Goal: Answer question/provide support: Share knowledge or assist other users

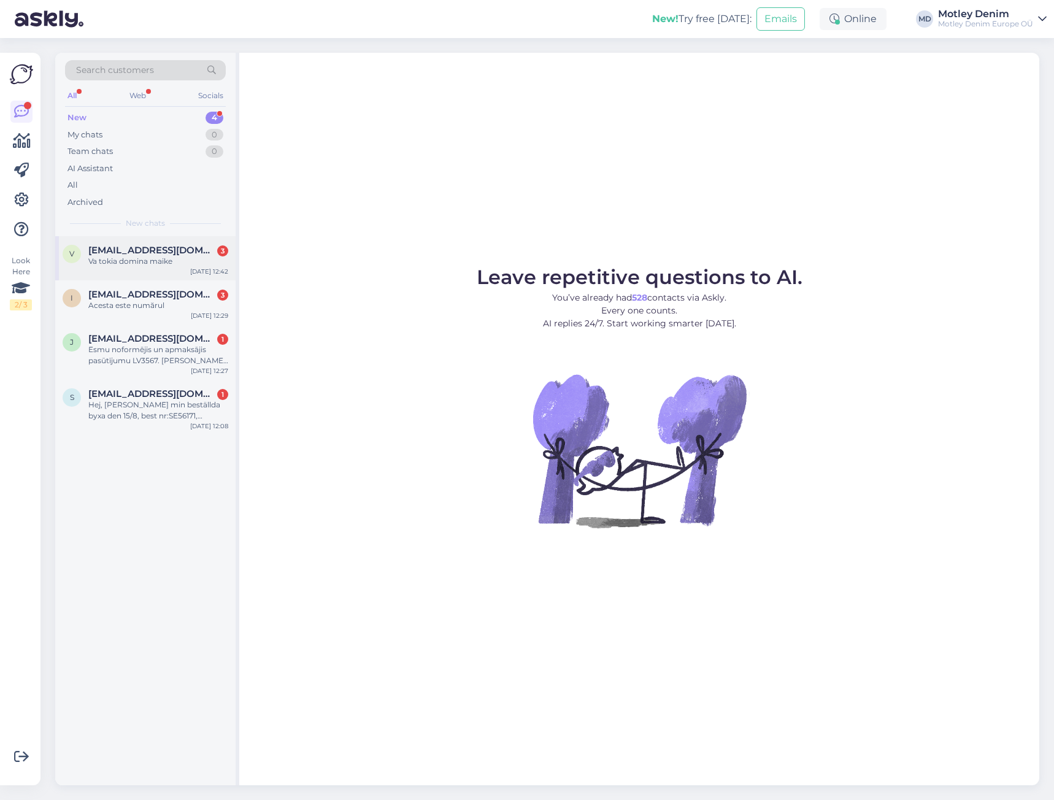
click at [166, 248] on span "[EMAIL_ADDRESS][DOMAIN_NAME]" at bounding box center [152, 250] width 128 height 11
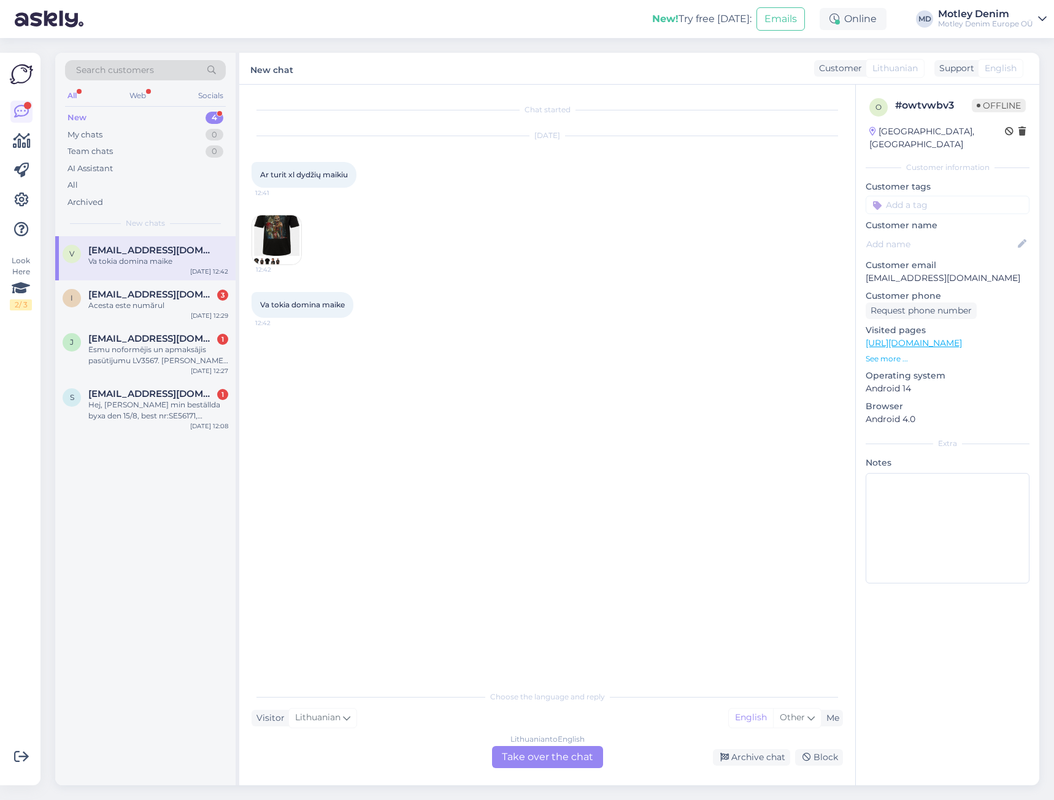
click at [560, 764] on div "Lithuanian to English Take over the chat" at bounding box center [547, 757] width 111 height 22
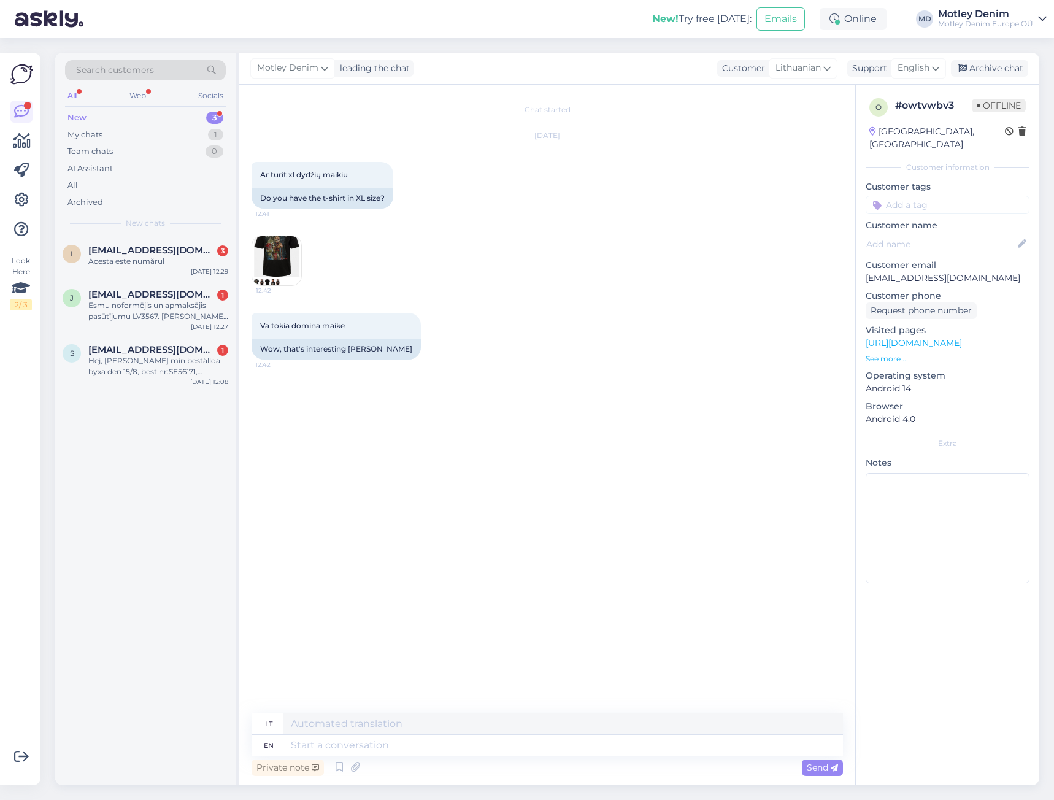
click at [324, 374] on div "Chat started [DATE] Ar turit xl dydžių maikiu 12:41 Do you have the t-shirt in …" at bounding box center [553, 400] width 602 height 606
click at [289, 263] on img at bounding box center [276, 260] width 49 height 49
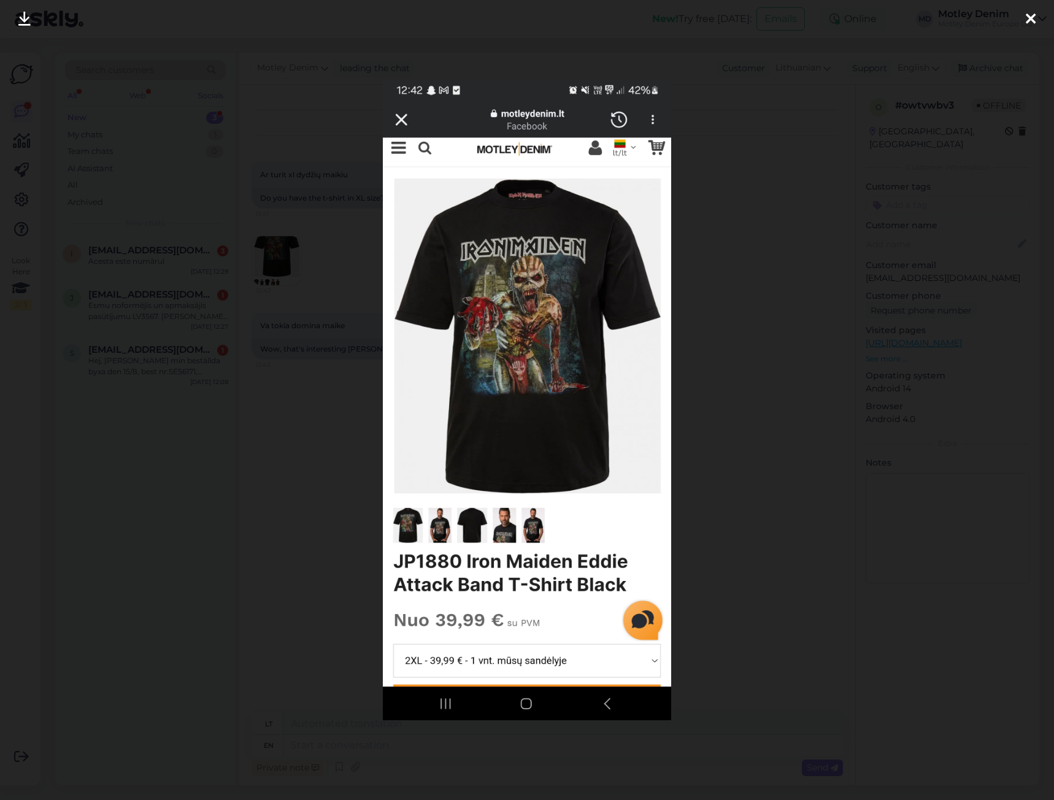
click at [333, 394] on div at bounding box center [527, 400] width 1054 height 800
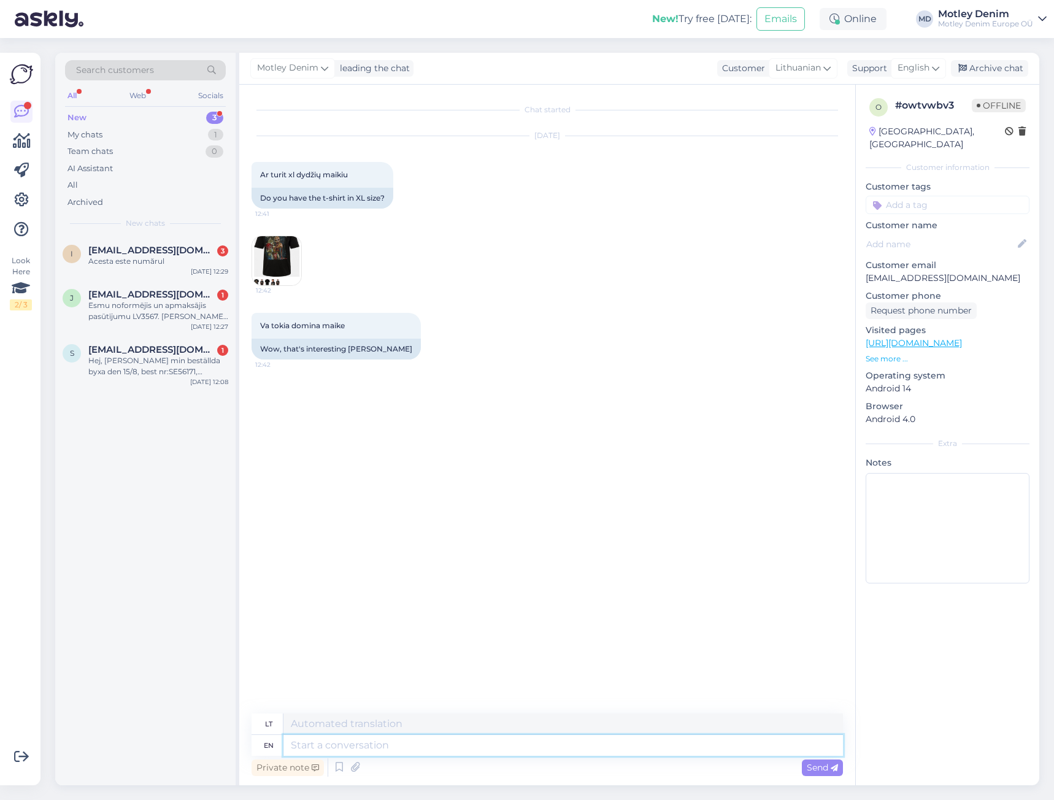
click at [485, 747] on textarea at bounding box center [563, 745] width 560 height 21
type textarea "Hello"
type textarea "Sveiki"
click at [265, 326] on span "Va tokia domina maike" at bounding box center [302, 325] width 85 height 9
drag, startPoint x: 265, startPoint y: 326, endPoint x: 329, endPoint y: 325, distance: 64.4
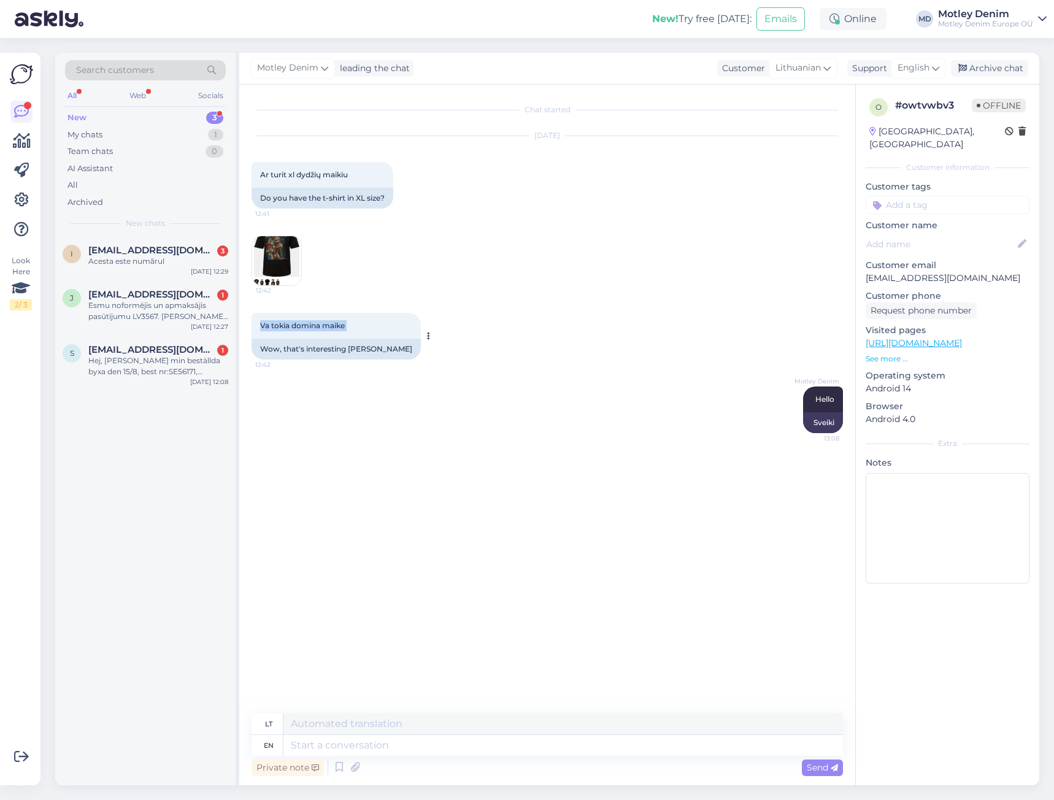
click at [329, 325] on span "Va tokia domina maike" at bounding box center [302, 325] width 85 height 9
click at [482, 244] on div "12:42" at bounding box center [547, 260] width 591 height 77
click at [261, 175] on span "Ar turit xl dydžių maikiu" at bounding box center [304, 174] width 88 height 9
drag, startPoint x: 261, startPoint y: 175, endPoint x: 343, endPoint y: 176, distance: 82.2
click at [343, 176] on span "Ar turit xl dydžių maikiu" at bounding box center [304, 174] width 88 height 9
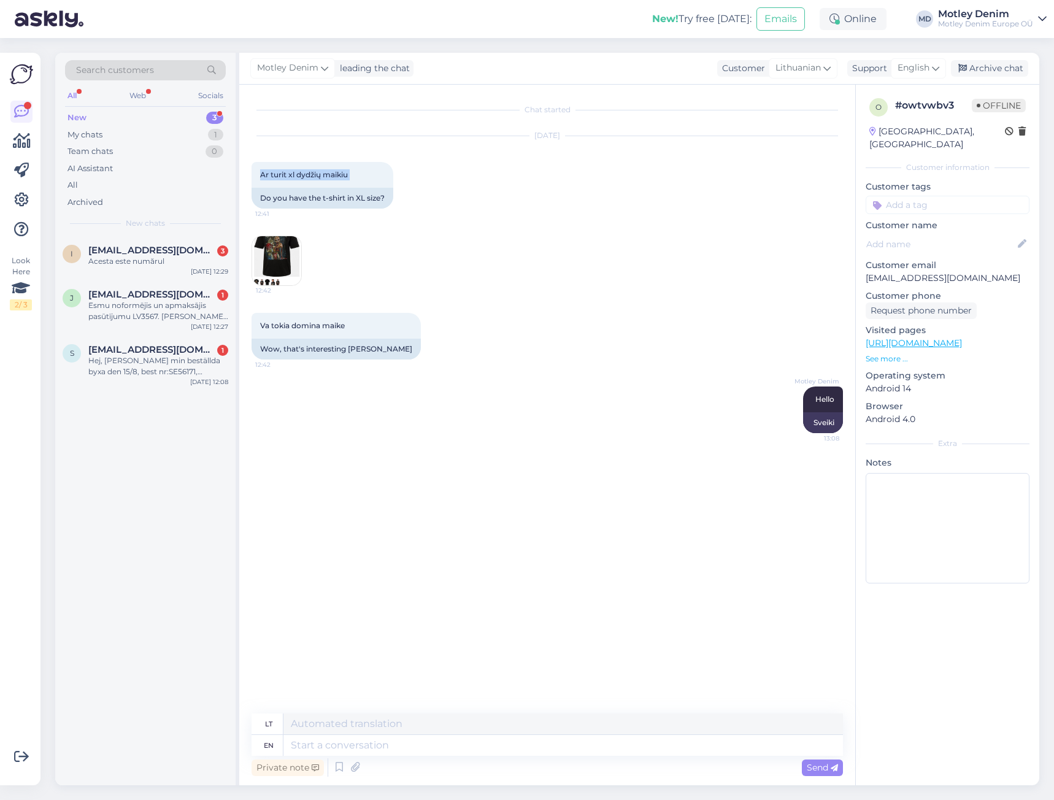
copy div "Ar turit xl dydžių maikiu 12:41"
click at [263, 325] on span "Va tokia domina maike" at bounding box center [302, 325] width 85 height 9
drag, startPoint x: 263, startPoint y: 325, endPoint x: 340, endPoint y: 323, distance: 76.7
click at [340, 323] on span "Va tokia domina maike" at bounding box center [302, 325] width 85 height 9
copy div "Va tokia domina maike 12:42"
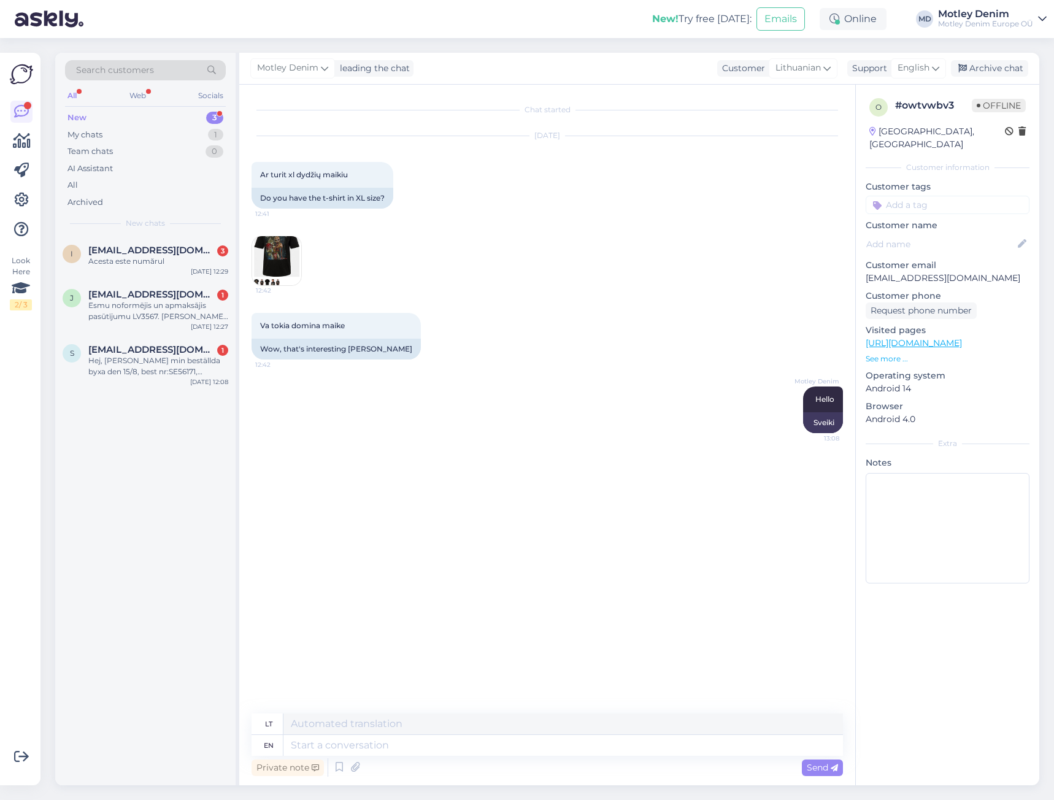
click at [477, 406] on div "Motley Denim Hello 13:08 Sveiki" at bounding box center [547, 410] width 591 height 74
click at [285, 258] on img at bounding box center [276, 260] width 49 height 49
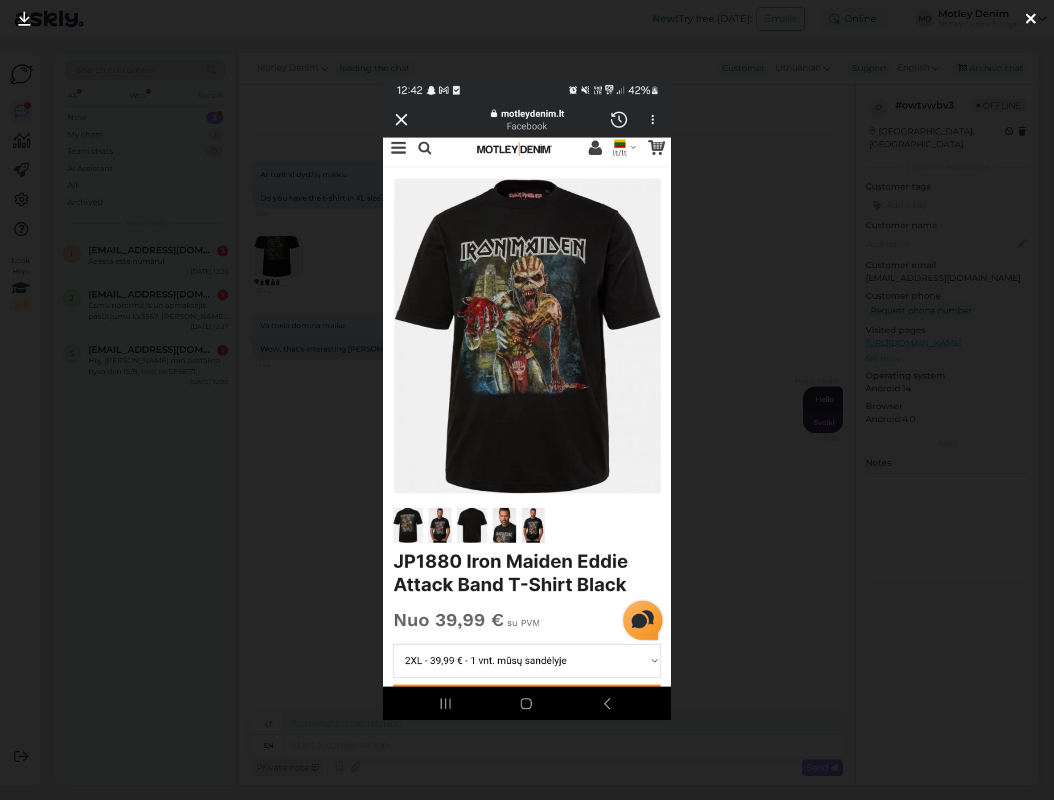
click at [315, 287] on div at bounding box center [527, 400] width 1054 height 800
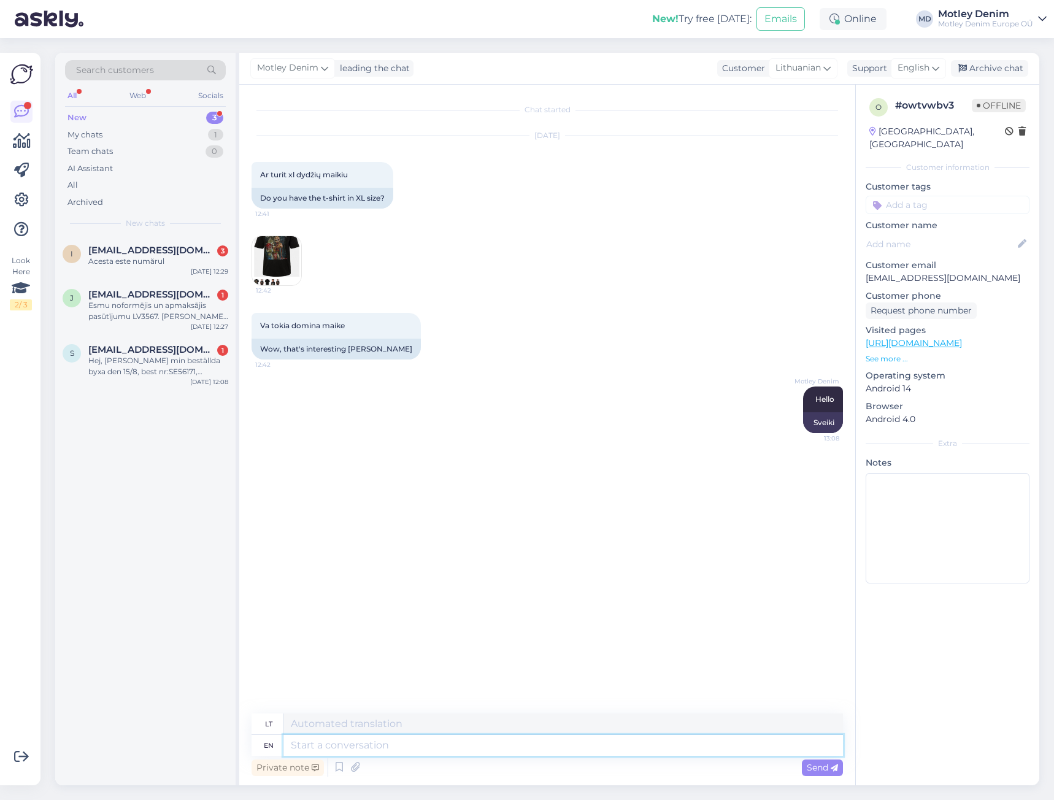
click at [551, 753] on textarea at bounding box center [563, 745] width 560 height 21
type textarea "Hello,"
type textarea "Sveiki,"
type textarea "Hello,"
click at [798, 484] on button at bounding box center [795, 483] width 7 height 11
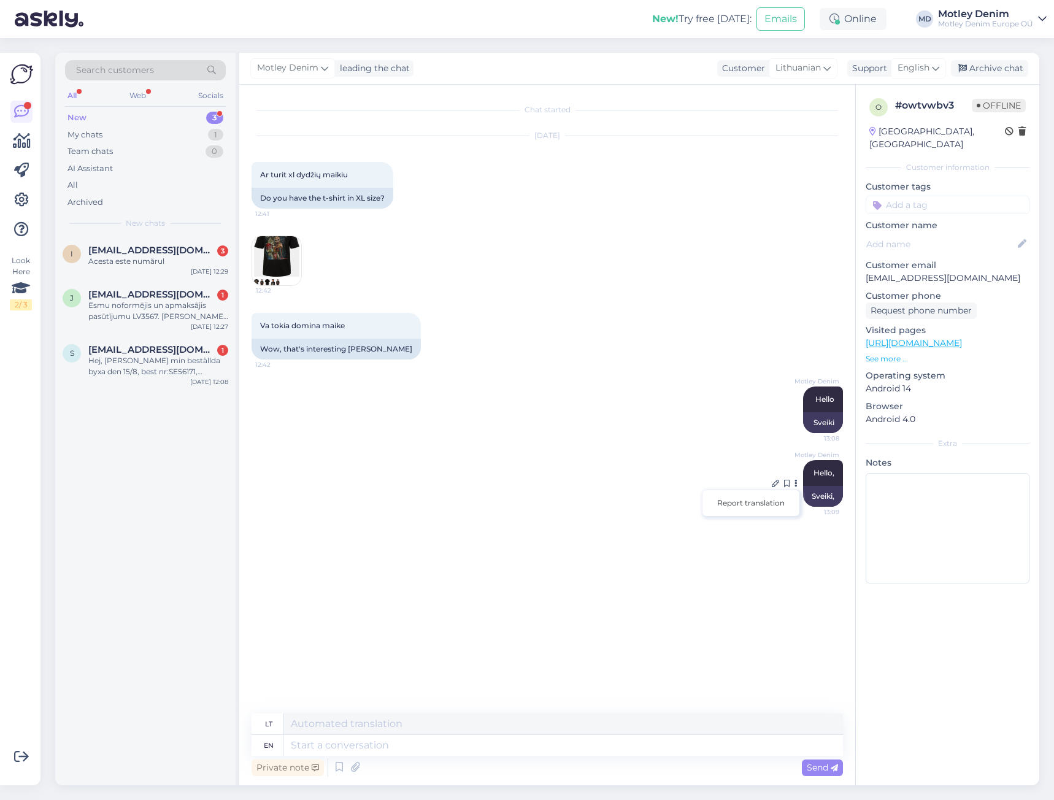
click at [794, 481] on icon at bounding box center [795, 483] width 3 height 7
click at [774, 484] on icon at bounding box center [775, 483] width 7 height 7
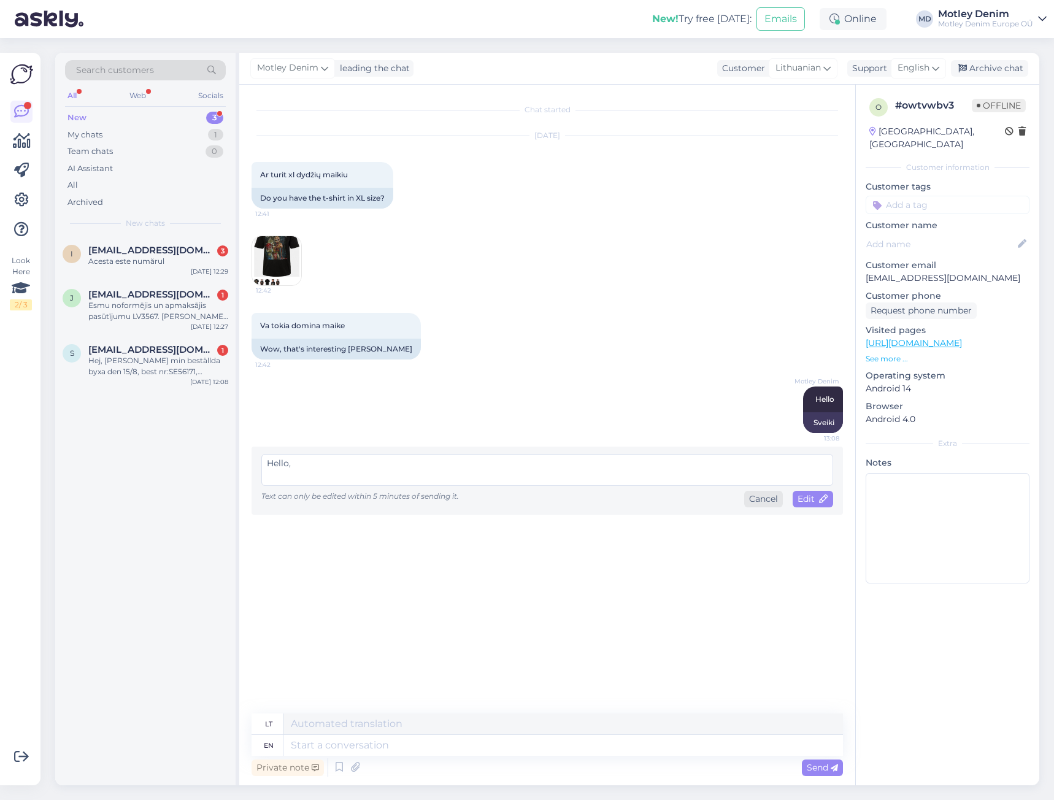
click at [774, 498] on div "Cancel" at bounding box center [763, 499] width 39 height 17
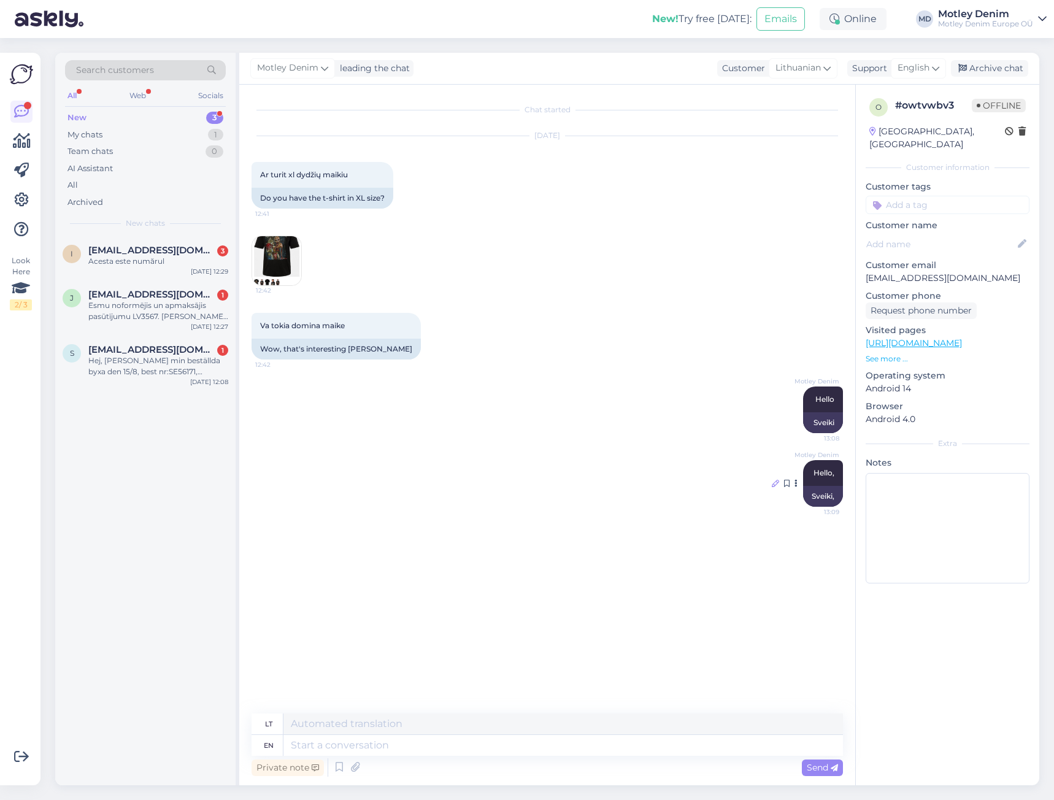
click at [772, 483] on icon at bounding box center [775, 483] width 7 height 7
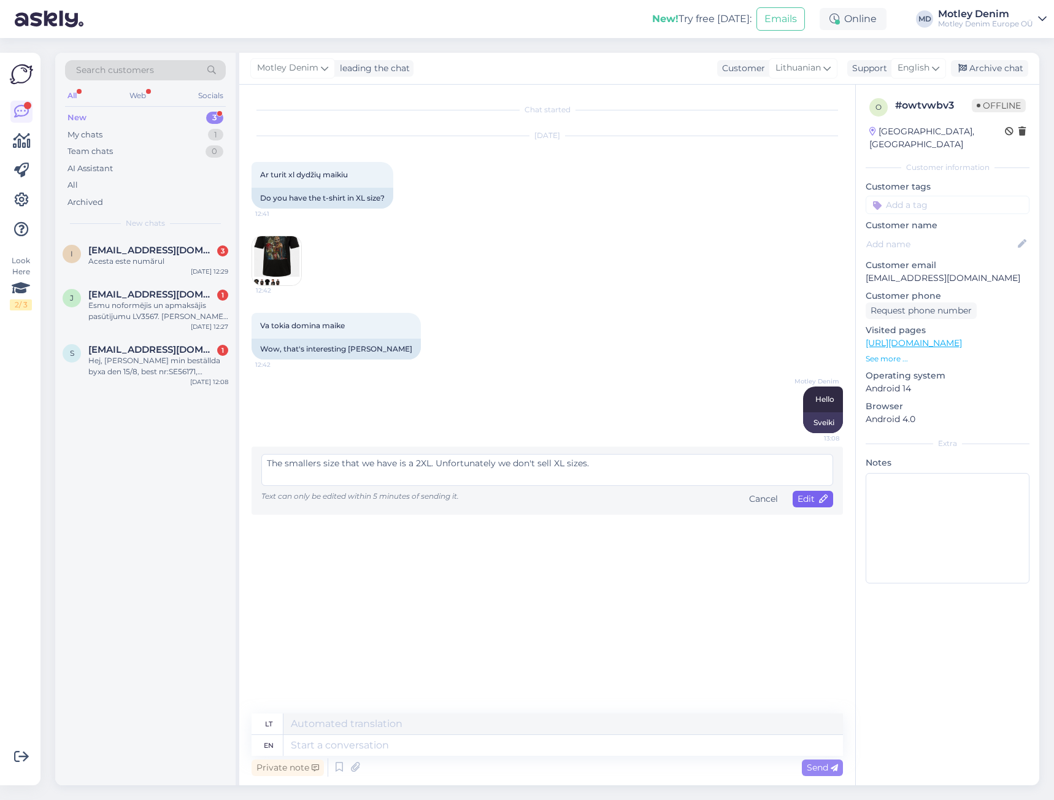
type textarea "The smallers size that we have is a 2XL. Unfortunately we don't sell XL sizes."
click at [807, 501] on span "Edit" at bounding box center [813, 498] width 31 height 11
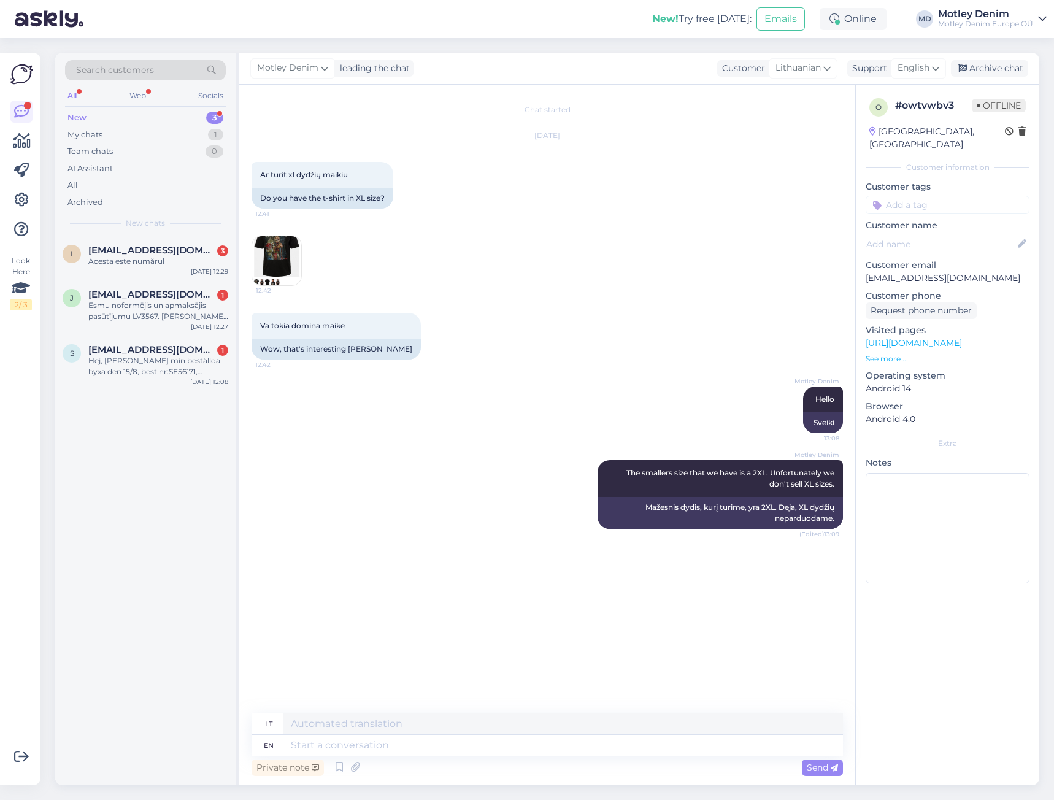
click at [937, 199] on input at bounding box center [948, 205] width 164 height 18
type input "XL"
click at [931, 234] on span "1XL" at bounding box center [932, 237] width 12 height 7
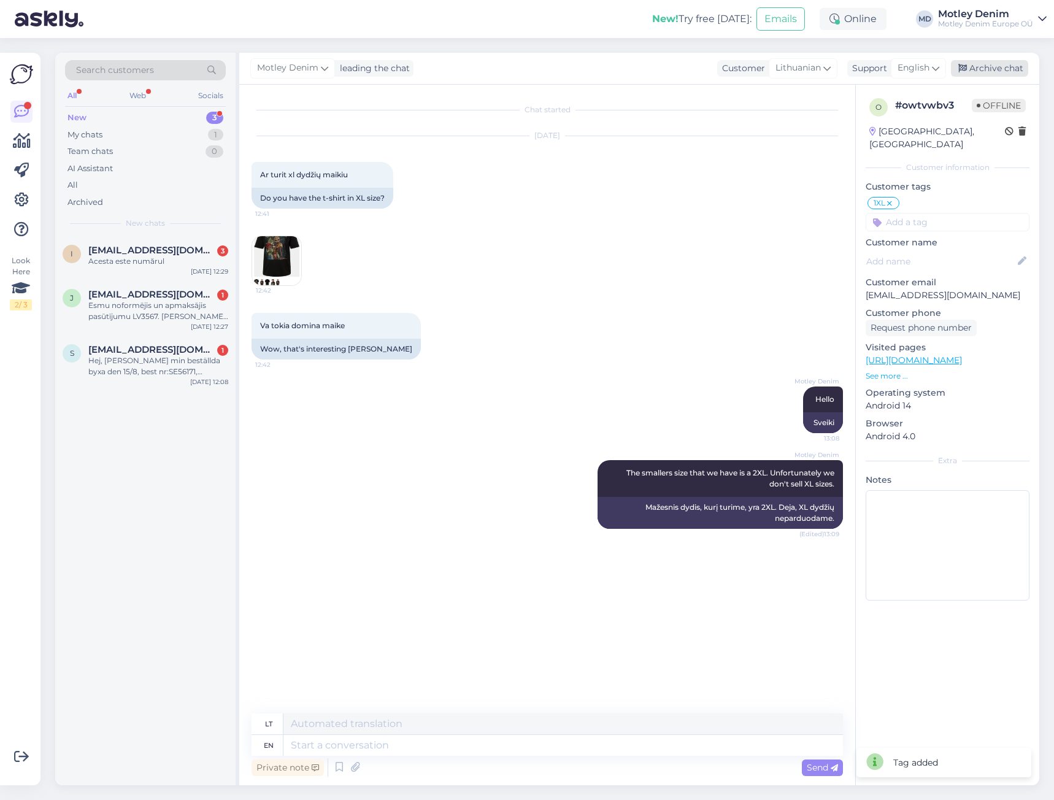
click at [1002, 71] on div "Archive chat" at bounding box center [989, 68] width 77 height 17
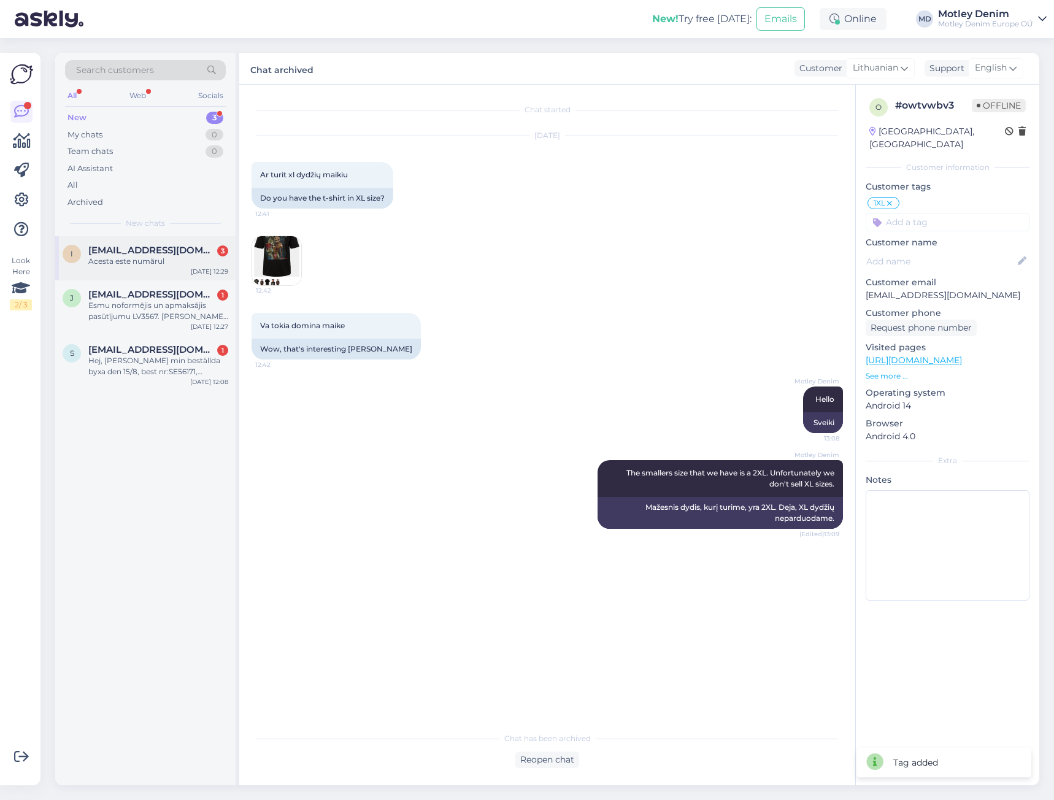
click at [174, 246] on span "[EMAIL_ADDRESS][DOMAIN_NAME]" at bounding box center [152, 250] width 128 height 11
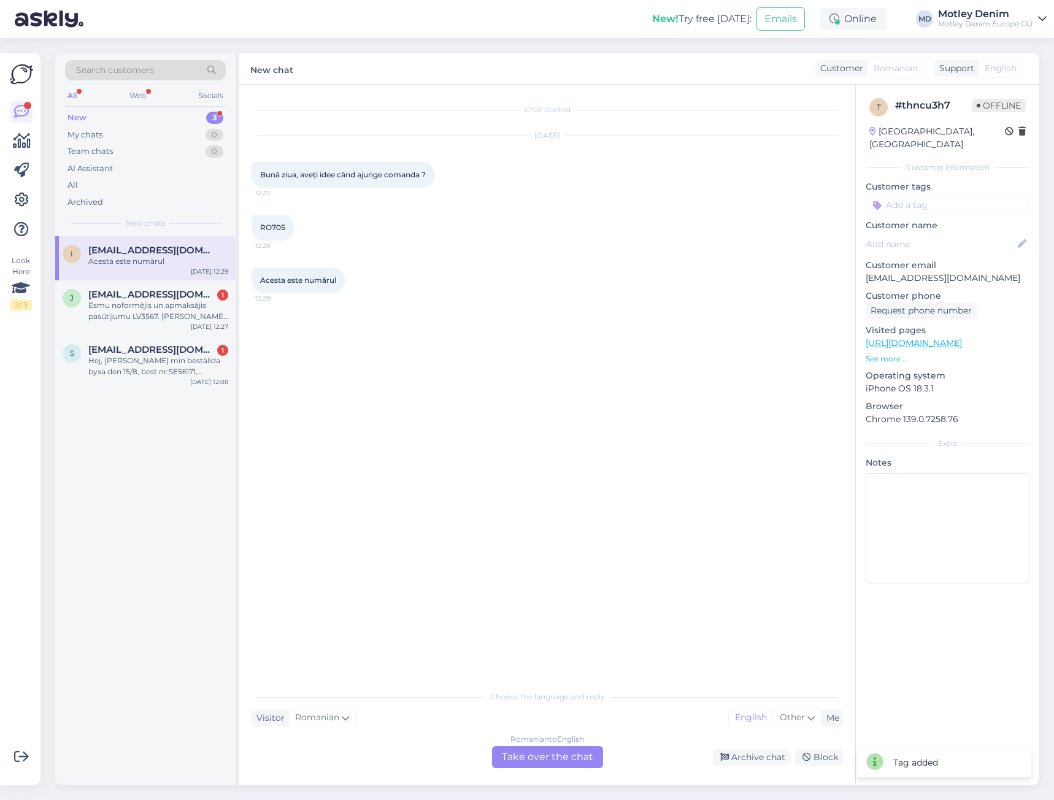
click at [568, 758] on div "Romanian to English Take over the chat" at bounding box center [547, 757] width 111 height 22
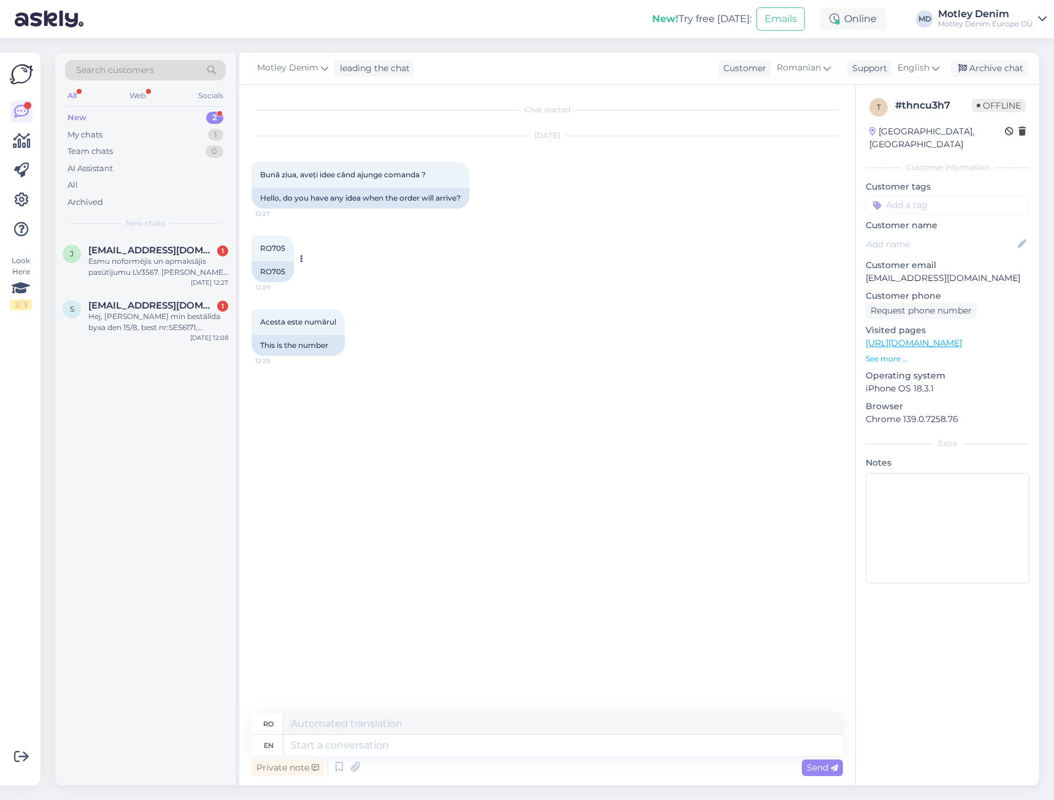
click at [269, 272] on div "RO705" at bounding box center [273, 271] width 42 height 21
copy div "RO705"
click at [563, 748] on textarea at bounding box center [563, 745] width 560 height 21
type textarea "Hello"
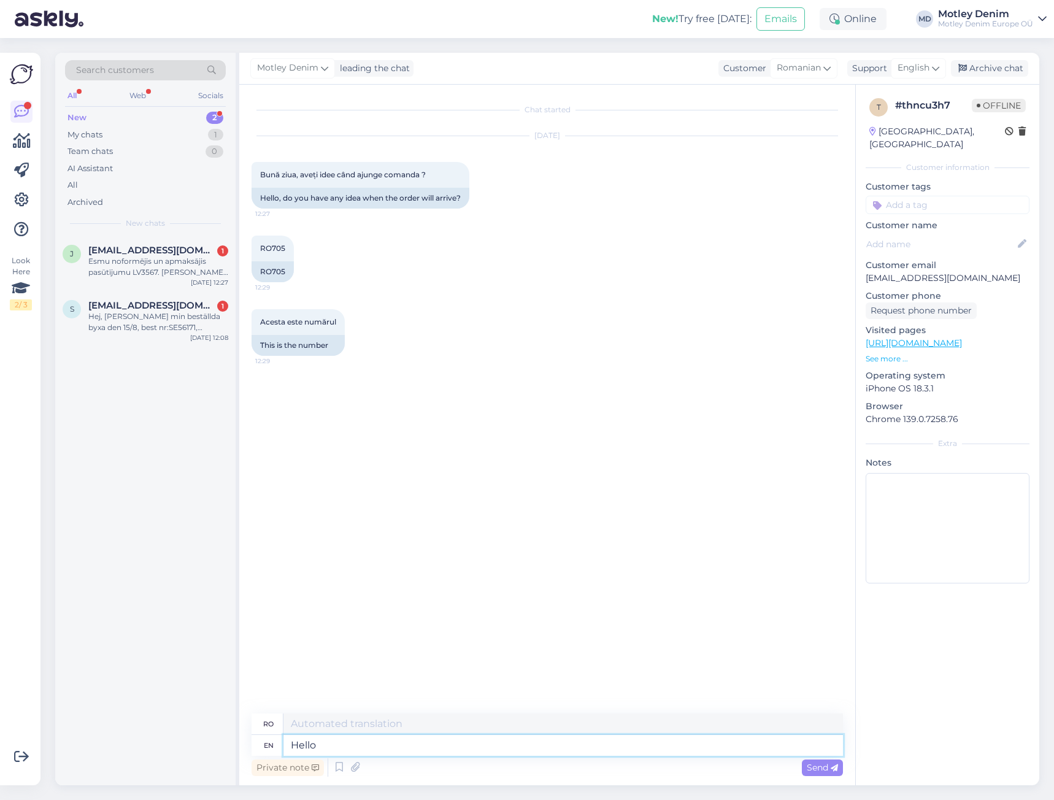
type textarea "Buna ziua"
type textarea "We"
type textarea "Noi"
type textarea "We will c"
type textarea "Vom"
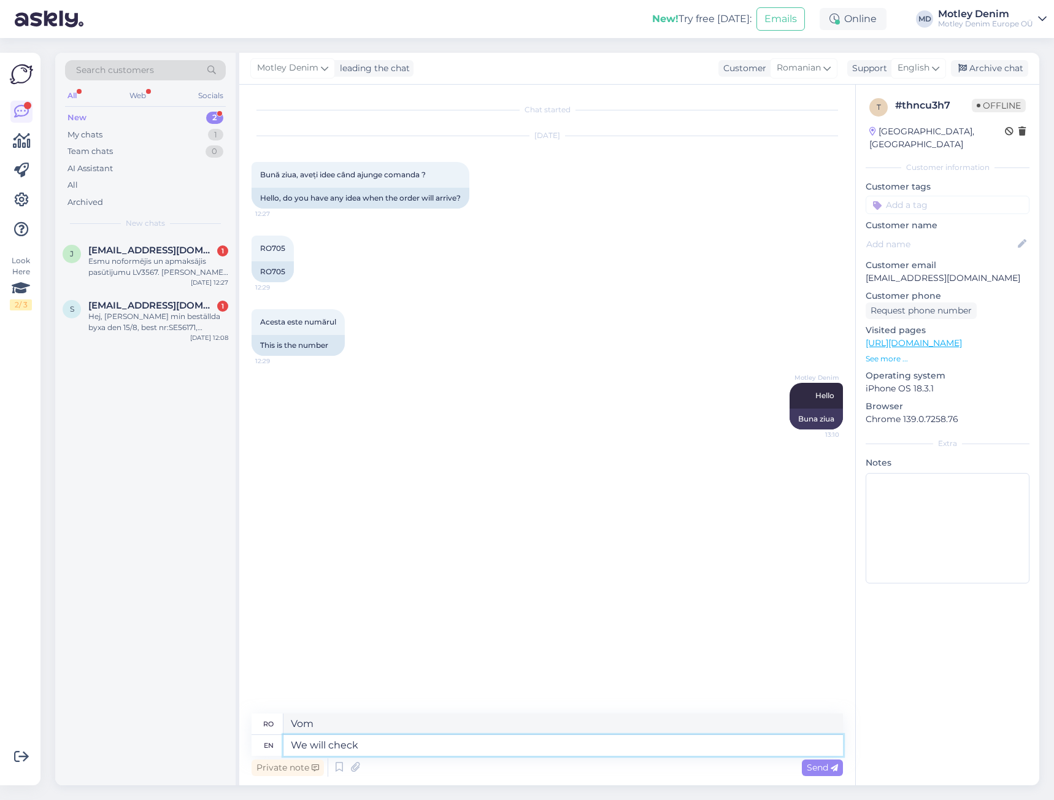
type textarea "We will check."
type textarea "Vom verifica."
click at [366, 245] on div "RO705 12:29 RO705" at bounding box center [547, 259] width 591 height 74
click at [278, 269] on div "RO705" at bounding box center [273, 271] width 42 height 21
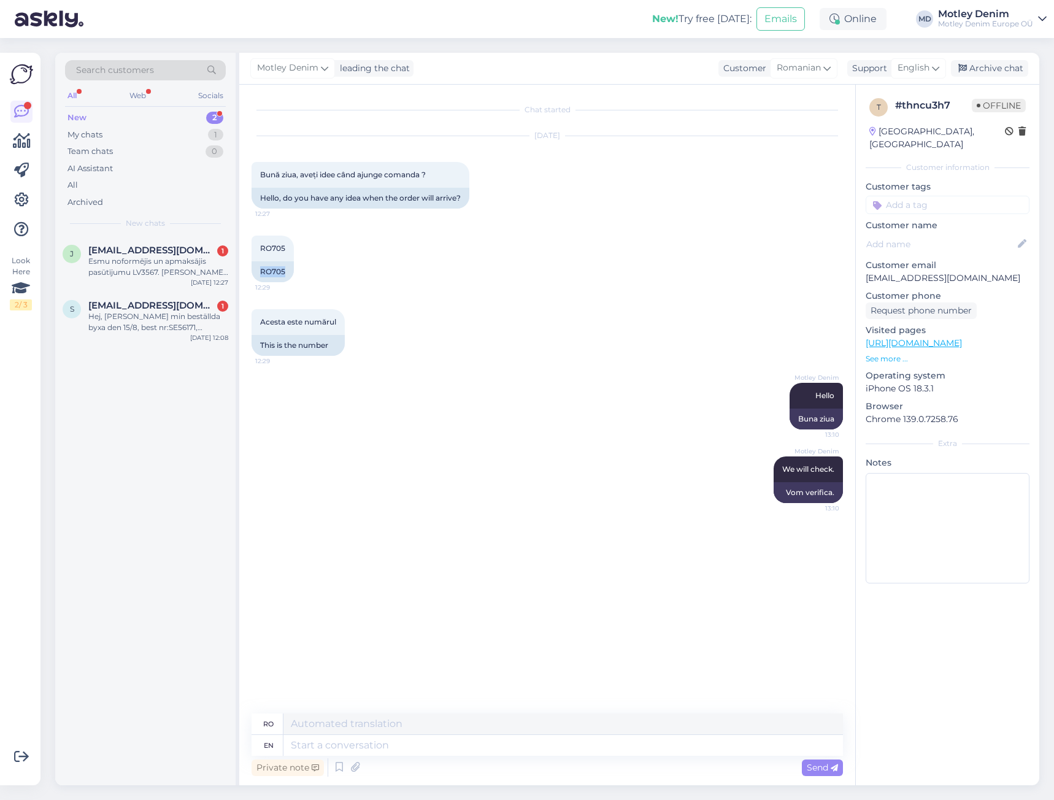
copy div "RO705"
click at [527, 747] on textarea at bounding box center [563, 745] width 560 height 21
type textarea "Your"
type textarea "Al tău"
type textarea "Your order"
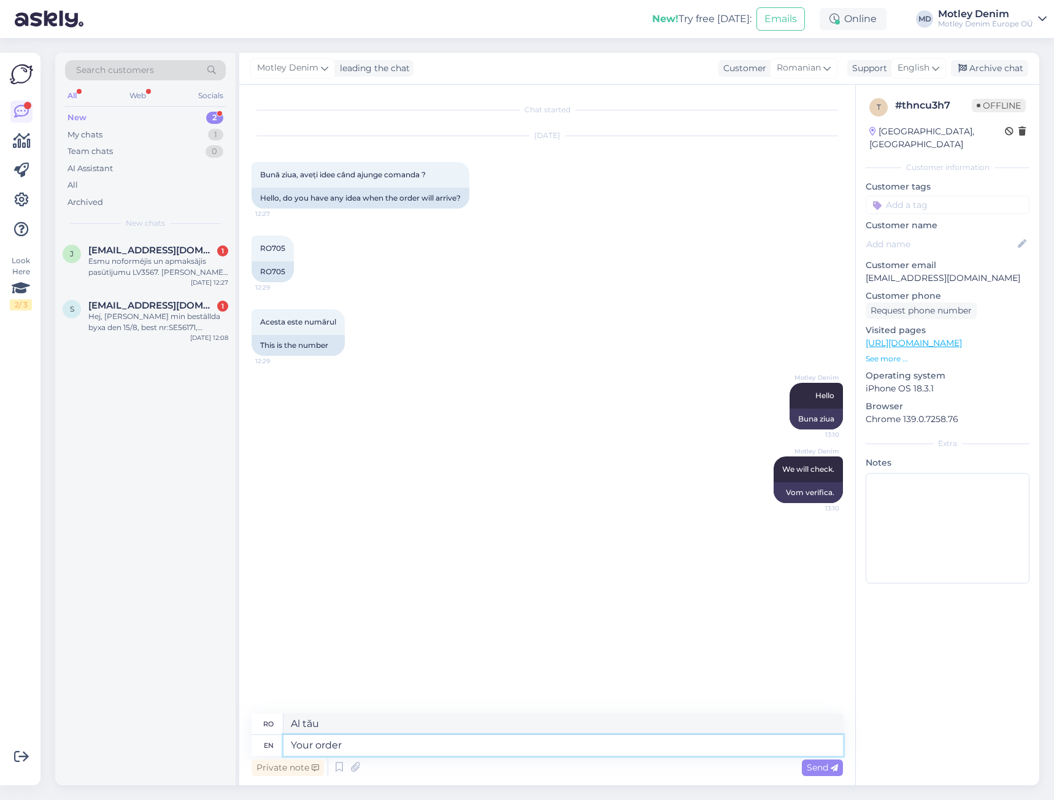
type textarea "Comanda dumneavoastră"
type textarea "Your order was"
type textarea "Comanda dumneavoastră a fost"
type textarea "Your order was packed a"
type textarea "Comanda dumneavoastră a fost ambalată"
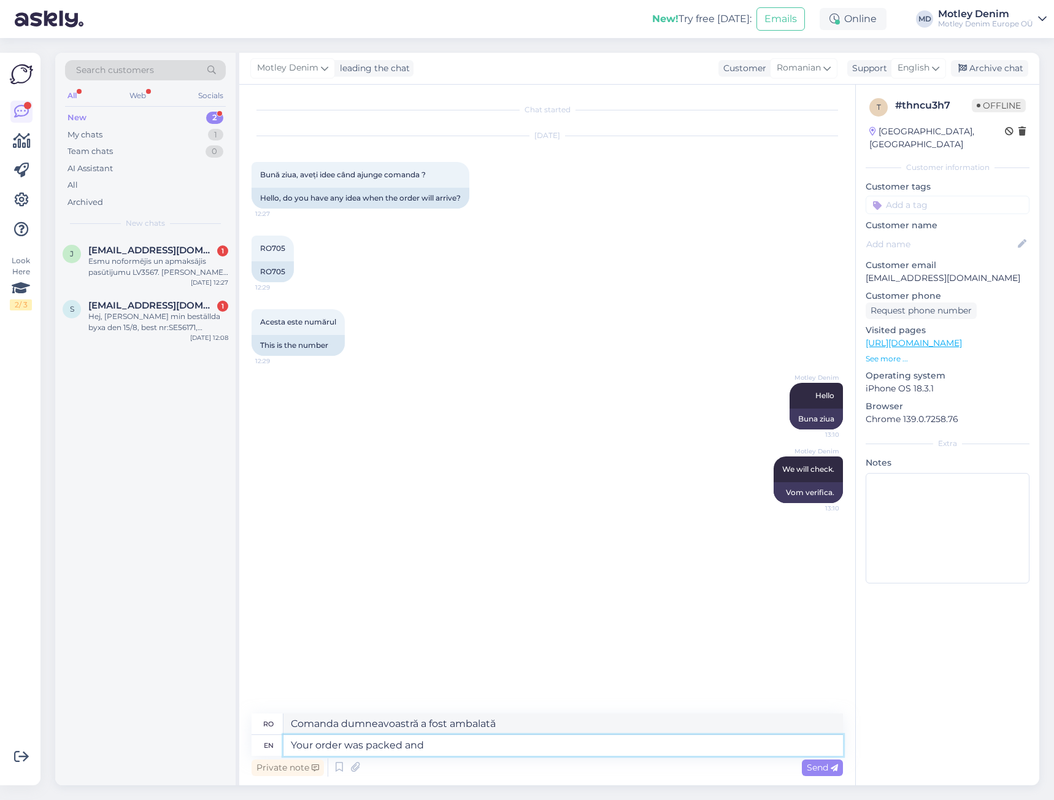
type textarea "Your order was packed and s"
type textarea "Comanda dumneavoastră a fost ambalată și"
type textarea "Your order was packed and sent o"
type textarea "Comanda dumneavoastră a fost ambalată și trimisă"
type textarea "Your order was packed and sent out t"
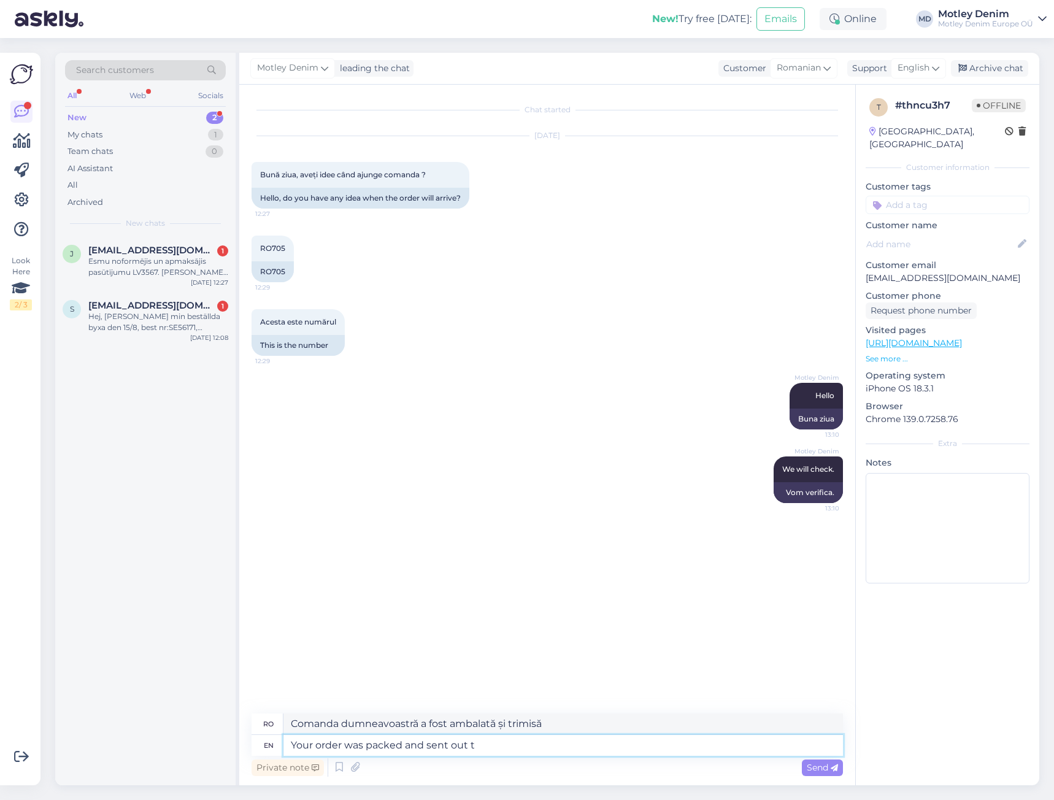
type textarea "Comanda dumneavoastră a fost ambalată și expediată"
type textarea "Your order was packed and sent out [DATE]"
type textarea "Comanda dumneavoastră a fost ambalată și expediată astăzi"
type textarea "Your order was packed and sent out [DATE]."
type textarea "Comanda dumneavoastră a fost ambalată și expediată astăzi."
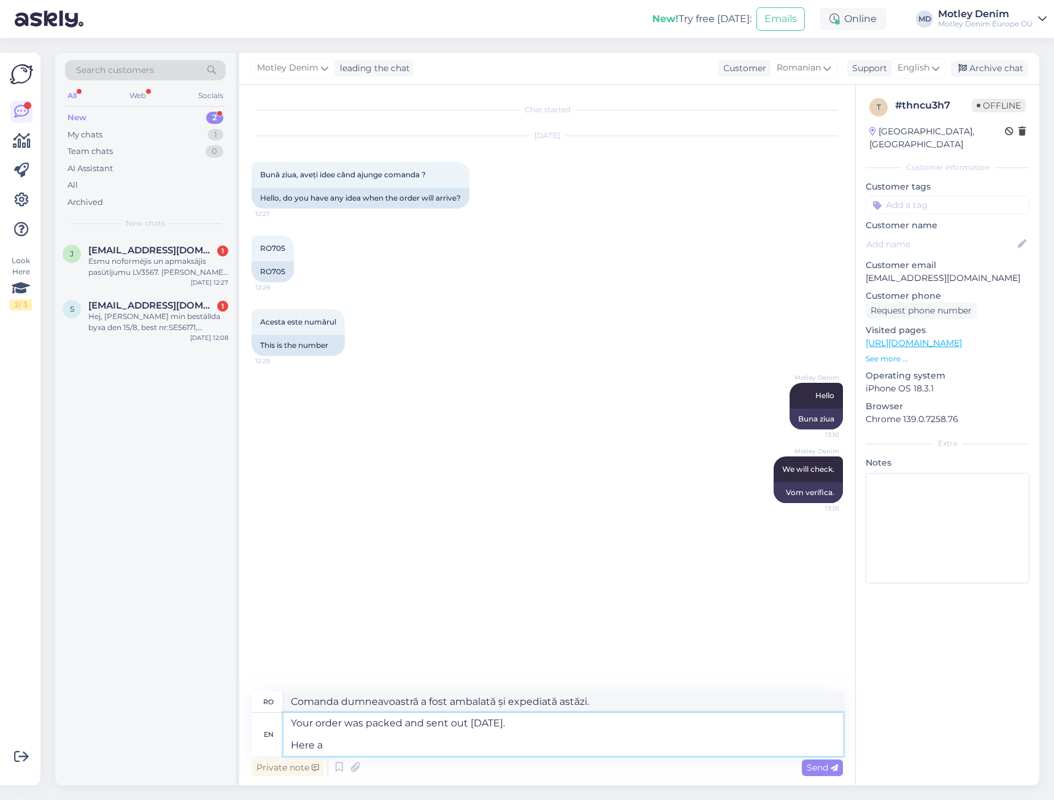
type textarea "Your order was packed and sent out [DATE]. Here ar"
type textarea "Comanda dumneavoastră a fost ambalată și expediată astăzi. [GEOGRAPHIC_DATA]"
type textarea "Your order was packed and sent out [DATE]. Here are o"
type textarea "Comanda dumneavoastră a fost ambalată și expediată astăzi. Iată"
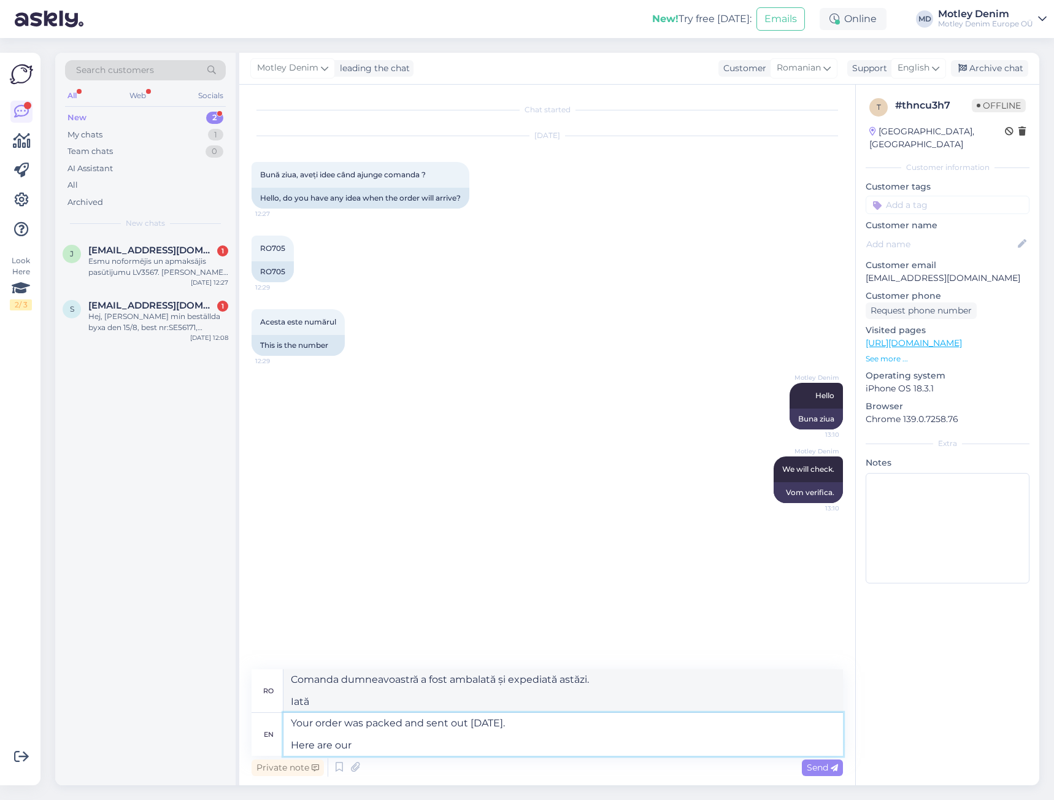
type textarea "Your order was packed and sent out [DATE]. Here are our"
type textarea "Comanda dumneavoastră a fost ambalată și expediată astăzi. Iată produsele noast…"
type textarea "Your order was packed and sent out [DATE]. Here are our delivery t"
type textarea "Comanda dumneavoastră a fost ambalată și expediată astăzi. Iată comenzile noast…"
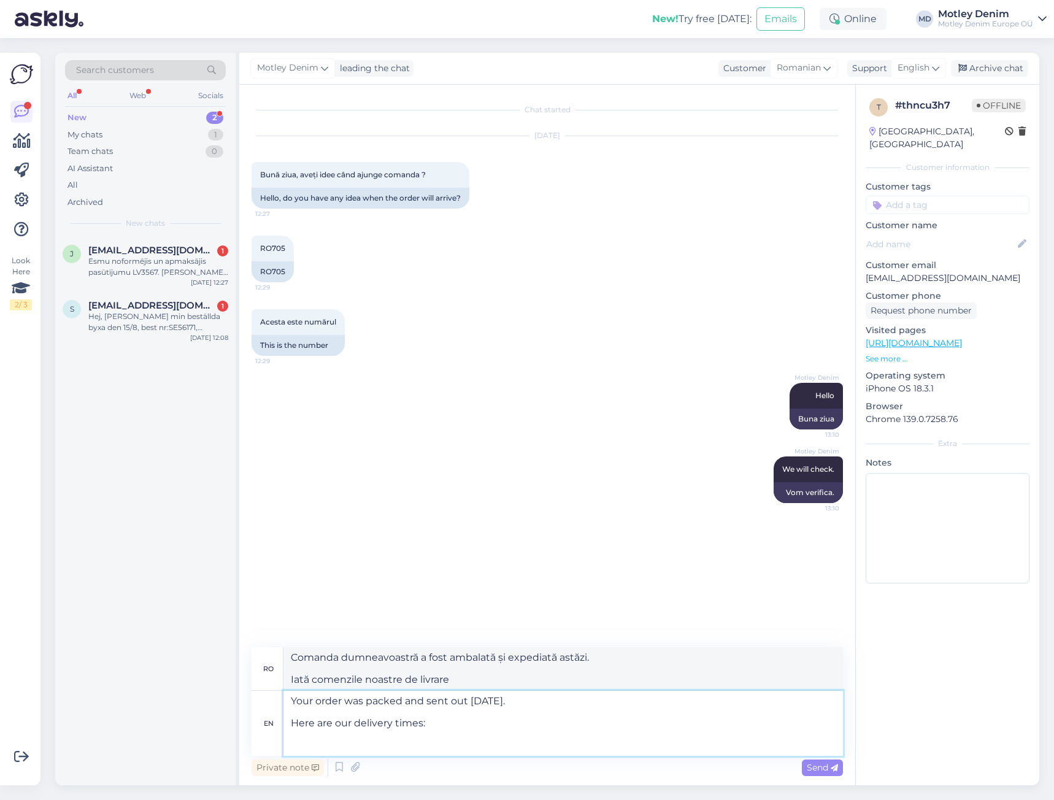
paste textarea "[URL][DOMAIN_NAME]"
type textarea "Your order was packed and sent out [DATE]. Here are our delivery times: [URL][D…"
type textarea "Comanda dumneavoastră a fost ambalată și expediată astăzi. Iată timpii noștri d…"
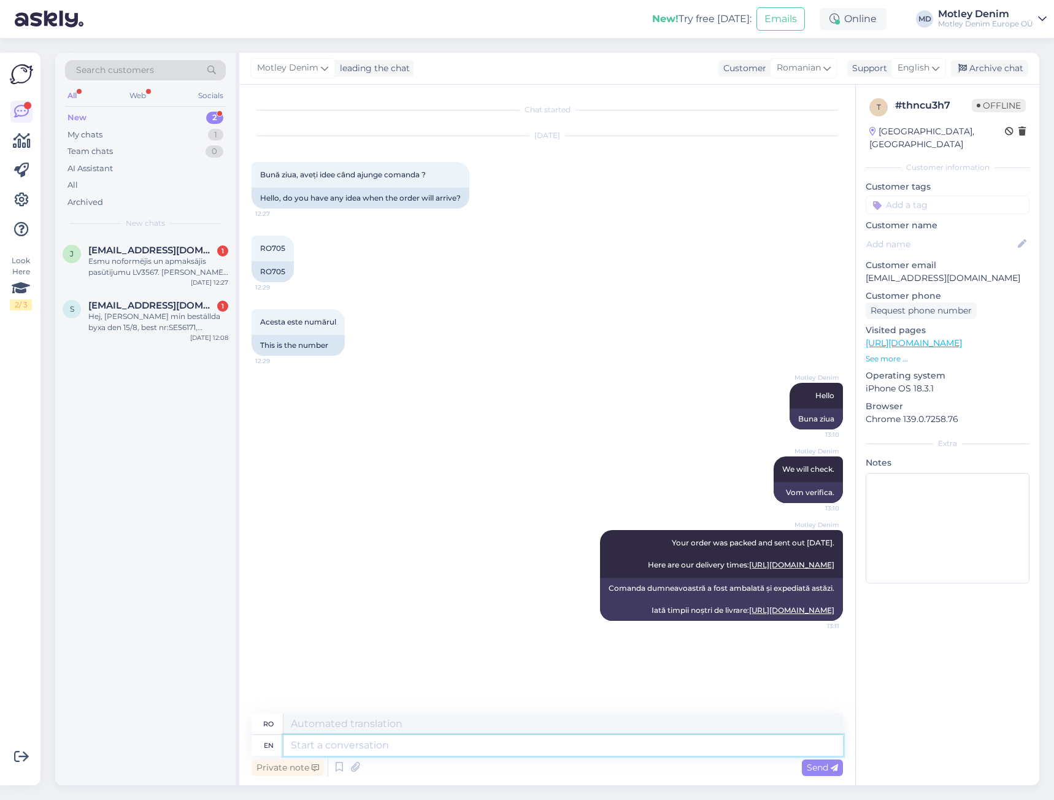
click at [713, 753] on textarea at bounding box center [563, 745] width 560 height 21
type textarea "Here"
type textarea "Aici"
type textarea "Here is t"
type textarea "Iată este"
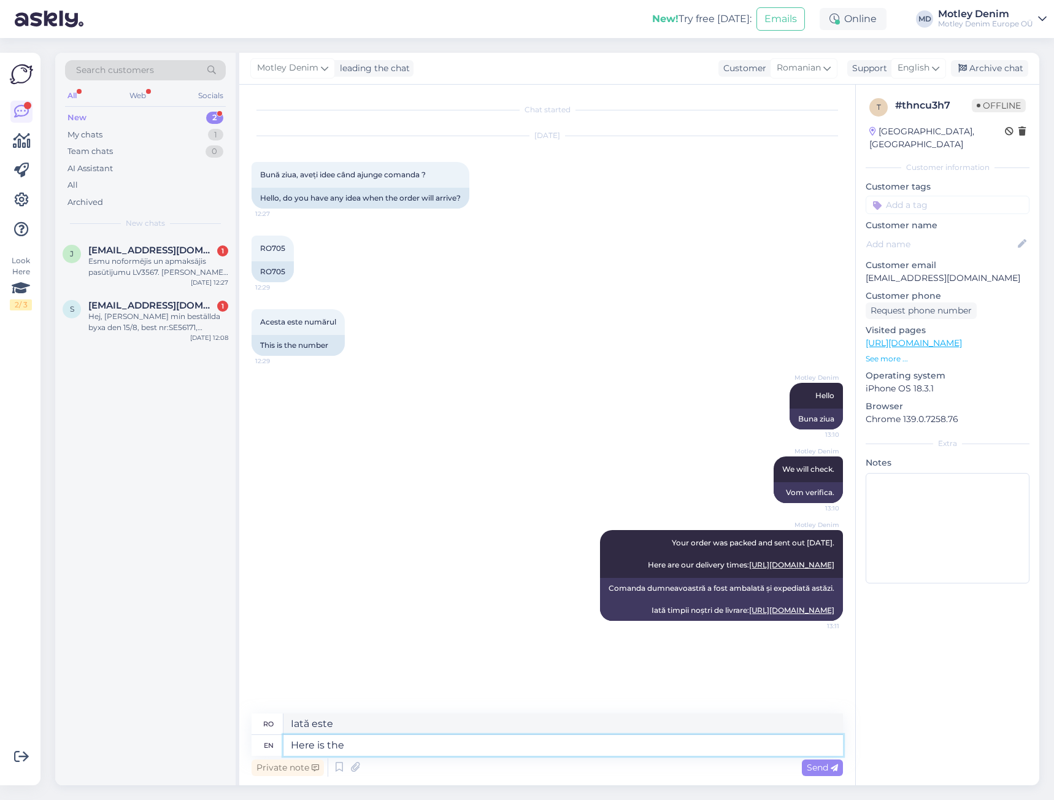
type textarea "Here is the t"
type textarea "Iată"
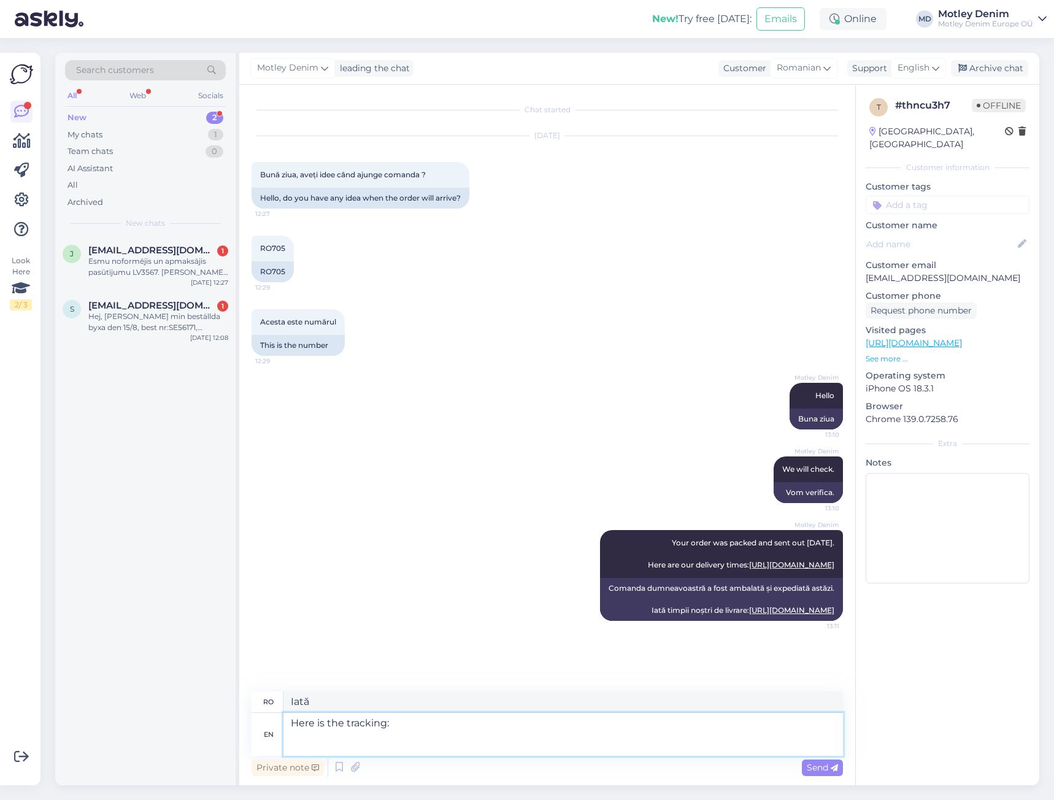
paste textarea "[URL][DOMAIN_NAME]"
type textarea "Here is the tracking: [URL][DOMAIN_NAME]"
type textarea "Iată urmărirea: [URL][DOMAIN_NAME]"
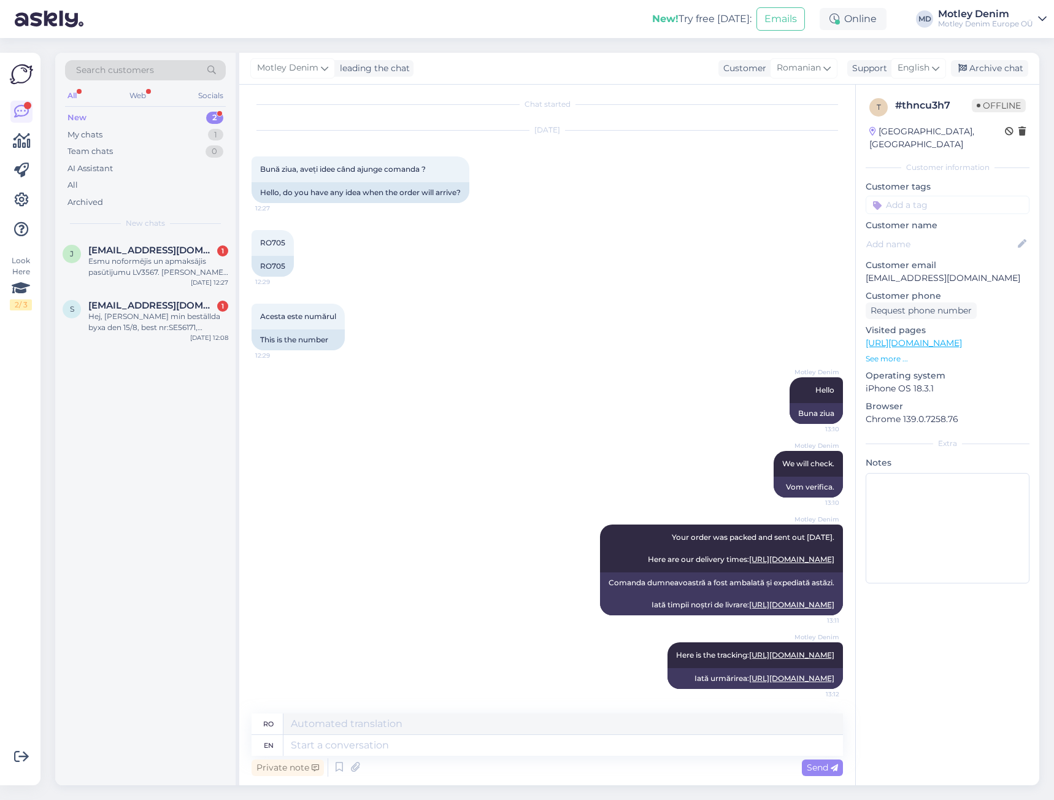
click at [956, 196] on input at bounding box center [948, 205] width 164 height 18
type input "Where"
click at [934, 234] on span "Where is my order?" at bounding box center [948, 237] width 72 height 7
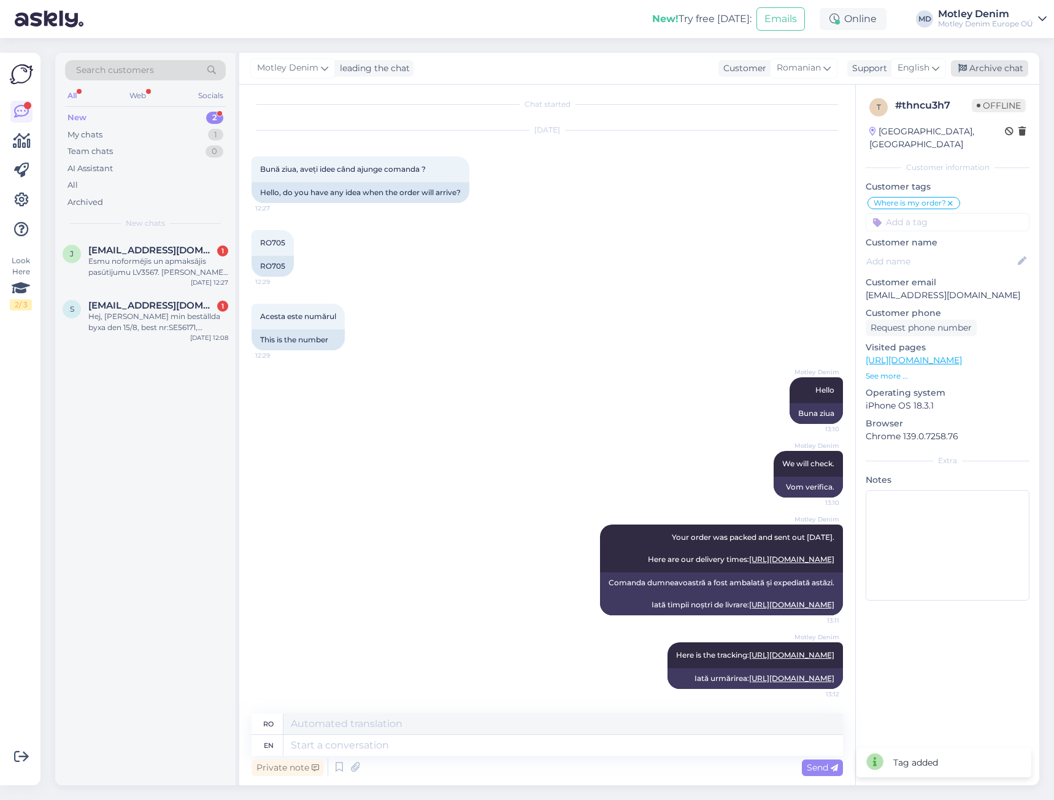
drag, startPoint x: 1004, startPoint y: 58, endPoint x: 1004, endPoint y: 66, distance: 7.4
click at [1004, 60] on div "[PERSON_NAME] leading the chat Customer Romanian Support English Archive chat" at bounding box center [639, 69] width 800 height 32
click at [949, 199] on icon at bounding box center [950, 204] width 7 height 10
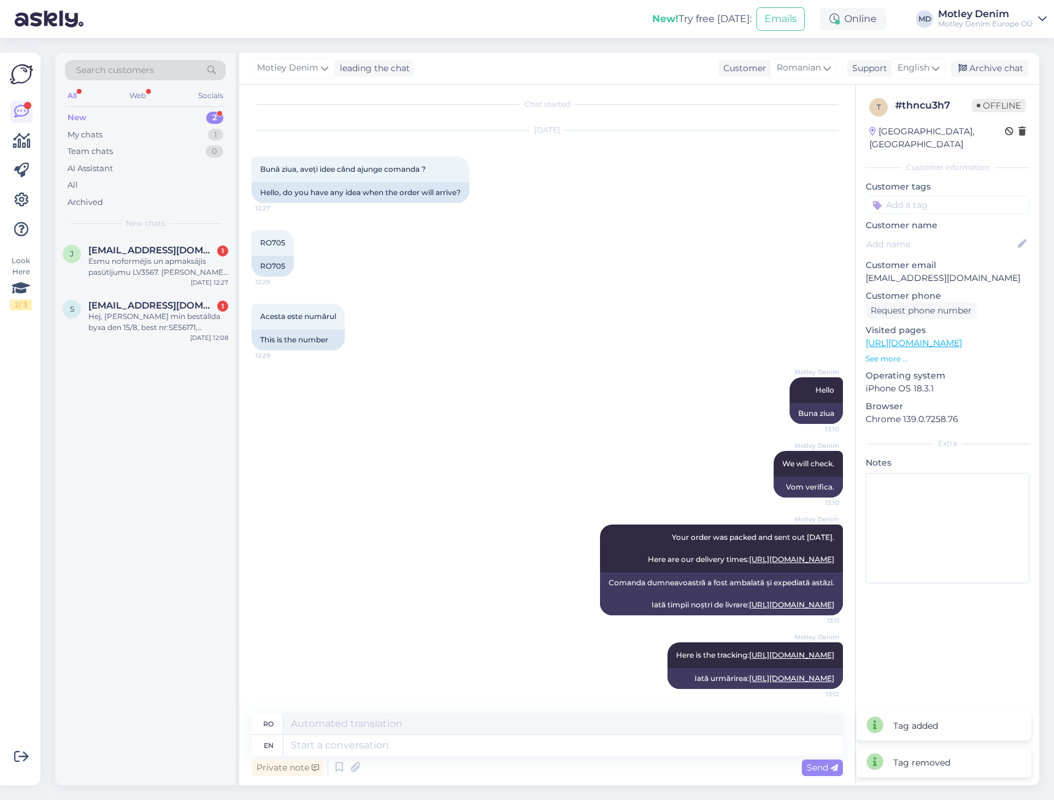
click at [943, 205] on div "t # thncu3h7 Offline [GEOGRAPHIC_DATA], Ploieşti Customer information Customer …" at bounding box center [947, 343] width 183 height 517
click at [948, 196] on input at bounding box center [948, 205] width 164 height 18
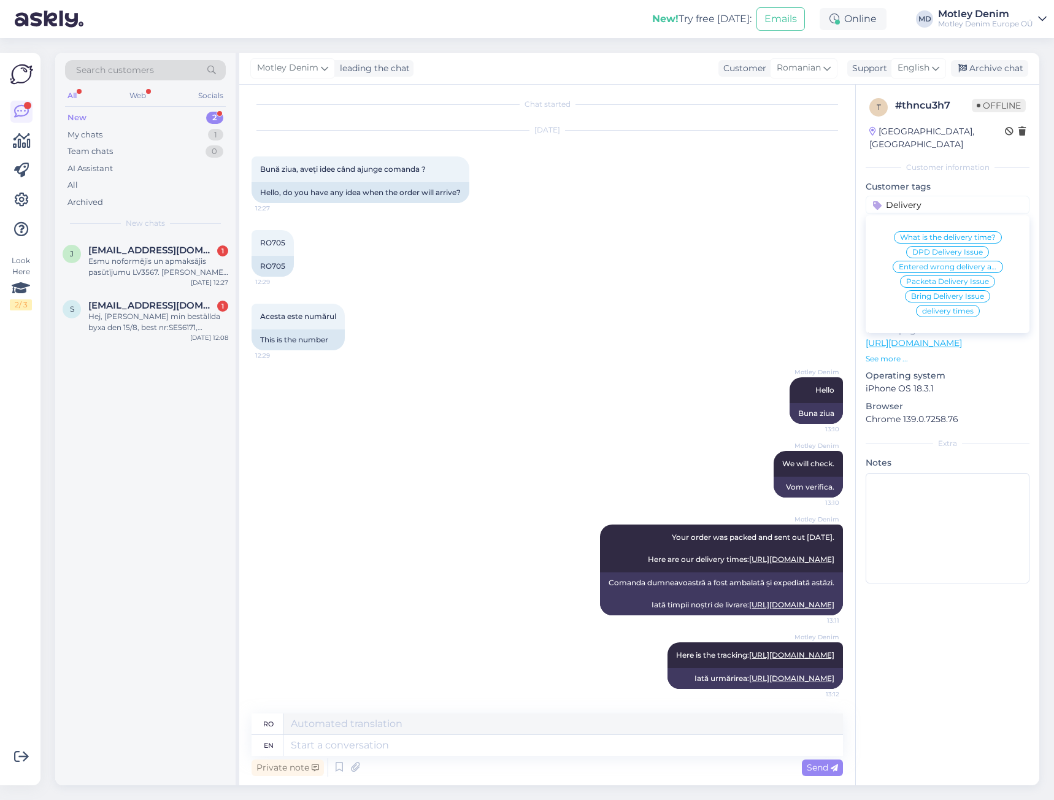
type input "Delivery"
click at [977, 234] on span "What is the delivery time?" at bounding box center [948, 237] width 96 height 7
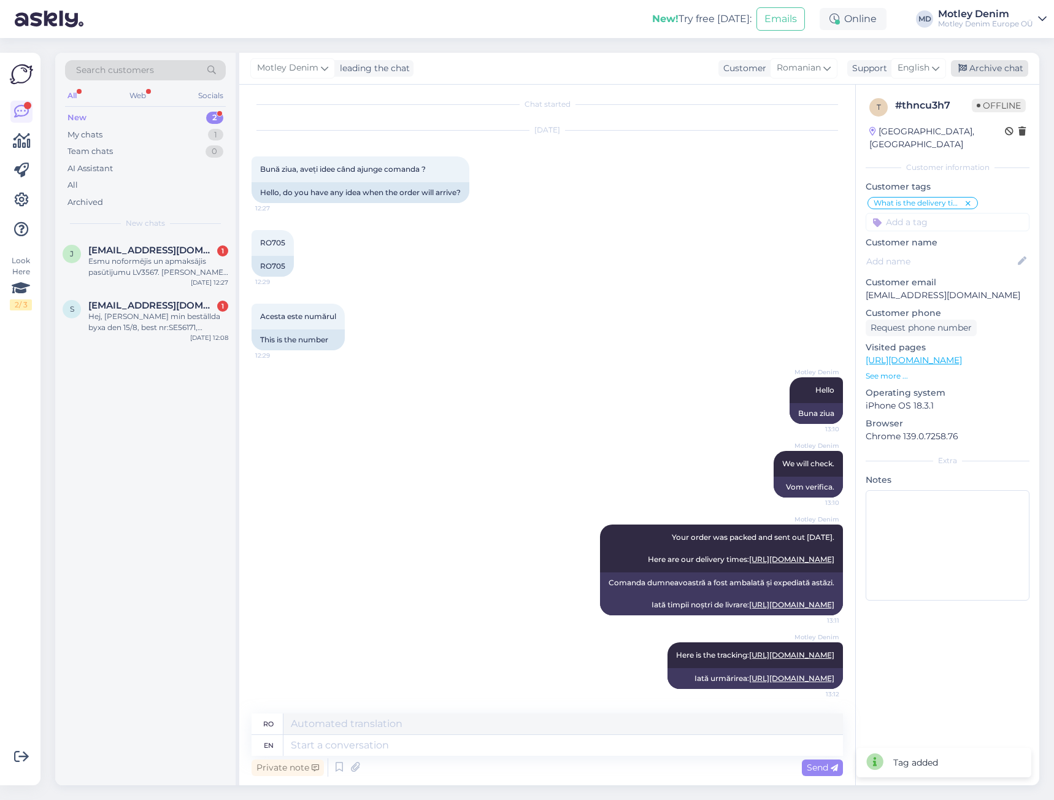
click at [994, 69] on div "Archive chat" at bounding box center [989, 68] width 77 height 17
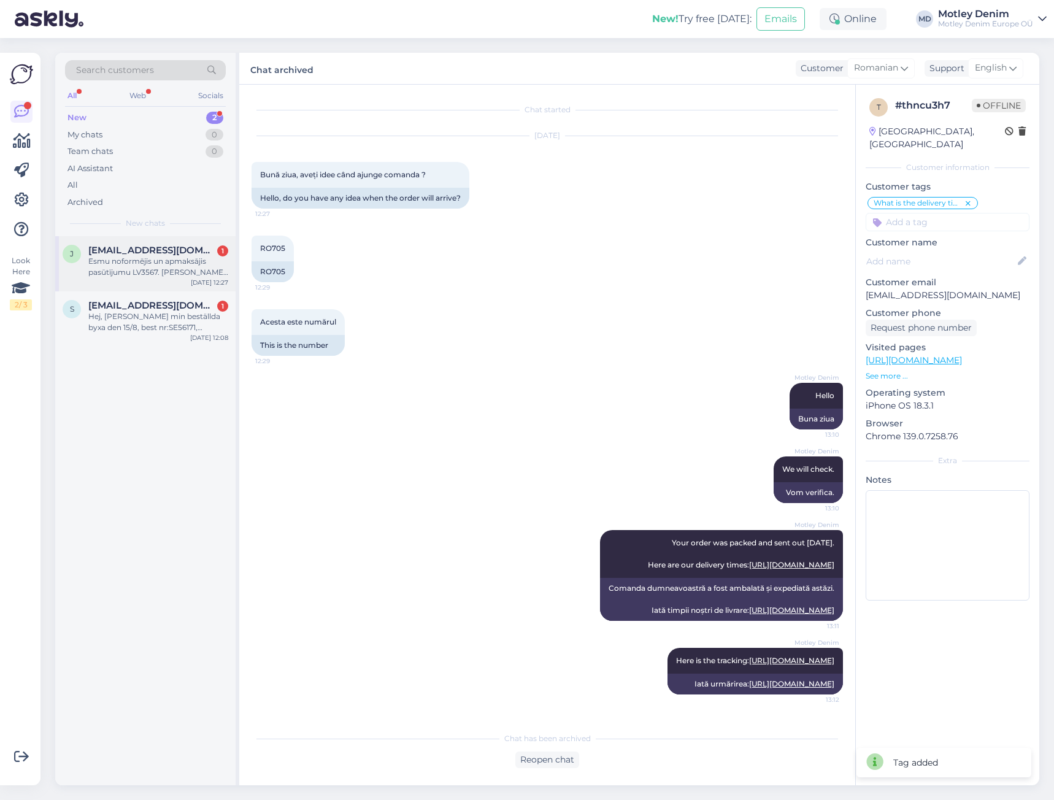
click at [181, 257] on div "Esmu noformējis un apmaksājis pasūtījumu LV3567. [PERSON_NAME] pievienot Motley…" at bounding box center [158, 267] width 140 height 22
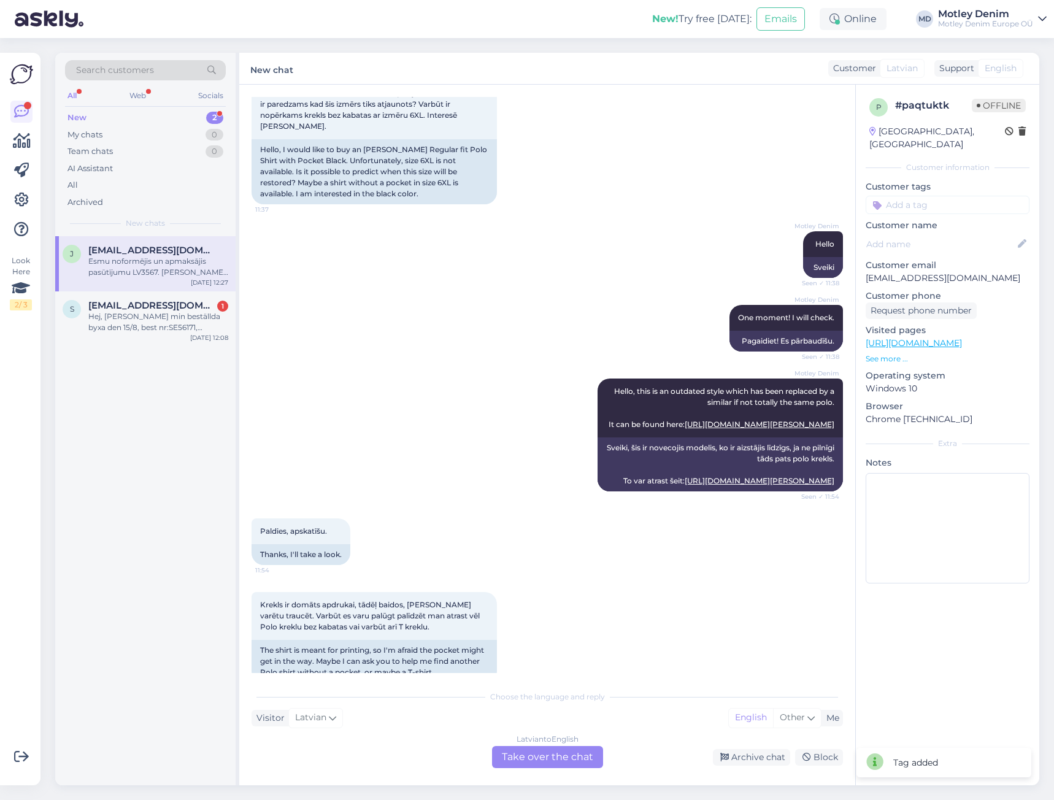
scroll to position [3493, 0]
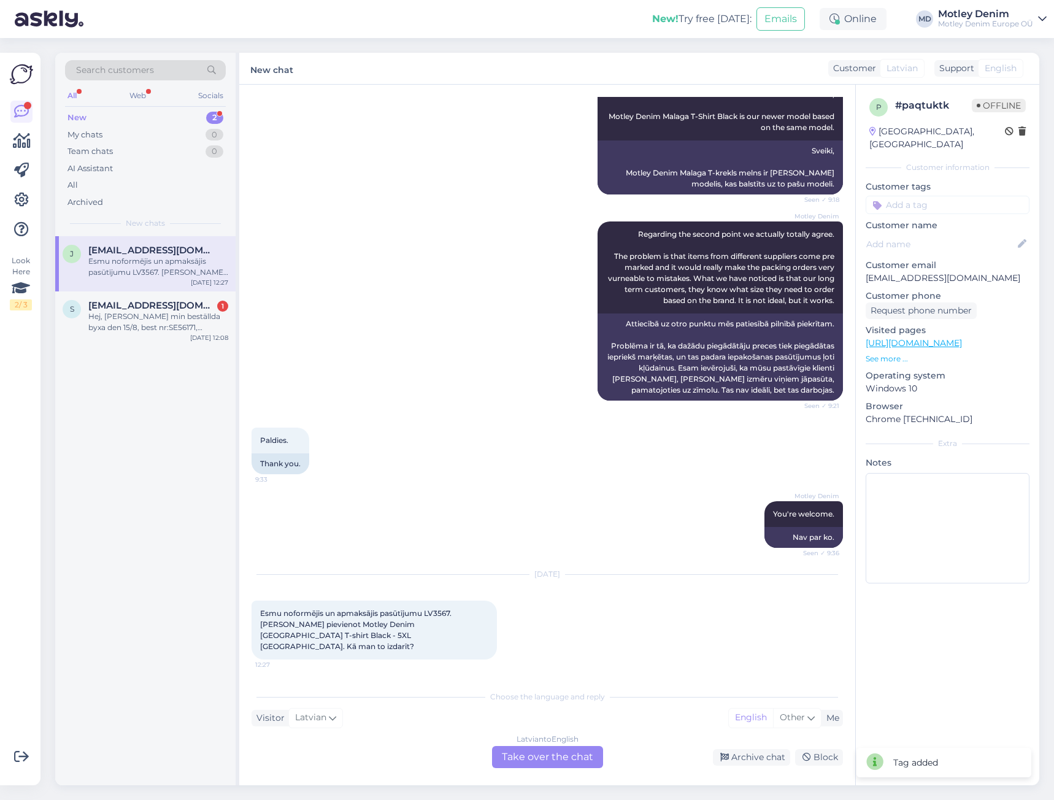
click at [537, 756] on div "Latvian to English Take over the chat" at bounding box center [547, 757] width 111 height 22
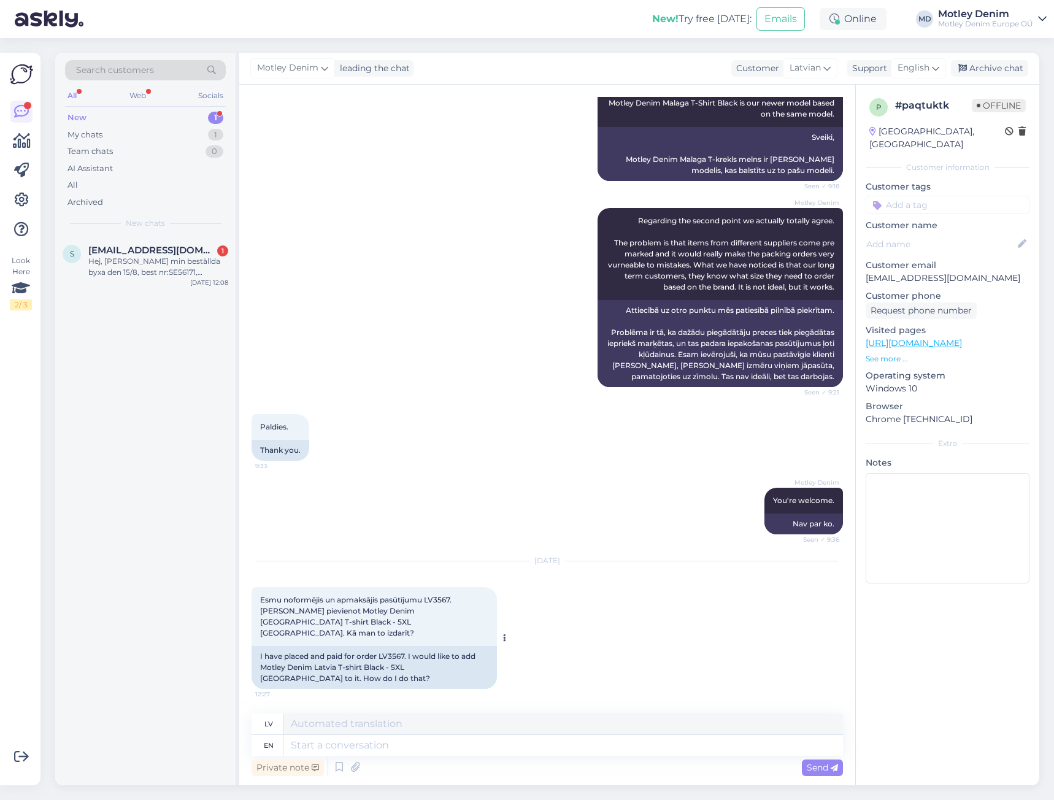
click at [390, 670] on div "I have placed and paid for order LV3567. I would like to add Motley Denim Latvi…" at bounding box center [374, 667] width 245 height 43
copy div "LV3567"
click at [274, 679] on div "I have placed and paid for order LV3567. I would like to add Motley Denim Latvi…" at bounding box center [374, 667] width 245 height 43
drag, startPoint x: 274, startPoint y: 679, endPoint x: 396, endPoint y: 684, distance: 122.2
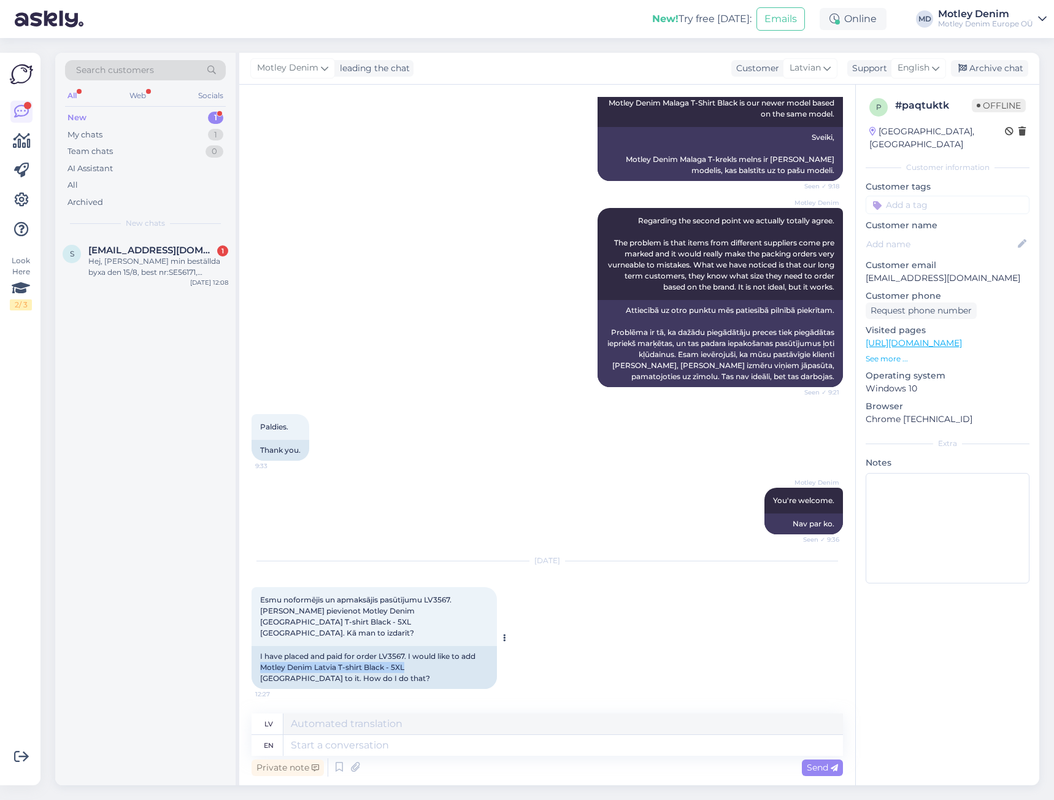
click at [396, 684] on div "I have placed and paid for order LV3567. I would like to add Motley Denim Latvi…" at bounding box center [374, 667] width 245 height 43
copy div "Motley Denim [GEOGRAPHIC_DATA] T-shirt Black - 5XL"
click at [659, 752] on textarea at bounding box center [563, 745] width 560 height 21
type textarea "Hello"
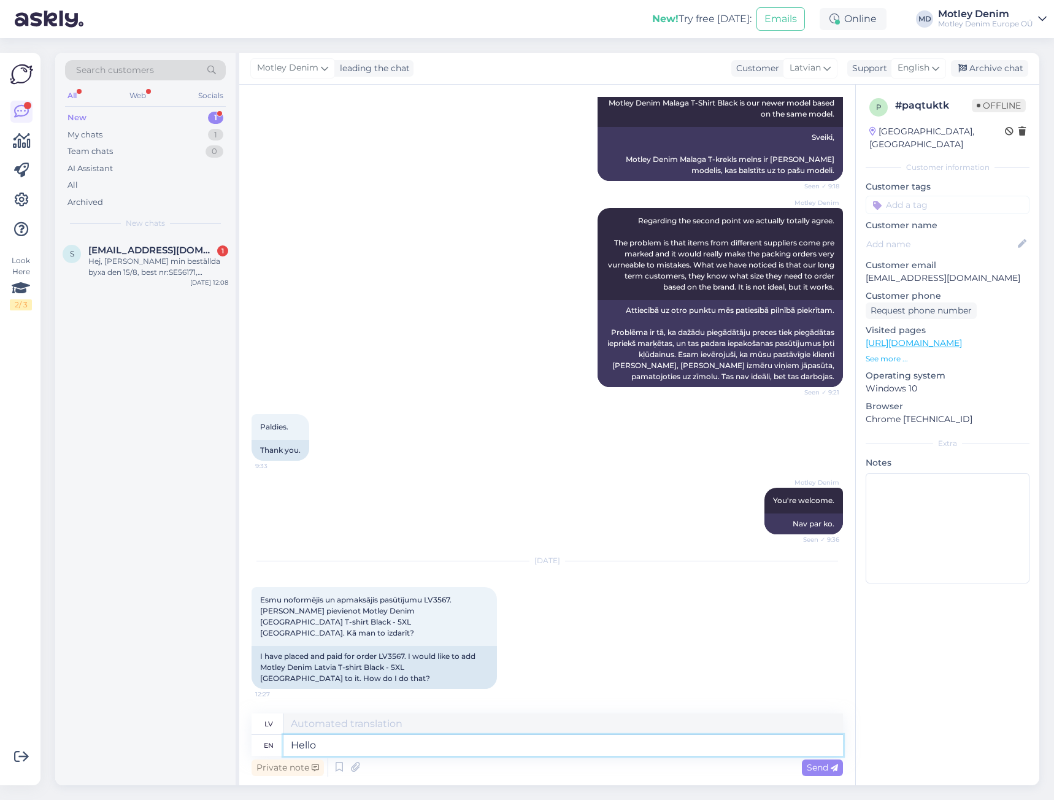
type textarea "Sveiki"
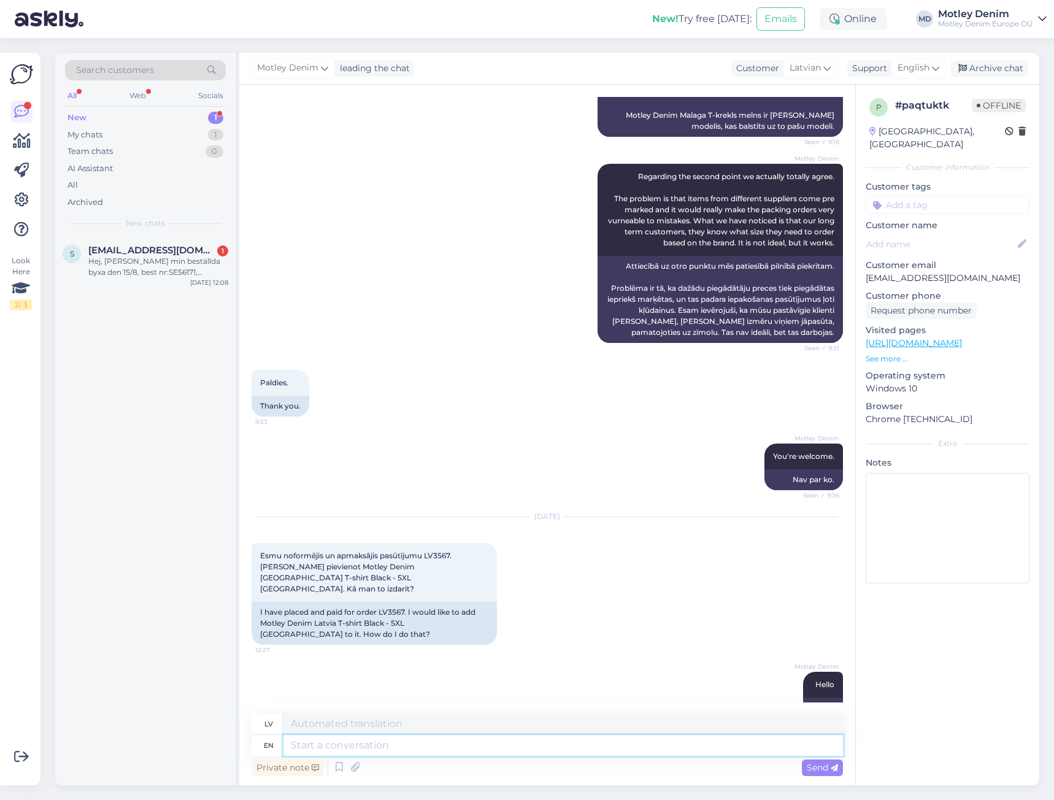
scroll to position [3580, 0]
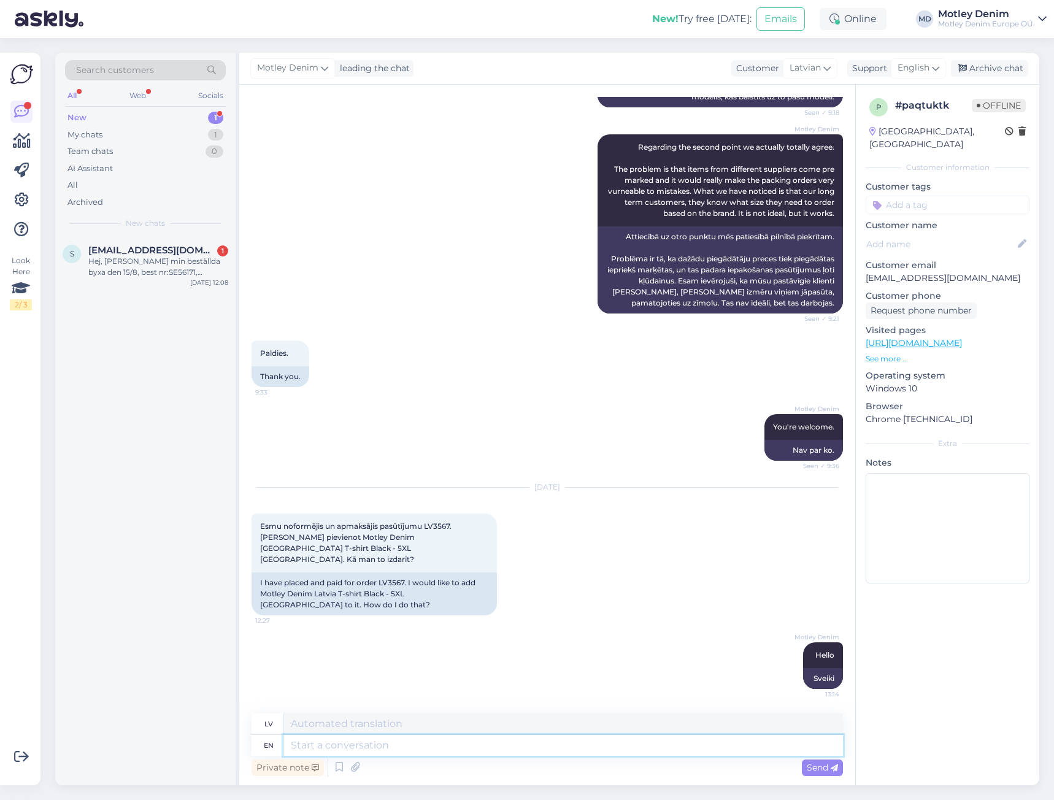
type textarea "D"
type textarea "This"
type textarea "Šis"
type textarea "This can"
type textarea "Šī var"
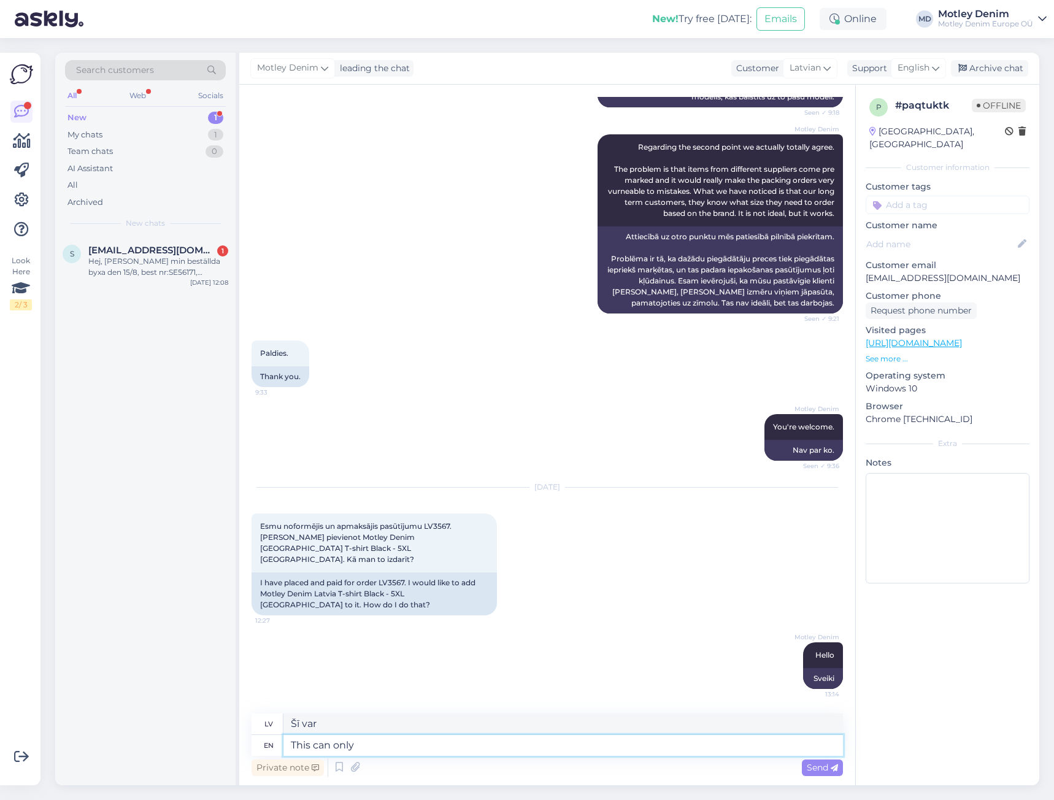
type textarea "This can only b"
type textarea "Tas var tikai"
type textarea "This can only be"
type textarea "Tas var būt tikai"
type textarea "This can only be done"
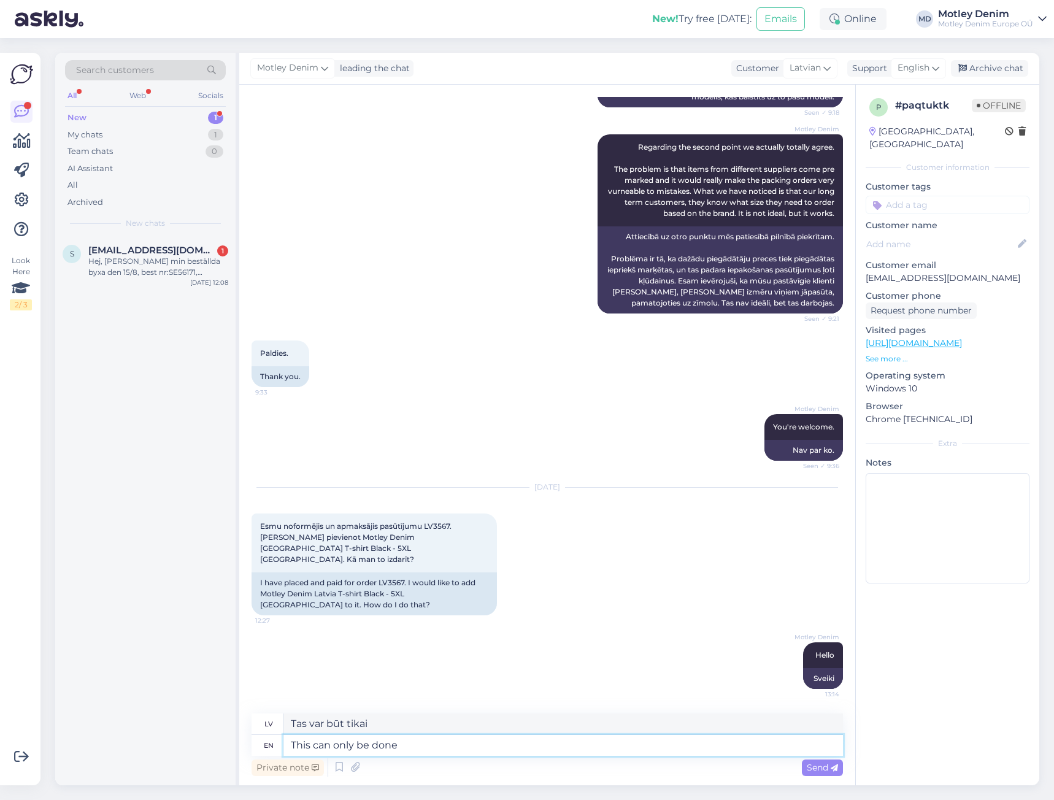
type textarea "To var izdarīt tikai"
type textarea "This can only be done by u"
type textarea "To var izdarīt tikai ar"
type textarea "This can only be done by us a"
type textarea "To varam izdarīt tikai mēs"
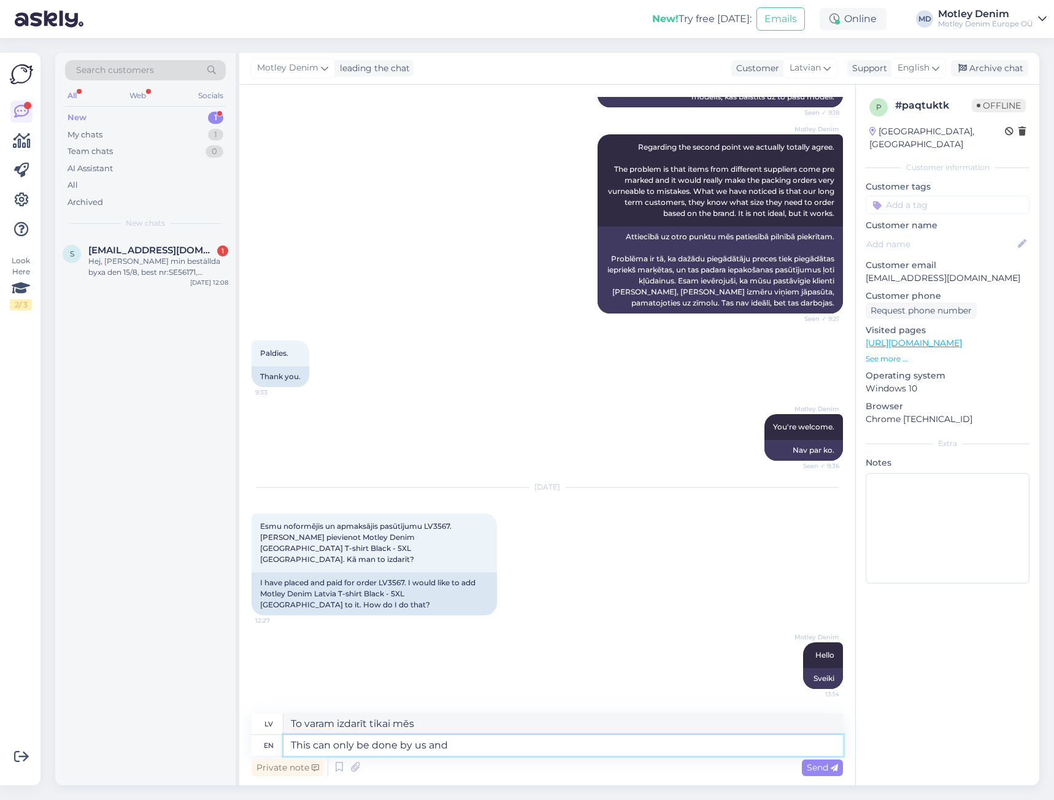
type textarea "This can only be done by us and"
type textarea "To varam izdarīt tikai mēs un"
type textarea "This can only be done by us and even th"
type textarea "To varam izdarīt tikai mēs un pat"
type textarea "This can only be done by us and even then"
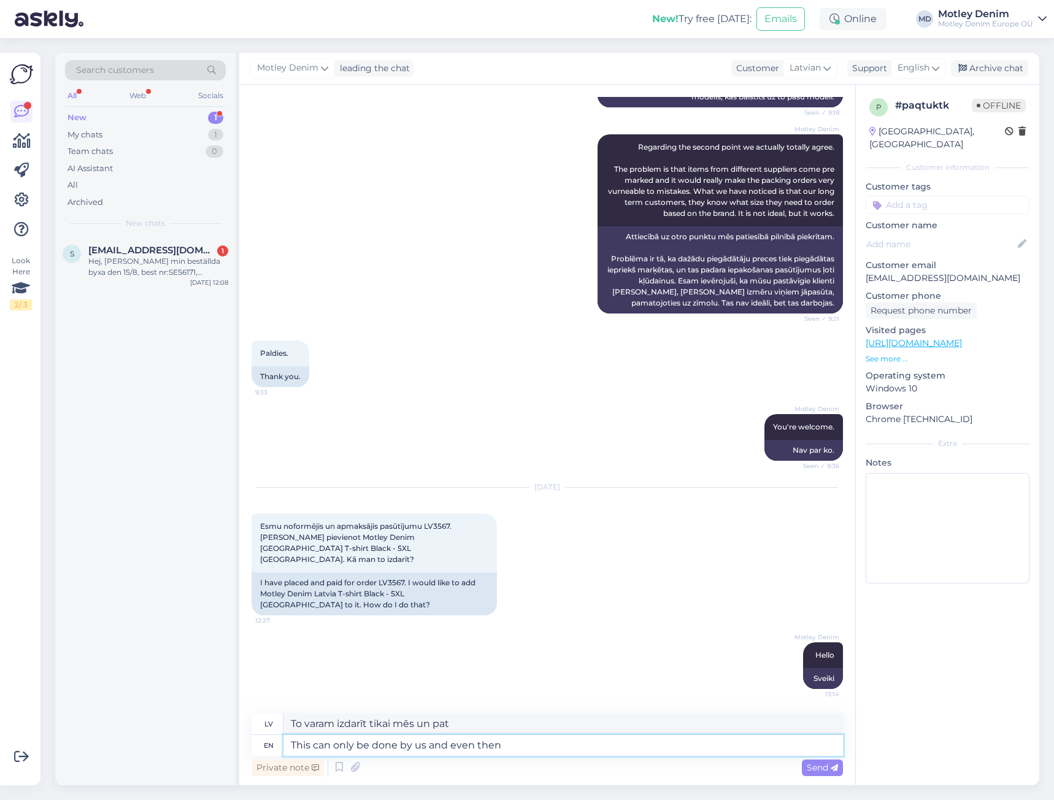
type textarea "To varam izdarīt tikai mēs, un pat tad"
type textarea "This can only be done by us and even then it i"
type textarea "To varam izdarīt tikai mēs, un pat tad tas"
type textarea "This can only be done by us and even then it is h"
type textarea "To varam izdarīt tikai mēs, un pat tad tas ir"
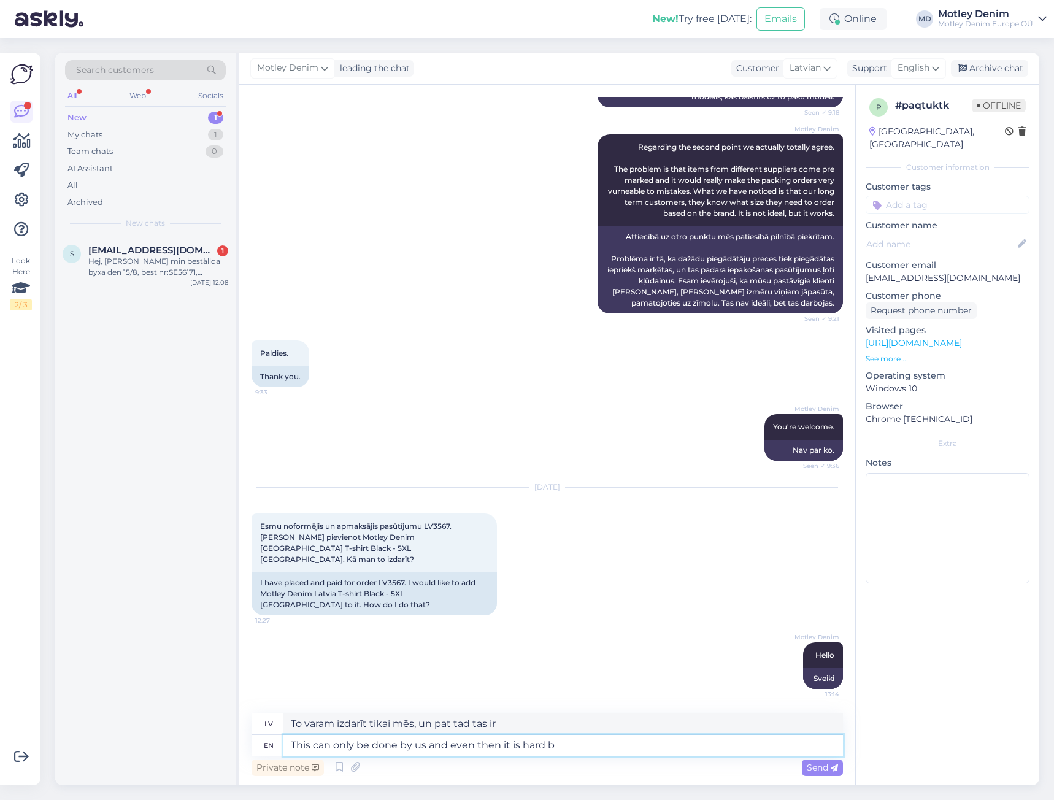
type textarea "This can only be done by us and even then it is hard be"
type textarea "To varam izdarīt tikai mēs, un pat tad tas ir grūti"
type textarea "This can only be done by us and even then it is hard because w"
type textarea "To varam izdarīt tikai mēs, un pat tad tas ir grūti, jo"
type textarea "This can only be done by us and even then it is hard because we"
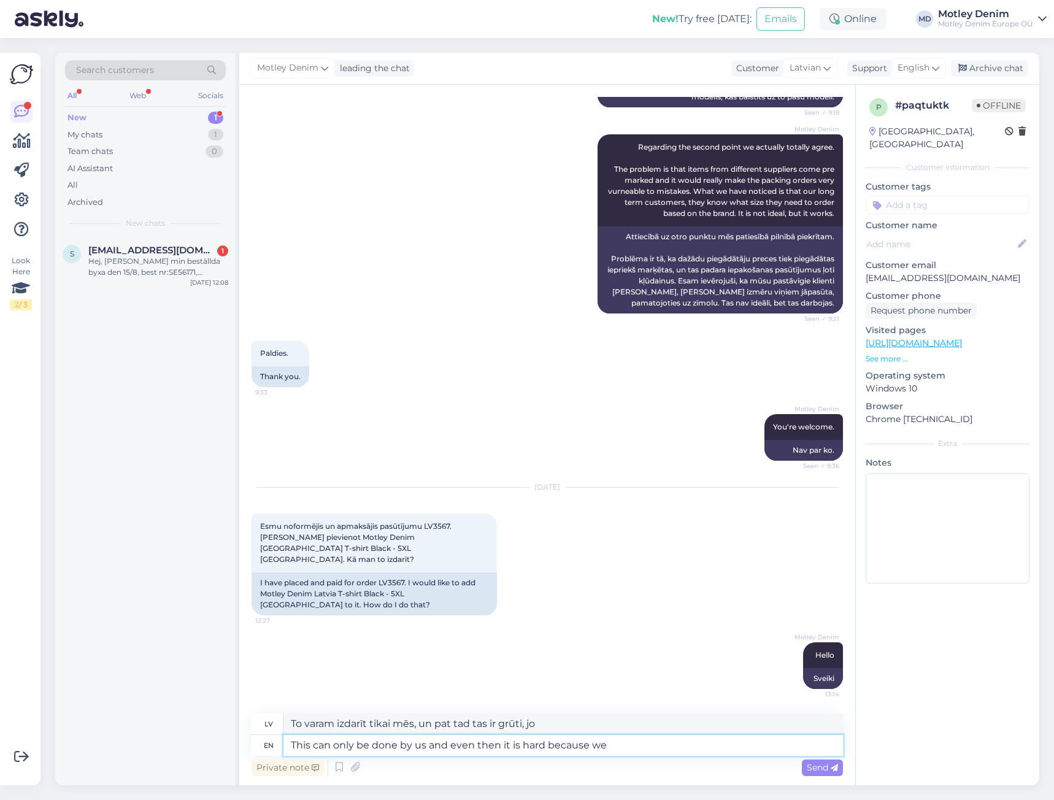
type textarea "To varam izdarīt tikai mēs, un pat tad tas ir grūti, jo mēs"
type textarea "This can only be done by us and even then it is hard because we process o"
type textarea "To varam izdarīt tikai mēs, un pat tad tas ir grūti, jo mēs apstrādājam"
type textarea "This can only be done by us and even then it is hard because we process orders"
type textarea "To varam izdarīt tikai mēs, un pat tad tas ir sarežģīti, jo mēs apstrādājam pas…"
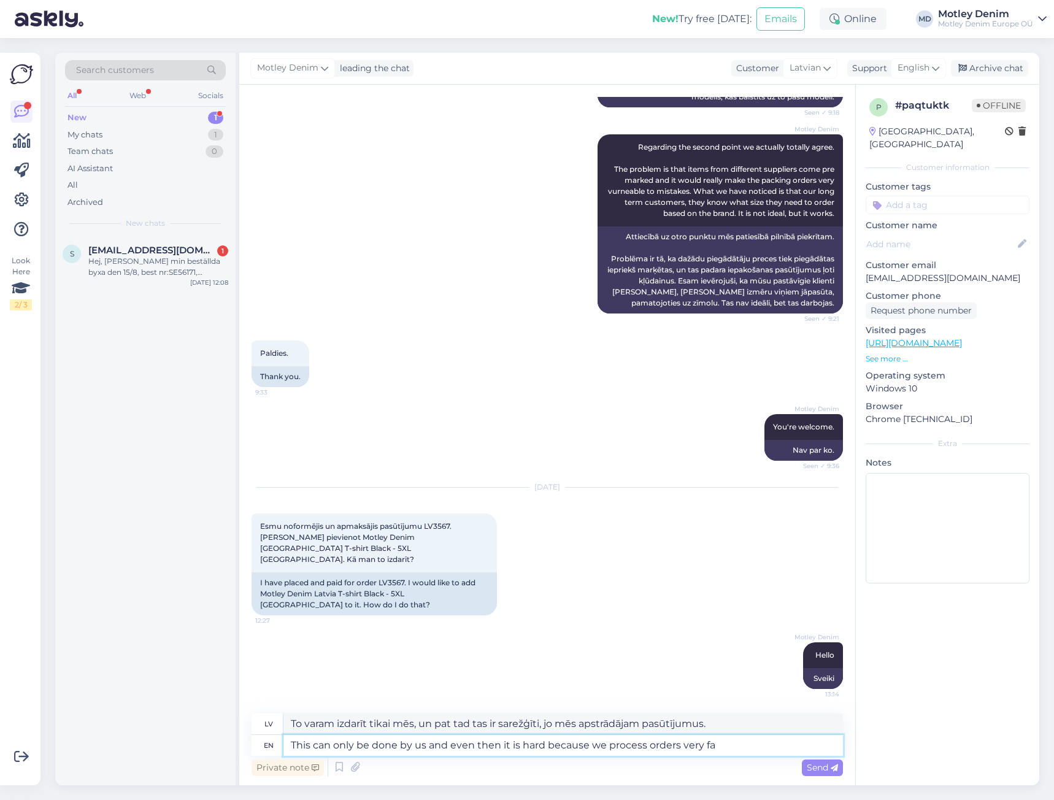
type textarea "This can only be done by us and even then it is hard because we process orders …"
type textarea "To varam izdarīt tikai mēs, un pat tad tas ir grūti, jo mēs ļoti rūpīgi apstrād…"
type textarea "This can only be done by us and even then it is hard because we process orders …"
type textarea "To varam izdarīt tikai mēs, un pat tad tas ir sarežģīti, jo pasūtījumus apstrād…"
type textarea "This can only be done by us and even then it is hard because we process orders …"
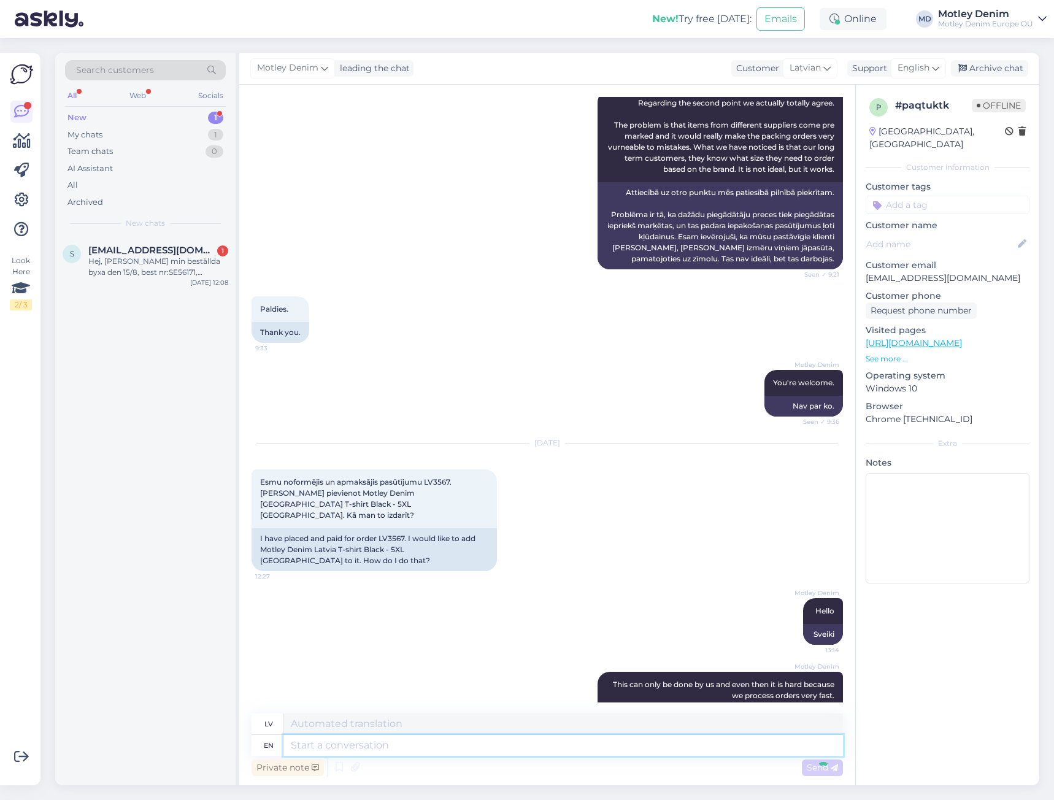
scroll to position [3676, 0]
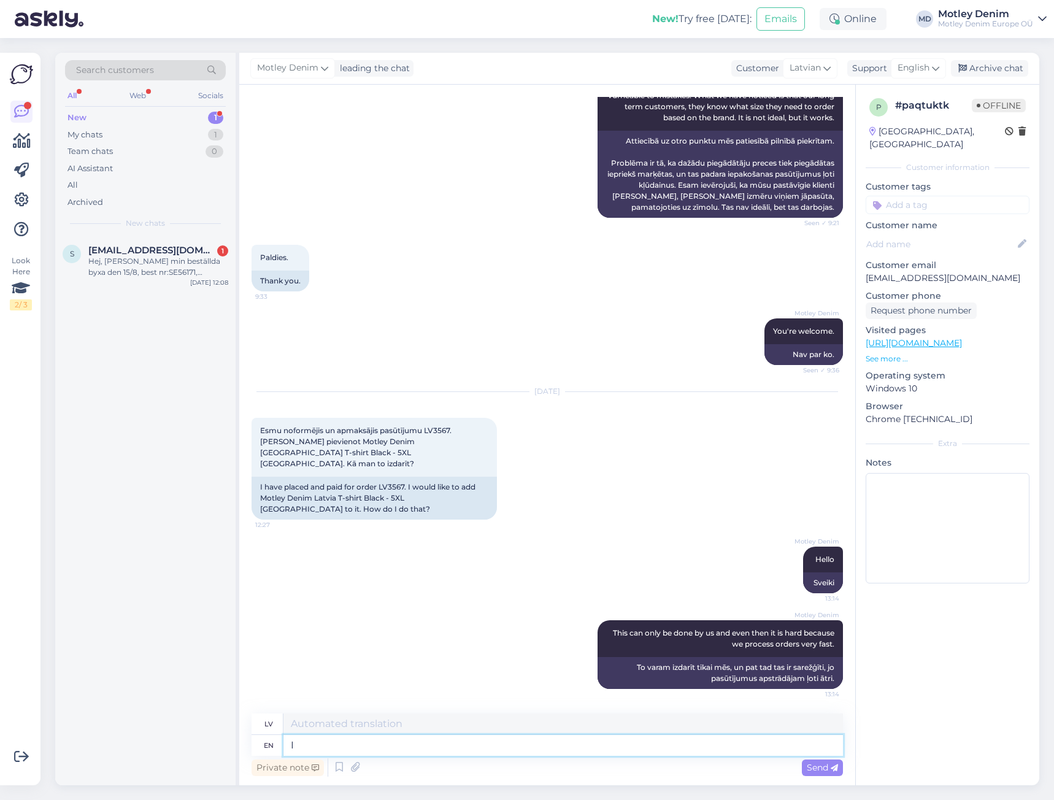
type textarea "I w"
type textarea "Es"
type textarea "I was a"
type textarea "Es [PERSON_NAME]"
type textarea "I was able t"
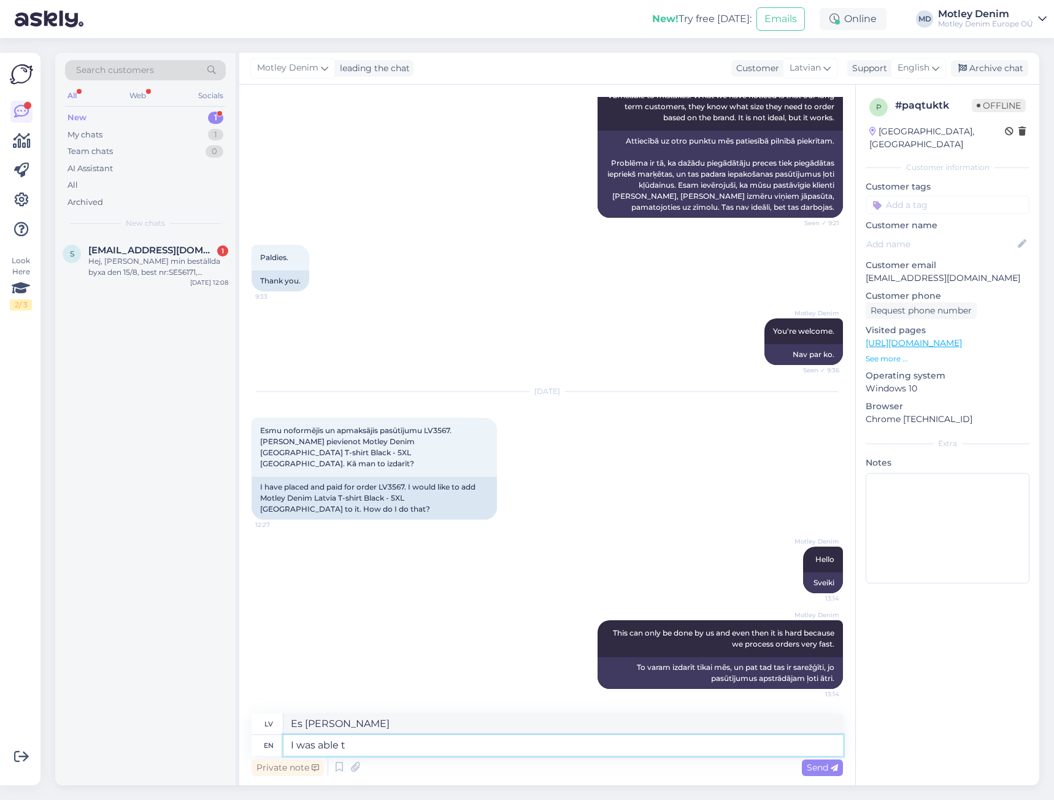
type textarea "Es varēju"
type textarea "I was able to edit"
type textarea "Man izdevās rediģēt"
type textarea "I was able to edit your"
type textarea "Man izdevās rediģēt jūsu"
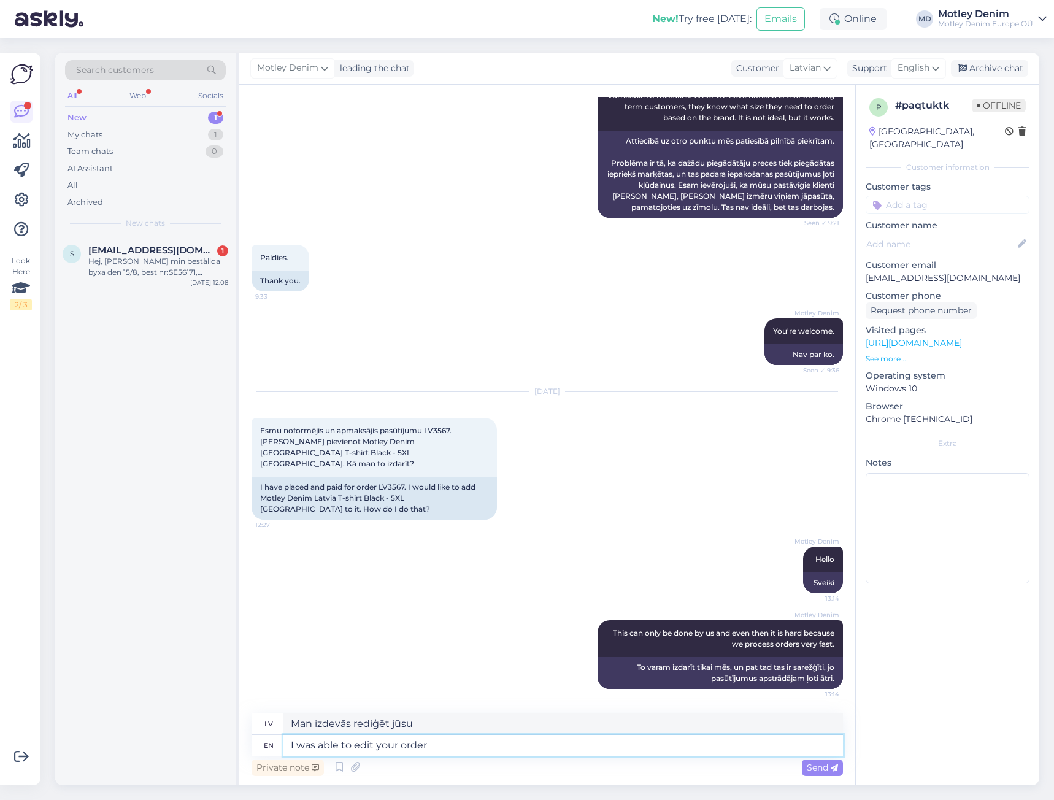
type textarea "I was able to edit your order."
type textarea "Man izdevās rediģēt jūsu pasūtījumu."
type textarea "I was able to edit your order"
type textarea "Man izdevās rediģēt jūsu pasūtījumu"
type textarea "I was able to edit your order because"
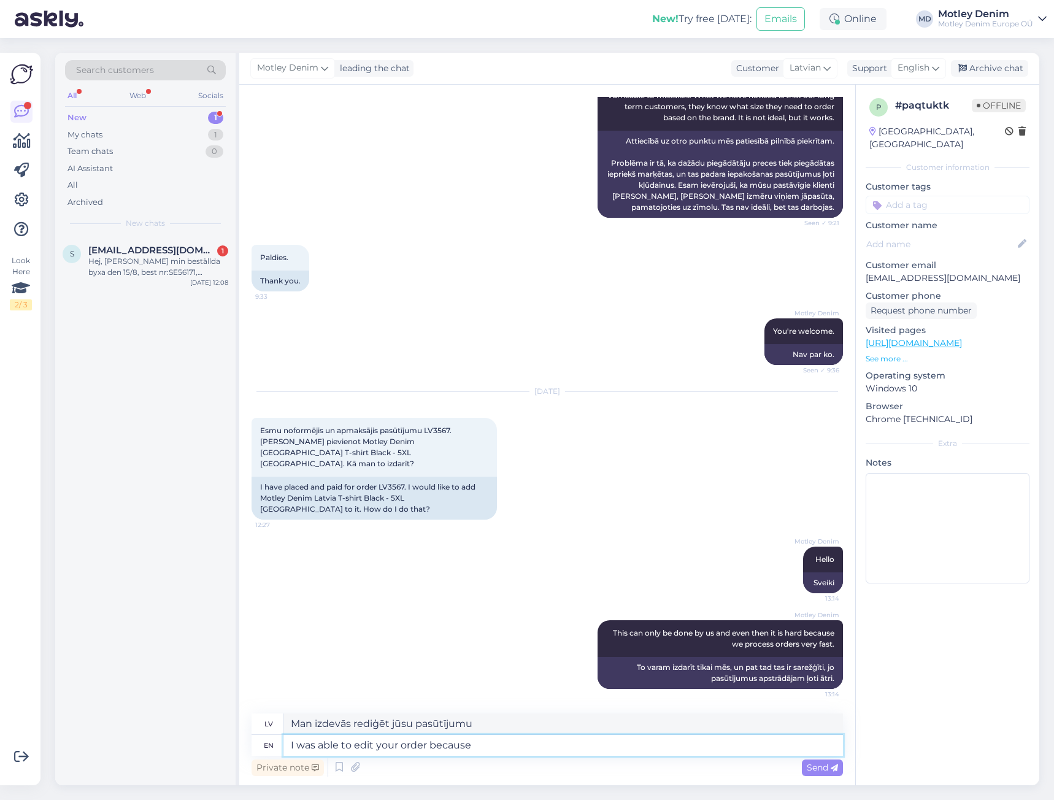
type textarea "Es varēju rediģēt jūsu pasūtījumu, jo"
type textarea "I was able to edit your order because you h"
type textarea "Es varēju rediģēt jūsu pasūtījumu, jo jūs"
type textarea "I was able to edit your order because you have"
type textarea "Es varēju rediģēt jūsu pasūtījumu, [PERSON_NAME] ir"
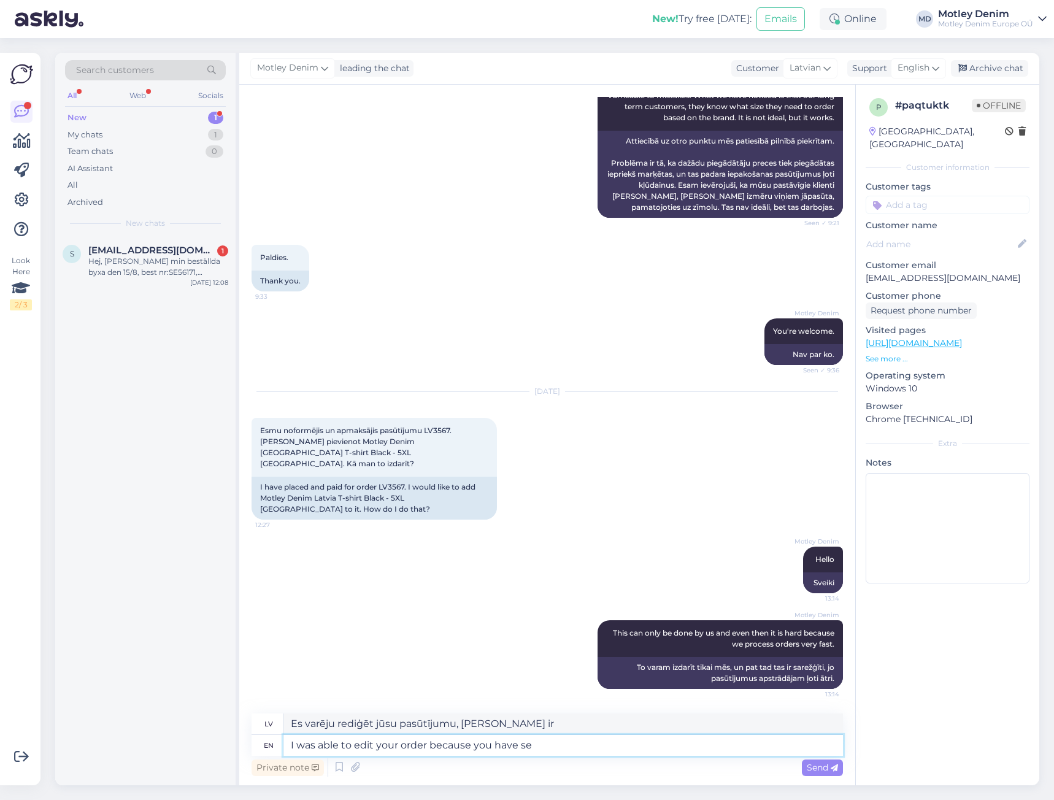
type textarea "I was able to edit your order because you have sel"
type textarea "Es varēju rediģēt jūsu pasūtījumu, [PERSON_NAME] ir savs"
type textarea "I was able to edit your order"
type textarea "Man izdevās rediģēt jūsu pasūtījumu"
type textarea "I was able to edit your order and a"
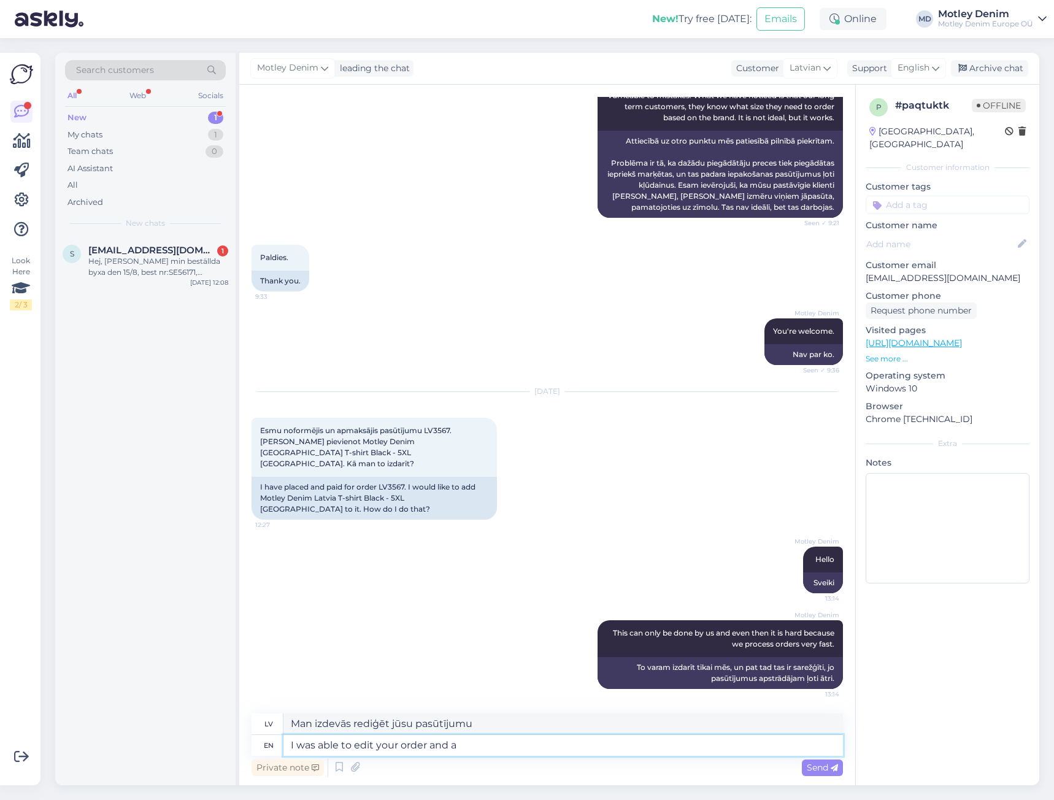
type textarea "Man izdevās rediģēt jūsu pasūtījumu un"
type textarea "I was able to edit your order and add"
type textarea "Man izdevās rediģēt jūsu pasūtījumu un pievienot"
type textarea "I was able to edit your order and add the sh"
type textarea "Man izdevās rediģēt jūsu pasūtījumu un pievienot s"
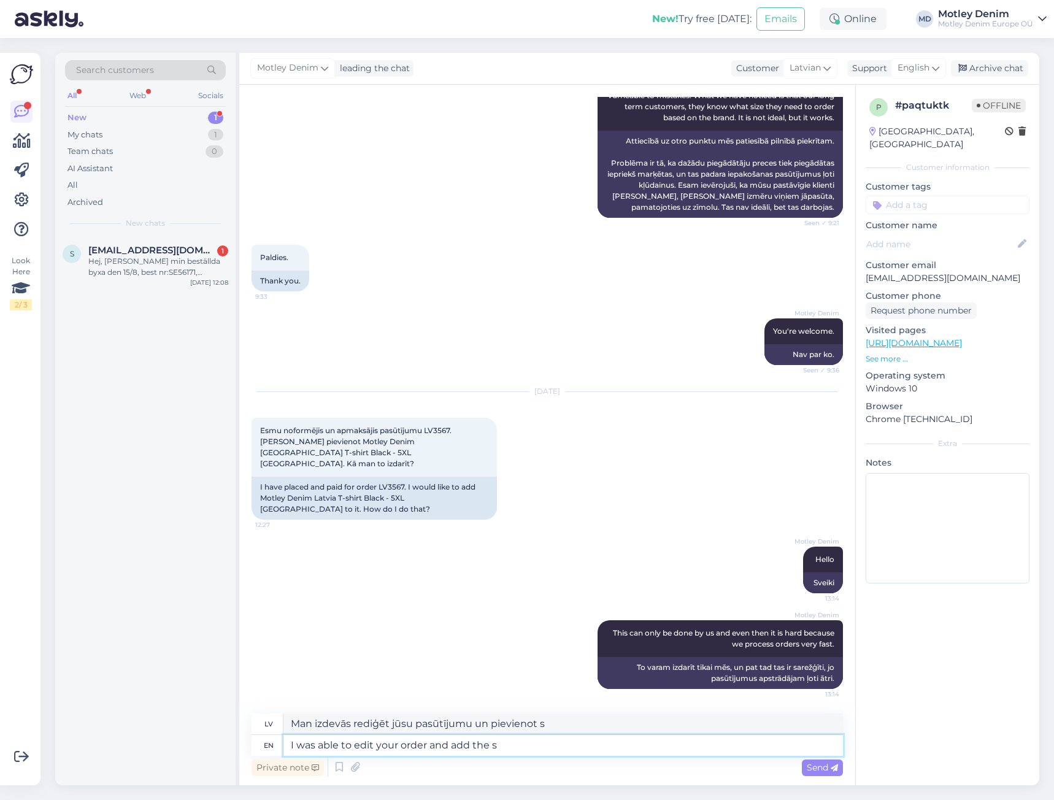
type textarea "I was able to edit your order and add the"
type textarea "Man izdevās rediģēt jūsu pasūtījumu un pievienot"
type textarea "I was able to edit your order and add the t-shirt y"
type textarea "Man izdevās rediģēt jūsu pasūtījumu un pievienot T-kreklu."
type textarea "I was able to edit your order and add the t-shirt you re"
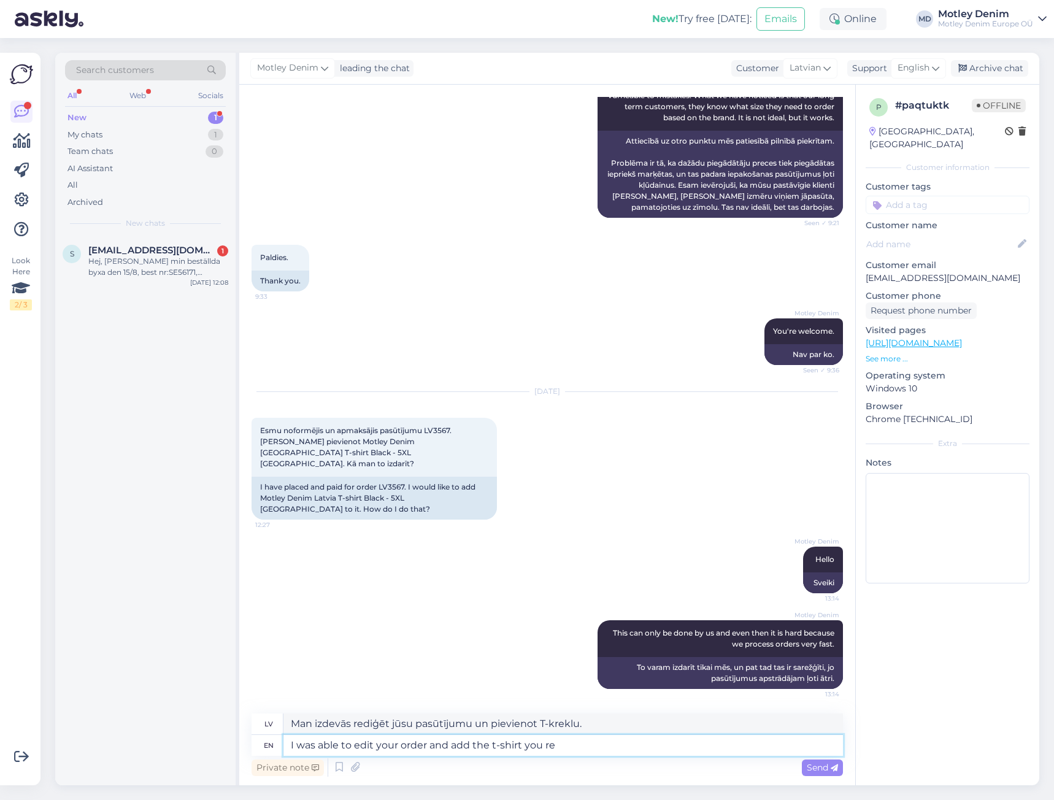
type textarea "Man izdevās rediģēt jūsu pasūtījumu un pievienot jūsu izvēlēto T-kreklu."
type textarea "I was able to edit your order and add the t-shirt you requested."
type textarea "Man izdevās rediģēt jūsu pasūtījumu un pievienot jūsu pieprasīto T-kreklu."
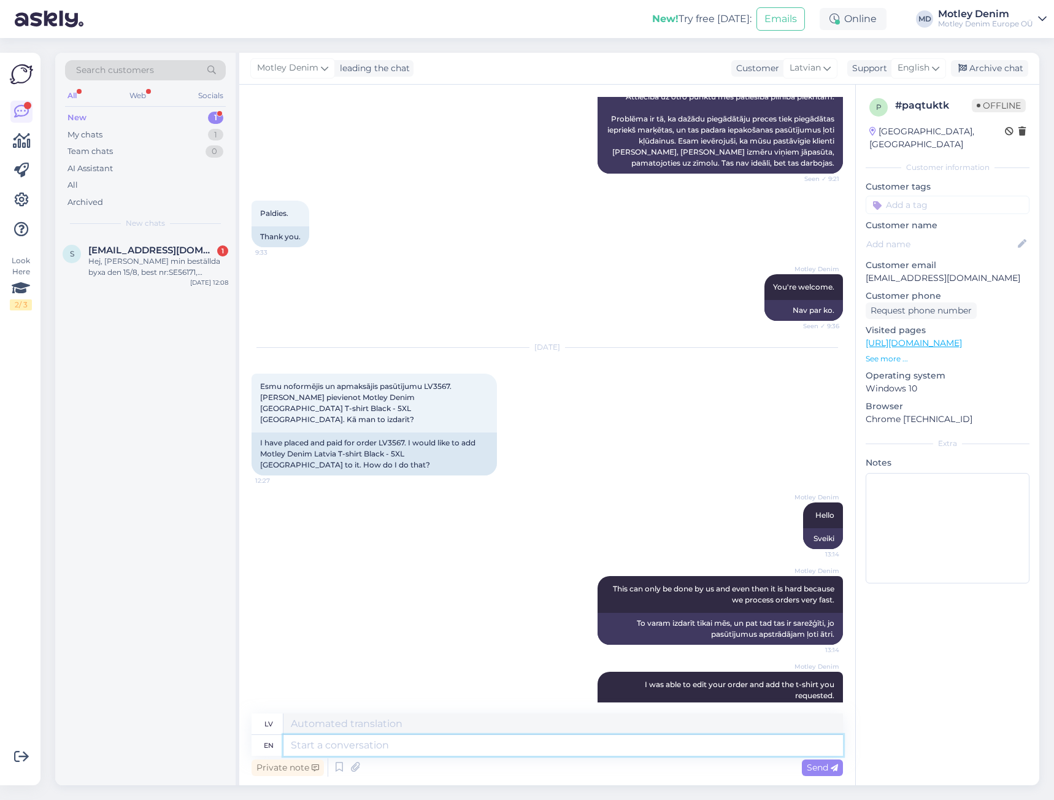
scroll to position [3771, 0]
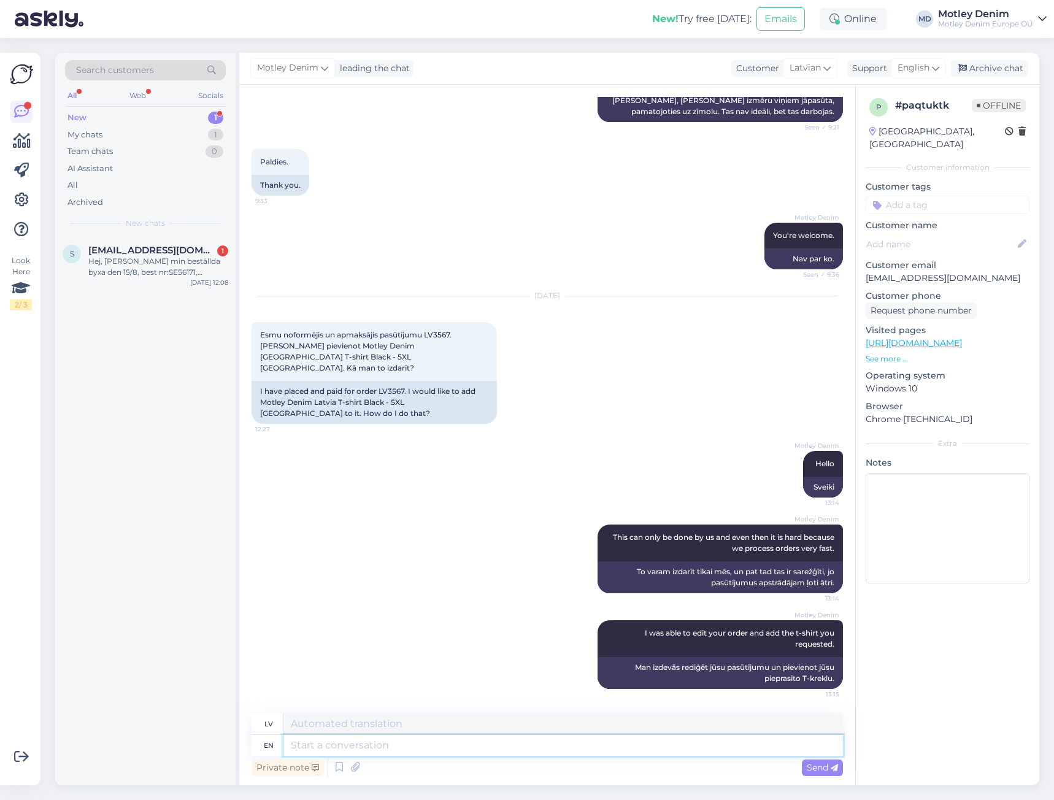
click at [602, 749] on textarea at bounding box center [563, 745] width 560 height 21
click at [566, 748] on textarea at bounding box center [563, 745] width 560 height 21
type textarea "One"
type textarea "[PERSON_NAME]"
type textarea "One item"
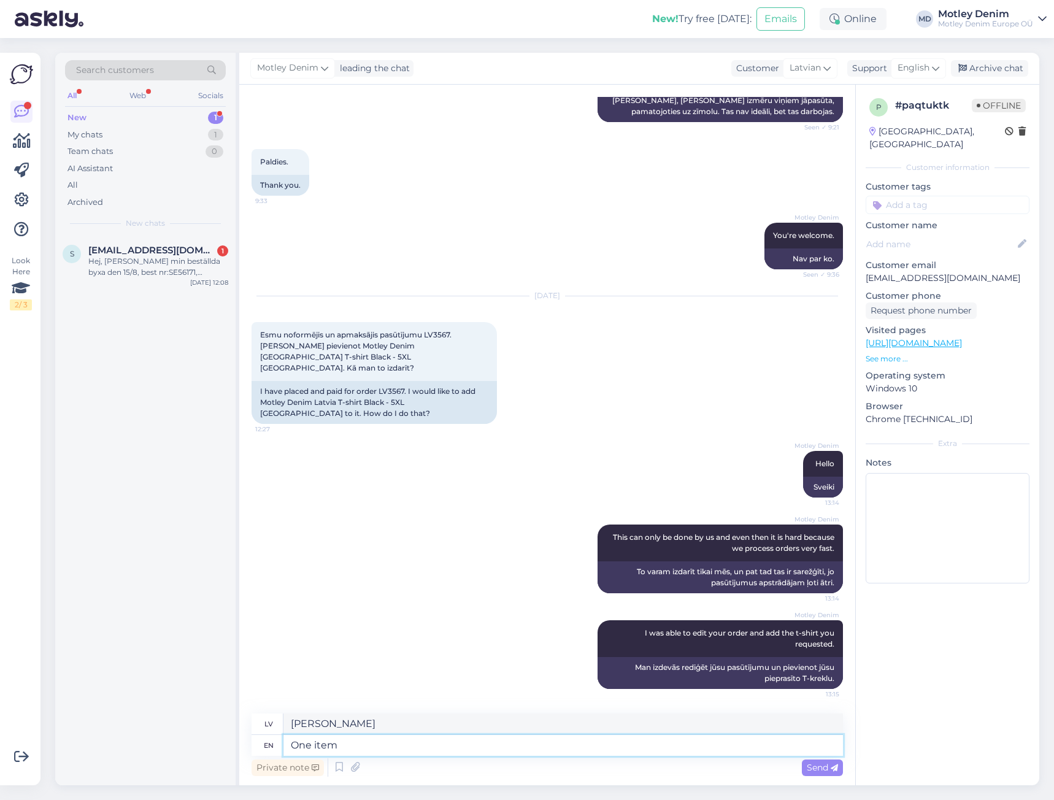
type textarea "[PERSON_NAME] priekšmets"
type textarea "One item from"
type textarea "[PERSON_NAME] priekšmets no"
type textarea "One item from your o"
type textarea "[PERSON_NAME] priekšmets no jūsu"
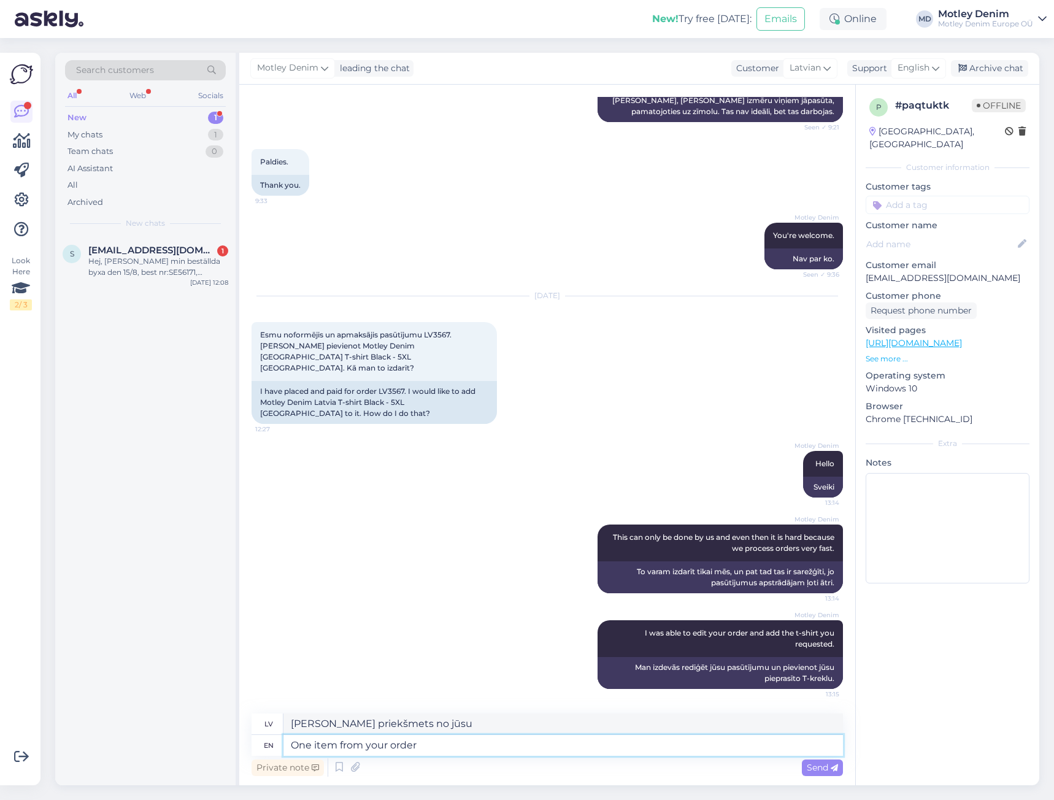
type textarea "One item from your order"
type textarea "[PERSON_NAME] no [PERSON_NAME] pasūtījuma"
type textarea "One item from your order is f"
type textarea "[PERSON_NAME] no [PERSON_NAME] pasūtījuma ir"
type textarea "One item from your order is from o"
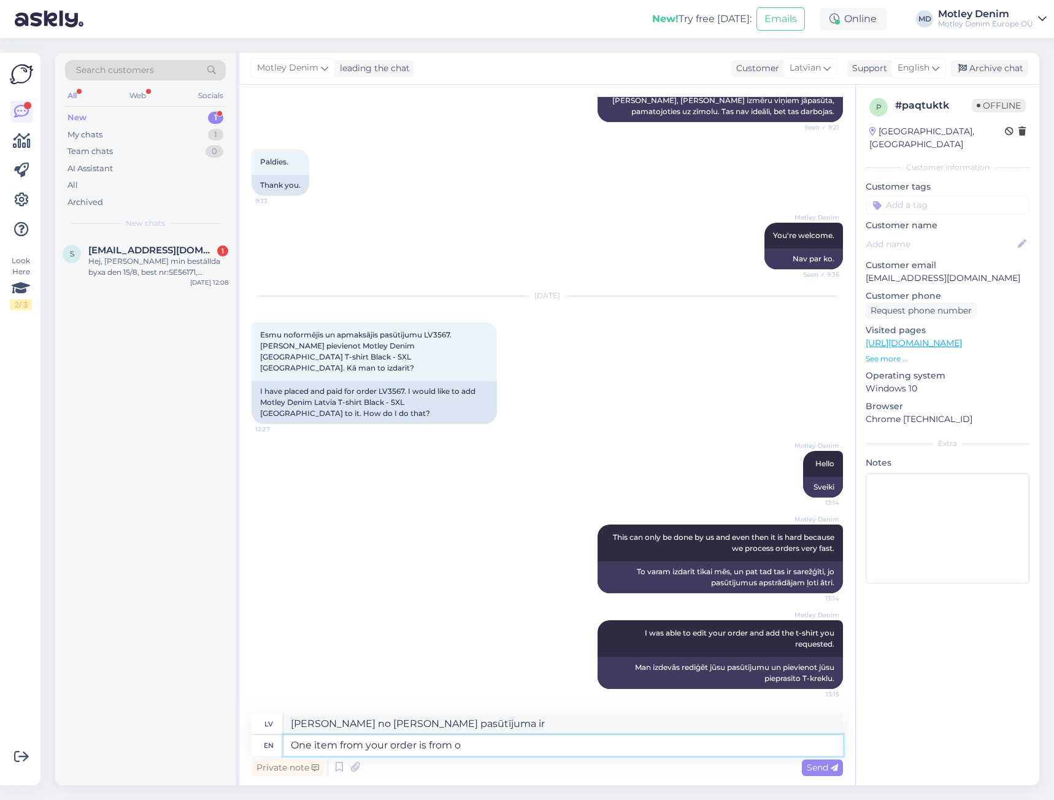
type textarea "[PERSON_NAME] no [PERSON_NAME] pasūtījuma ir no"
type textarea "One item from your order is from our s"
type textarea "[PERSON_NAME] no [PERSON_NAME] pasūtījuma ir no mūsu"
type textarea "One item from your order is from our suppliers st"
type textarea "[PERSON_NAME] no [PERSON_NAME] pasūtījuma ir no mūsu piegādātājiem"
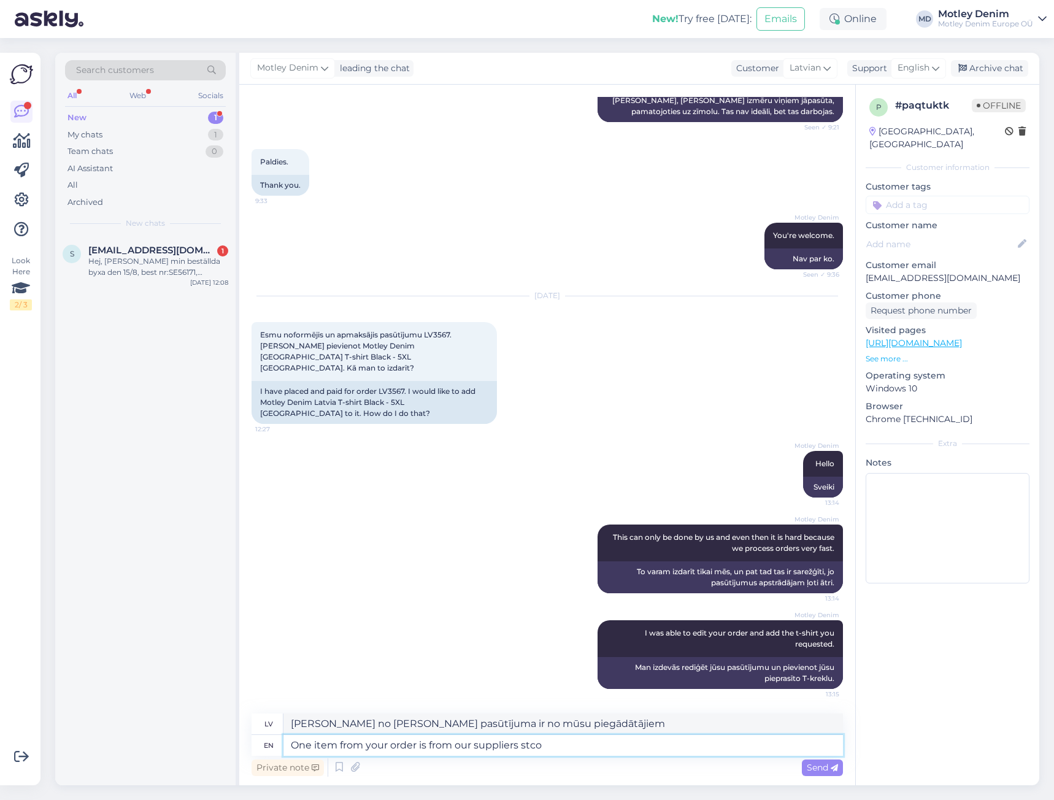
type textarea "One item from your order is from our suppliers stcok"
type textarea "[PERSON_NAME] no [PERSON_NAME] pasūtījuma ir no mūsu piegādātājiem."
type textarea "One item from your order is from our suppliers st"
type textarea "[PERSON_NAME] no [PERSON_NAME] pasūtījuma ir no mūsu piegādātājiem"
type textarea "One item from your order is from our suppliers stock. AS si"
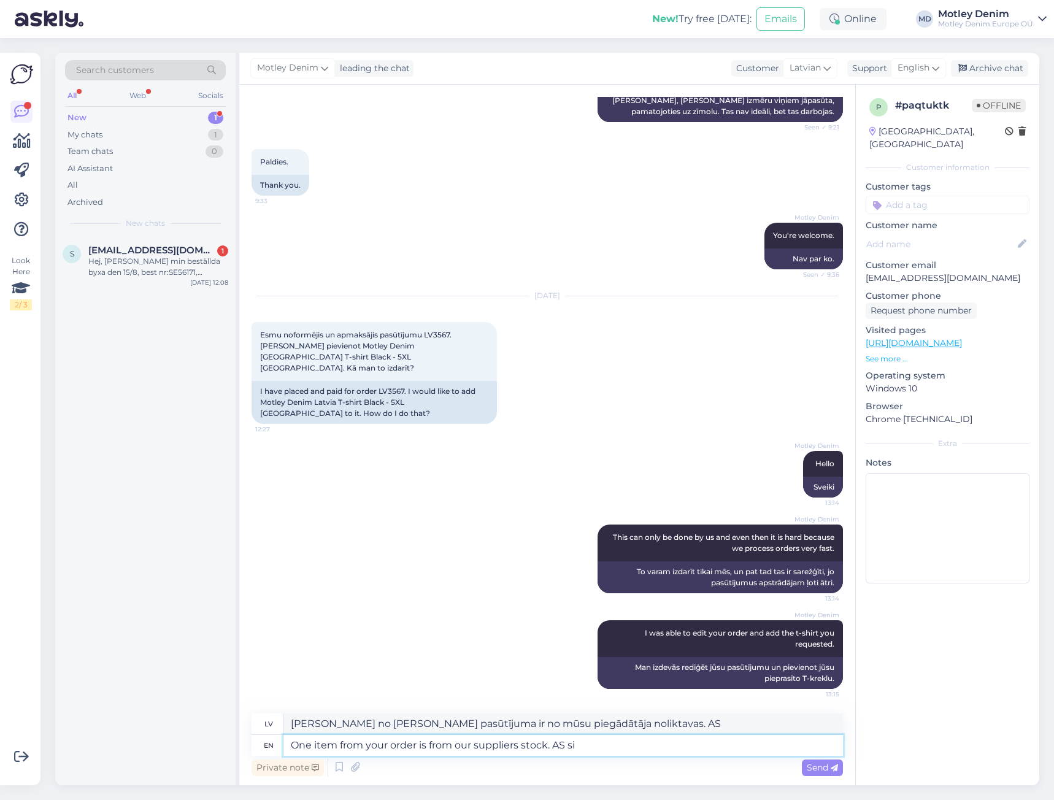
type textarea "[PERSON_NAME] no [PERSON_NAME] pasūtījuma ir no mūsu piegādātāja noliktavas."
type textarea "One item from your order is from our suppliers stock. AS"
type textarea "[PERSON_NAME] no [PERSON_NAME] pasūtījuma ir no mūsu piegādātāja noliktavas. AS"
type textarea "One item from your order is from our suppliers stock. As s"
type textarea "[PERSON_NAME] no [PERSON_NAME] pasūtījuma ir no mūsu piegādātāja noliktavas."
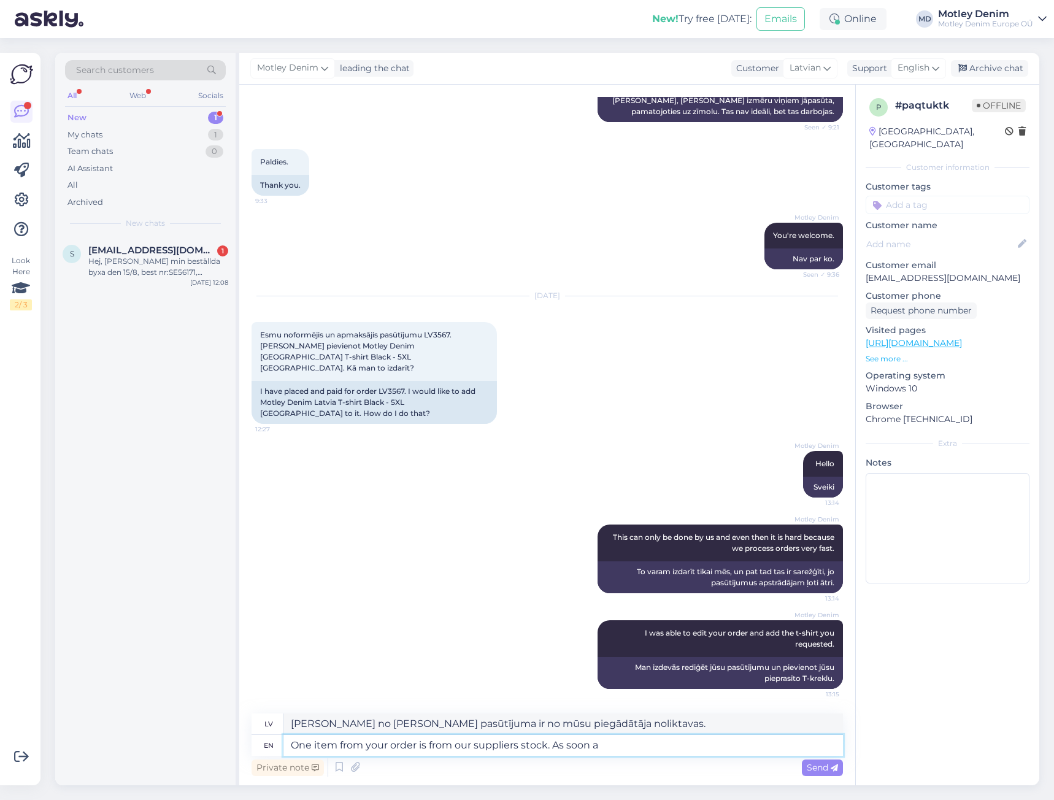
type textarea "One item from your order is from our suppliers stock. As soon as"
type textarea "[PERSON_NAME] no [PERSON_NAME] pasūtījuma ir no mūsu piegādātāja noliktavas. Ti…"
type textarea "One item from your order is from our suppliers stock. As soon as"
type textarea "[PERSON_NAME] no [PERSON_NAME] pasūtījuma ir no mūsu piegādātāja noliktavas. [G…"
type textarea "One item from your order is from our suppliers stock. As soon as it ar"
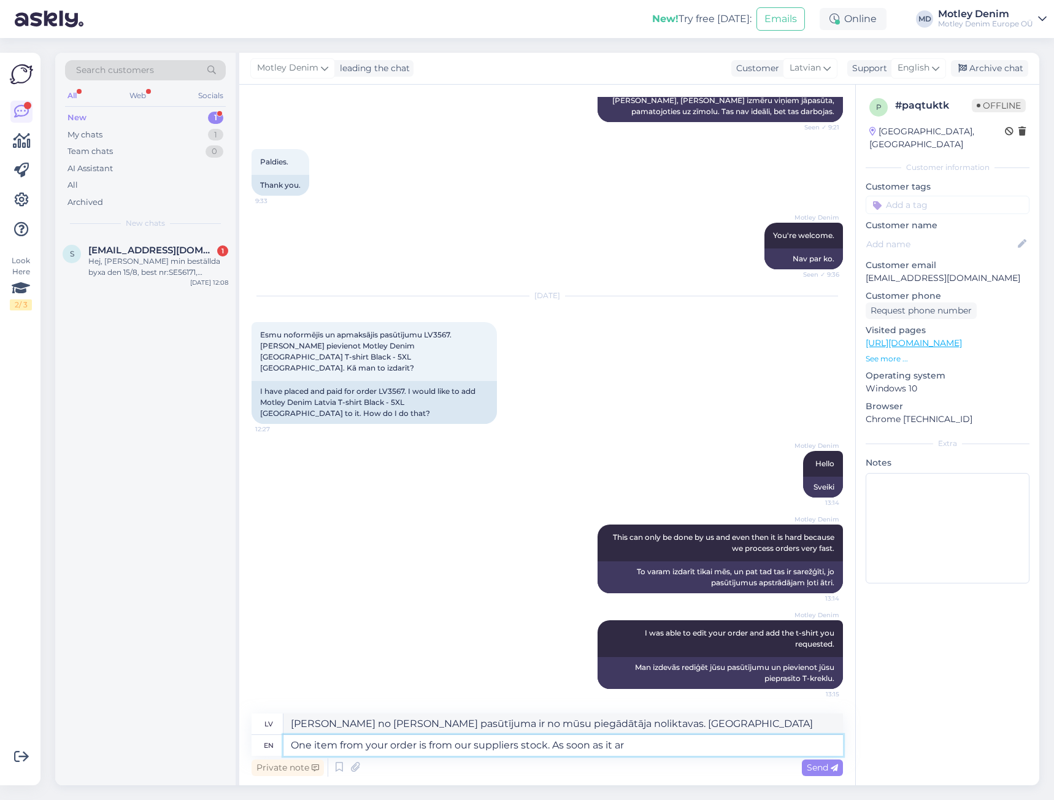
type textarea "[PERSON_NAME] no [PERSON_NAME] pasūtījuma ir no mūsu piegādātāja noliktavas. Ti…"
type textarea "One item from your order is from our suppliers stock. As soon as it arr"
type textarea "[PERSON_NAME] no [PERSON_NAME] pasūtījuma ir no mūsu piegādātāja noliktavas. Ti…"
type textarea "One item from your order is from our suppliers stock. As soon as it arrives w"
type textarea "[PERSON_NAME] no [PERSON_NAME] pasūtījuma ir no mūsu piegādātāja noliktavas. Ti…"
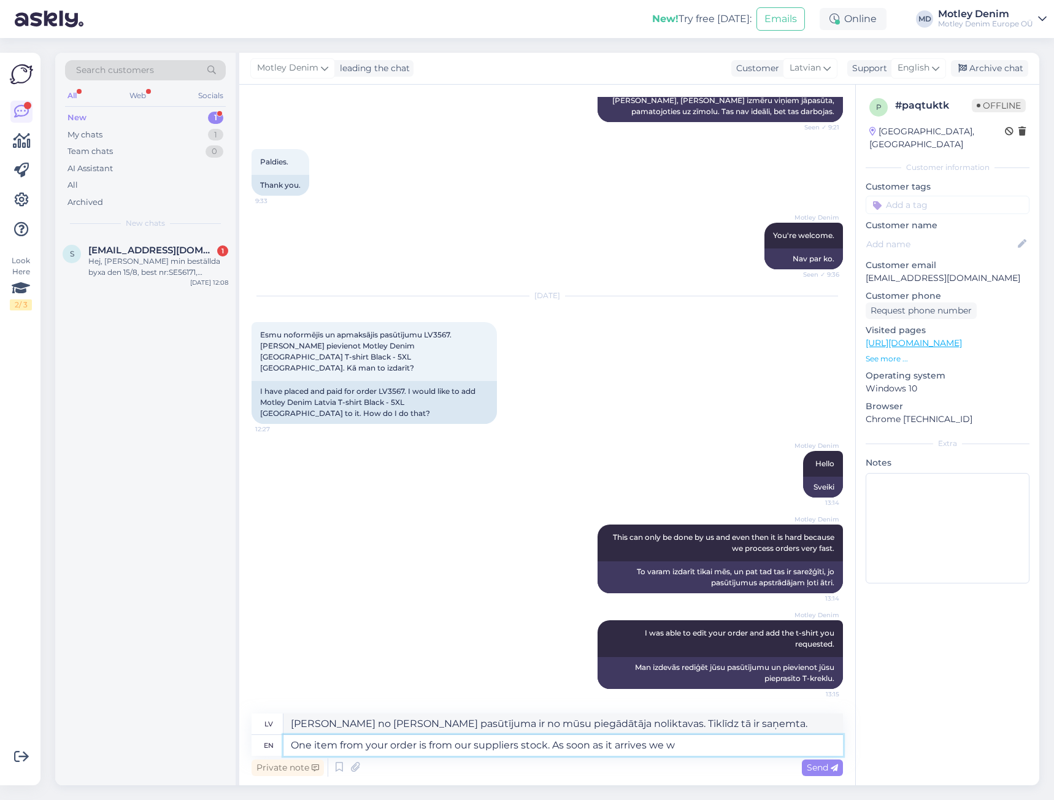
type textarea "One item from your order is from our suppliers stock. As soon as it arrives we …"
type textarea "[PERSON_NAME] no [PERSON_NAME] pasūtījuma ir no mūsu piegādātāja noliktavas. Ti…"
type textarea "One item from your order is from our suppliers stock. As soon as it arrives we …"
type textarea "[PERSON_NAME] no [PERSON_NAME] pasūtījuma ir no mūsu piegādātāja noliktavas. Ti…"
type textarea "One item from your order is from our suppliers stock. As soon as it arrives we …"
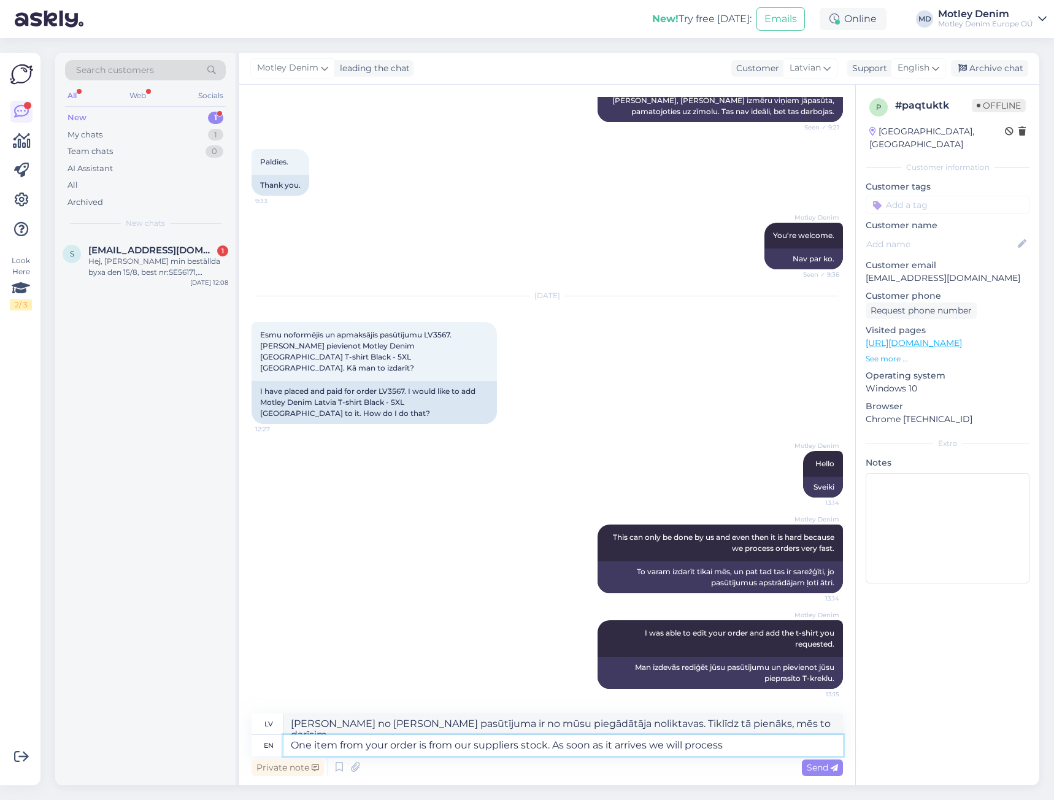
type textarea "[PERSON_NAME] no [PERSON_NAME] pasūtījuma ir no mūsu piegādātāja noliktavas. Ti…"
type textarea "One item from your order is from our suppliers stock. As soon as it arrives we …"
type textarea "[PERSON_NAME] no [PERSON_NAME] pasūtījuma ir no mūsu piegādātāja noliktavas. Ti…"
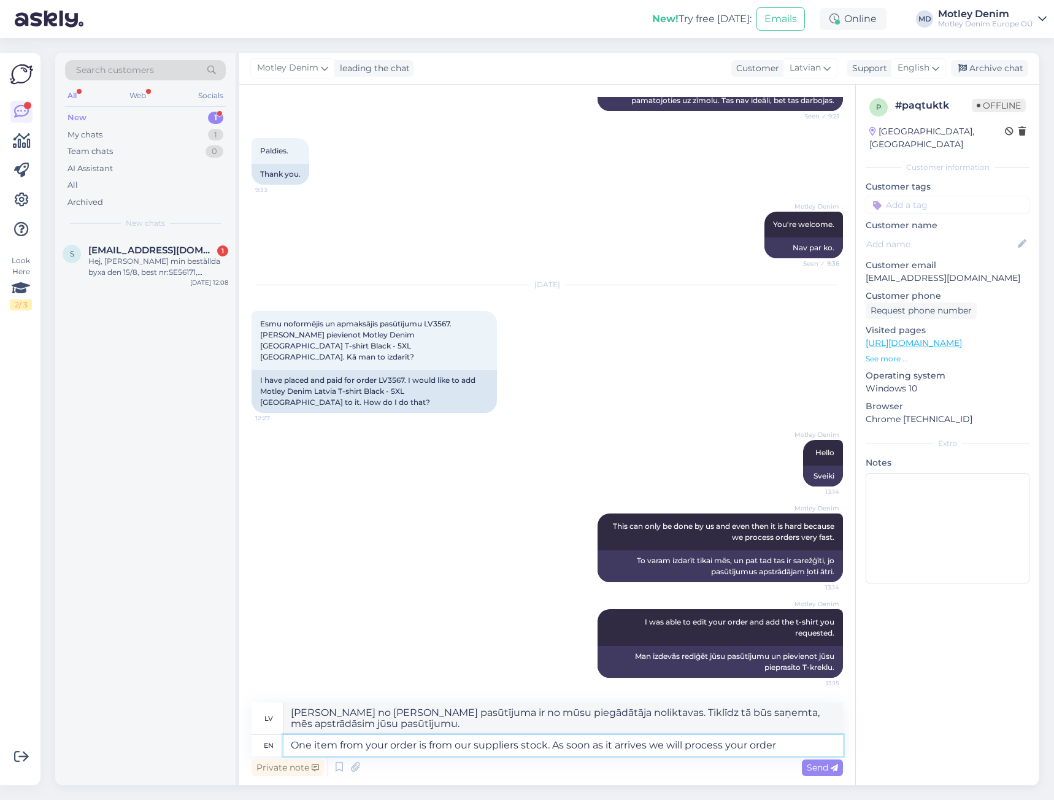
type textarea "One item from your order is from our suppliers stock. As soon as it arrives we …"
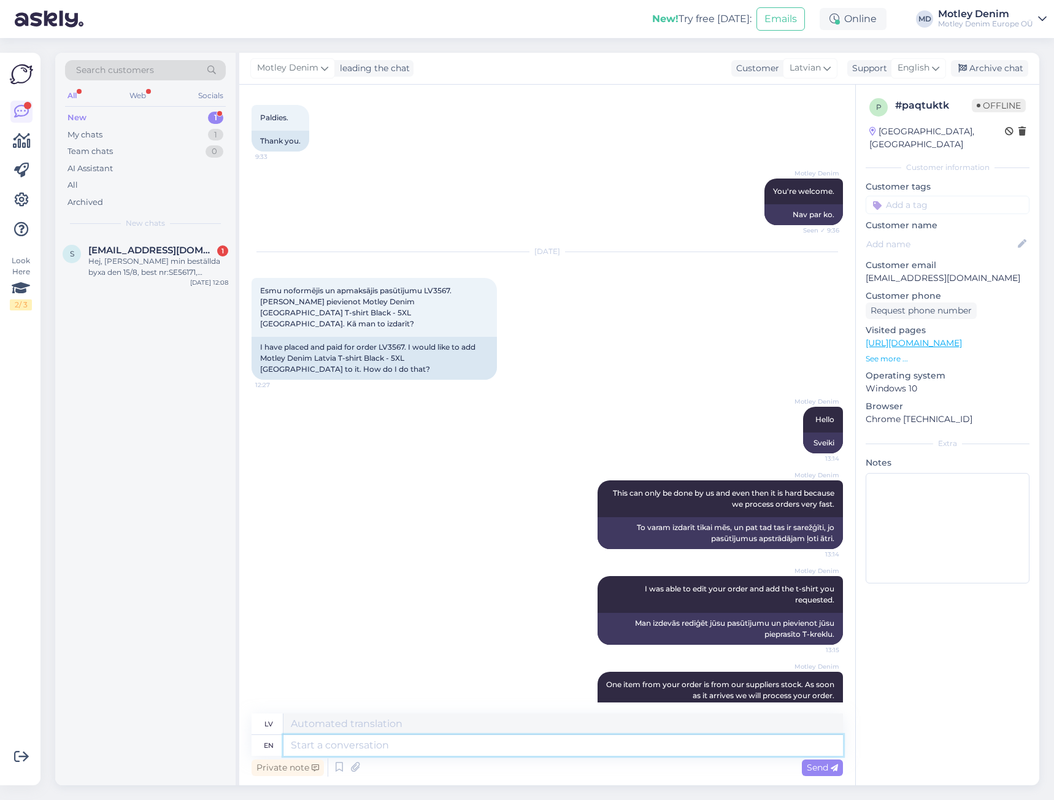
scroll to position [3878, 0]
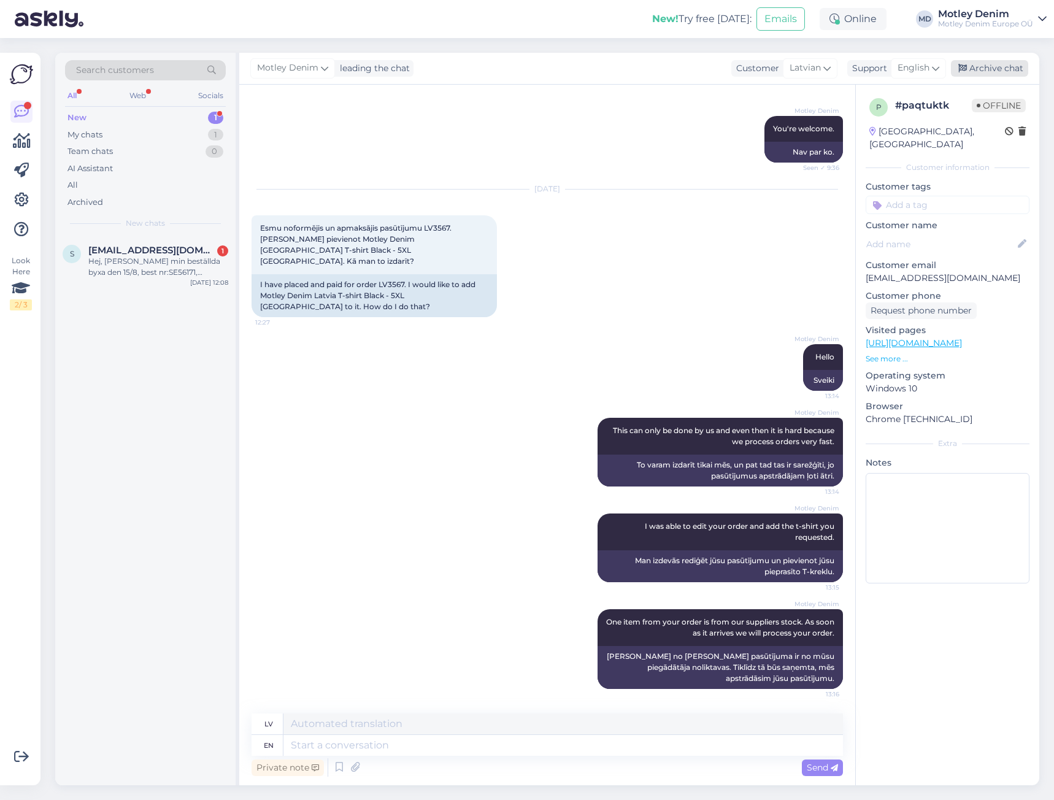
click at [977, 71] on div "Archive chat" at bounding box center [989, 68] width 77 height 17
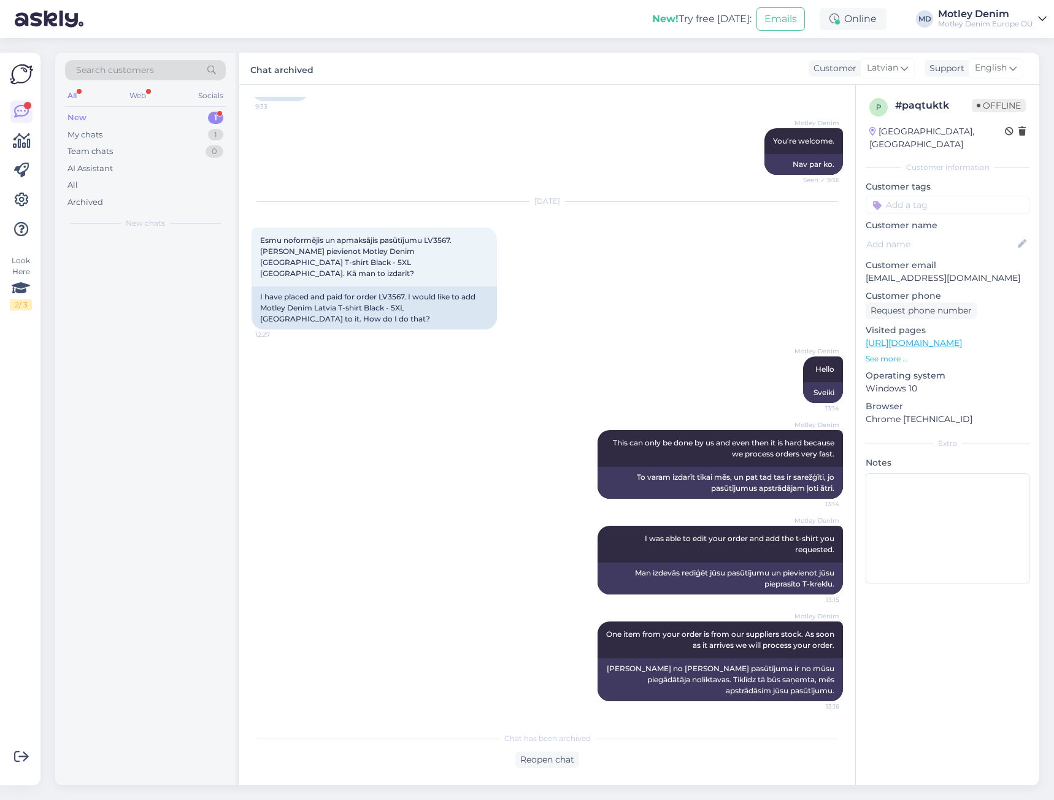
scroll to position [3866, 0]
click at [212, 257] on div "Hej, [PERSON_NAME] min beställda byxa den 15/8, best nr:SE56171, [DOMAIN_NAME]:…" at bounding box center [158, 267] width 140 height 22
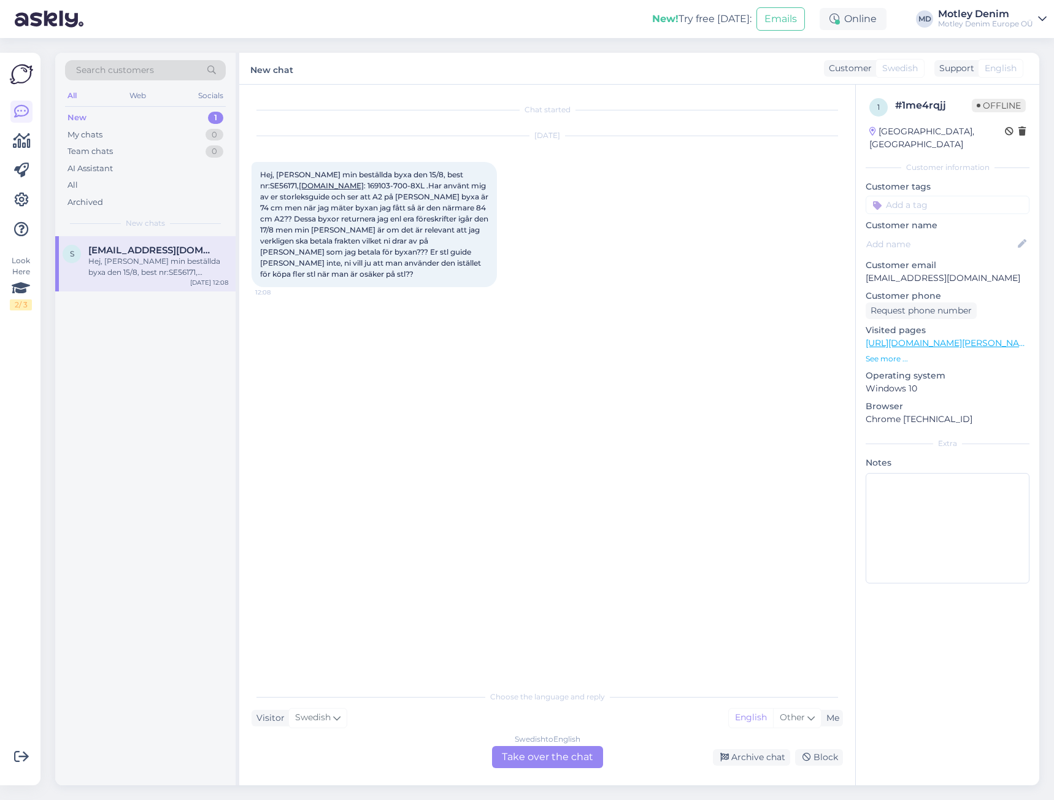
scroll to position [0, 0]
click at [537, 757] on div "Swedish to English Take over the chat" at bounding box center [547, 757] width 111 height 22
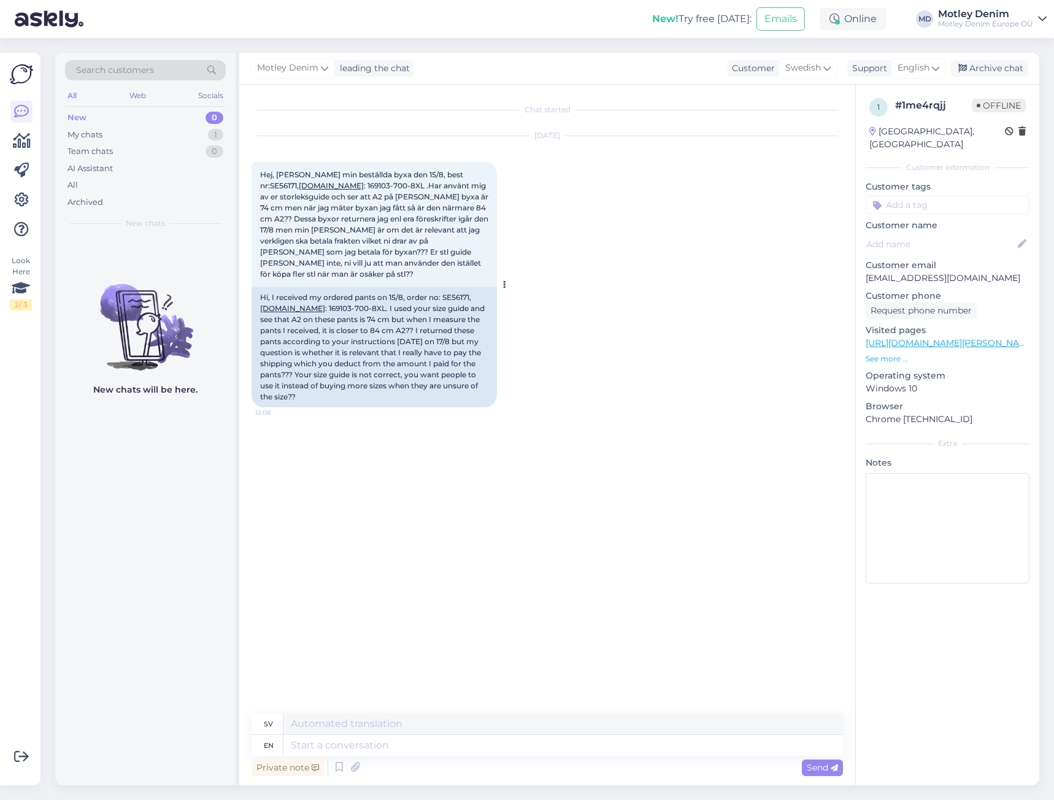
click at [456, 287] on div "Hi, I received my ordered pants on 15/8, order no: SE56171, [DOMAIN_NAME] : 169…" at bounding box center [374, 347] width 245 height 120
click at [455, 287] on div "Hi, I received my ordered pants on 15/8, order no: SE56171, [DOMAIN_NAME] : 169…" at bounding box center [374, 347] width 245 height 120
copy div "SE56171"
click at [542, 361] on div "[DATE] Hej, [PERSON_NAME] min beställda byxa den 15/8, best nr:SE56171, [DOMAIN…" at bounding box center [547, 272] width 591 height 298
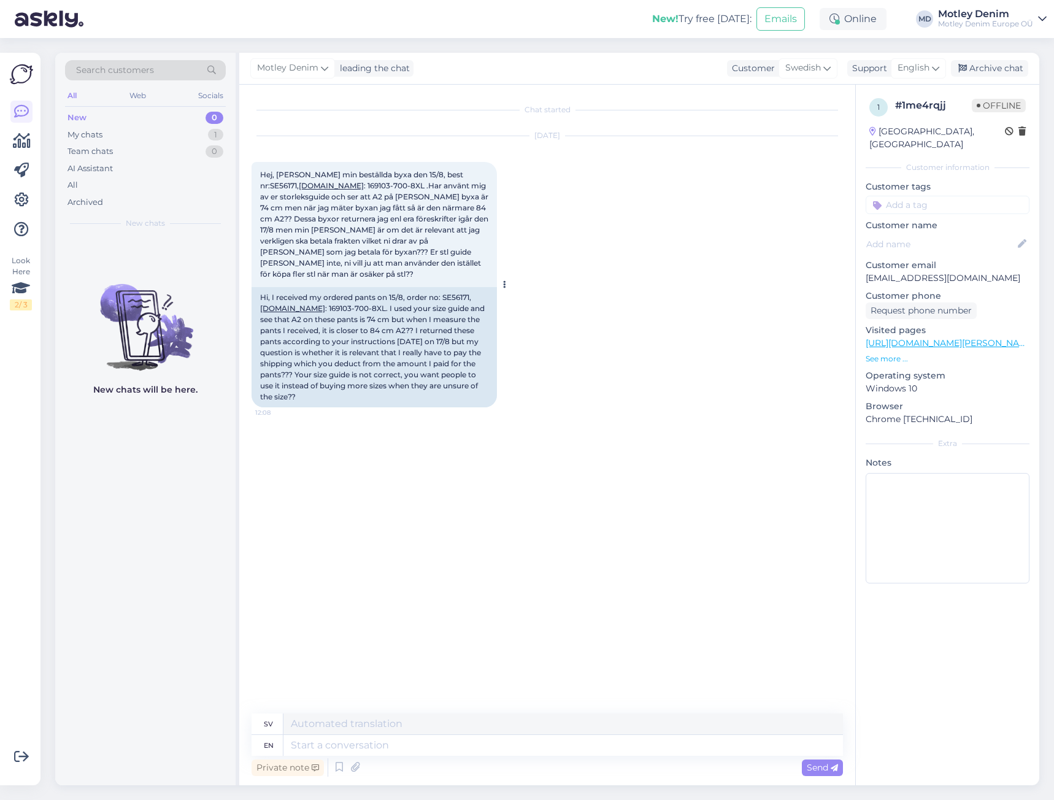
click at [314, 302] on div "Hi, I received my ordered pants on 15/8, order no: SE56171, [DOMAIN_NAME] : 169…" at bounding box center [374, 347] width 245 height 120
click at [444, 305] on div "Hi, I received my ordered pants on 15/8, order no: SE56171, [DOMAIN_NAME] : 169…" at bounding box center [374, 347] width 245 height 120
click at [542, 277] on div "[DATE] Hej, [PERSON_NAME] min beställda byxa den 15/8, best nr:SE56171, [DOMAIN…" at bounding box center [547, 272] width 591 height 298
click at [445, 760] on div "Private note Send" at bounding box center [547, 767] width 591 height 23
click at [452, 747] on textarea at bounding box center [563, 745] width 560 height 21
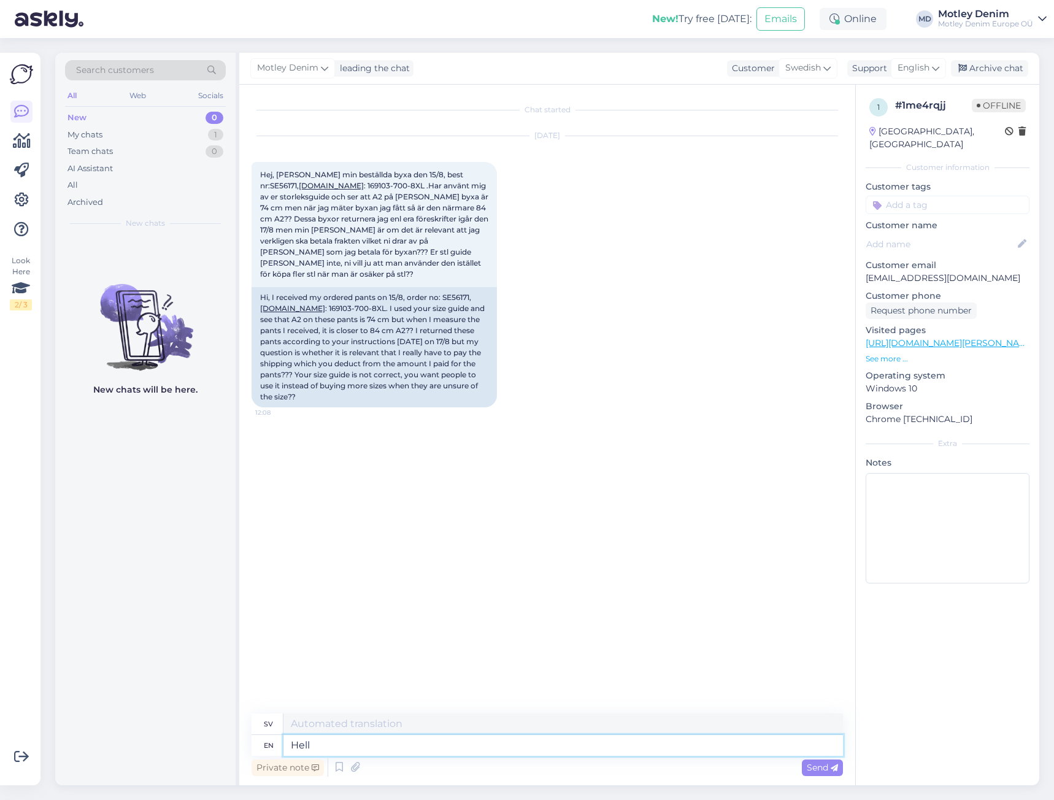
type textarea "Hello"
type textarea "Hej"
type textarea "Hello,"
type textarea "Hej,"
type textarea "Hello, Tha"
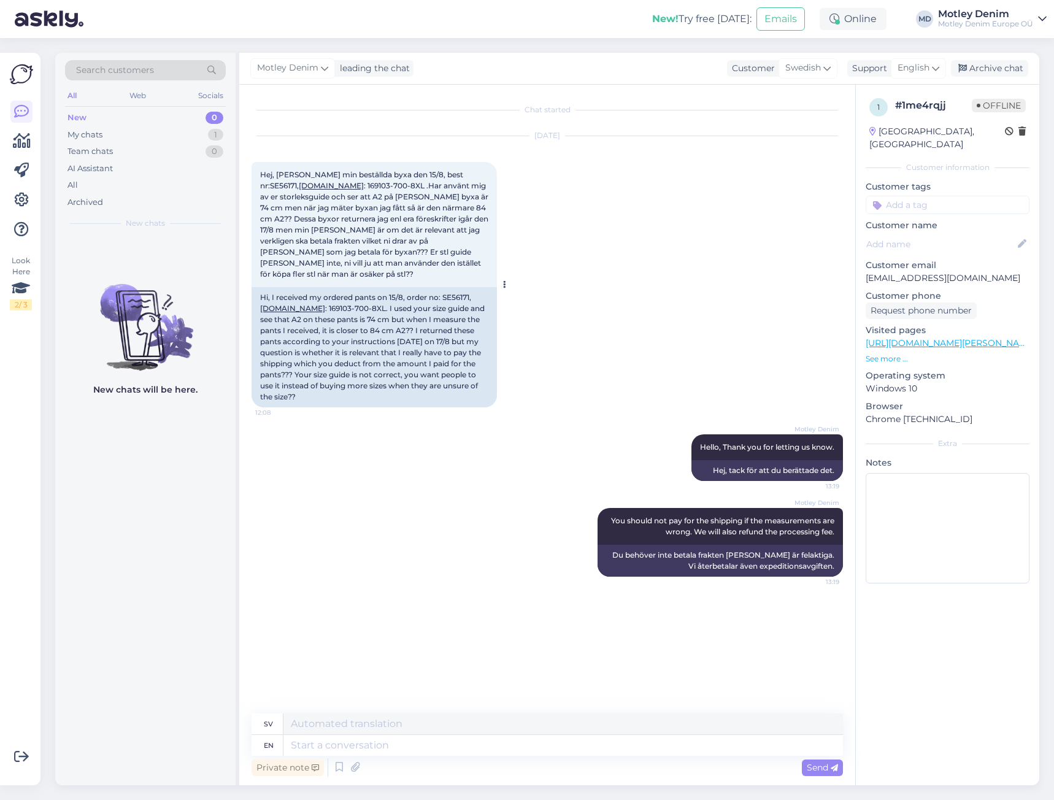
click at [439, 175] on span "Hej, [PERSON_NAME] min beställda byxa den 15/8, best nr:SE56171, [DOMAIN_NAME] …" at bounding box center [375, 224] width 230 height 109
copy span "SE56171"
